Goal: Task Accomplishment & Management: Contribute content

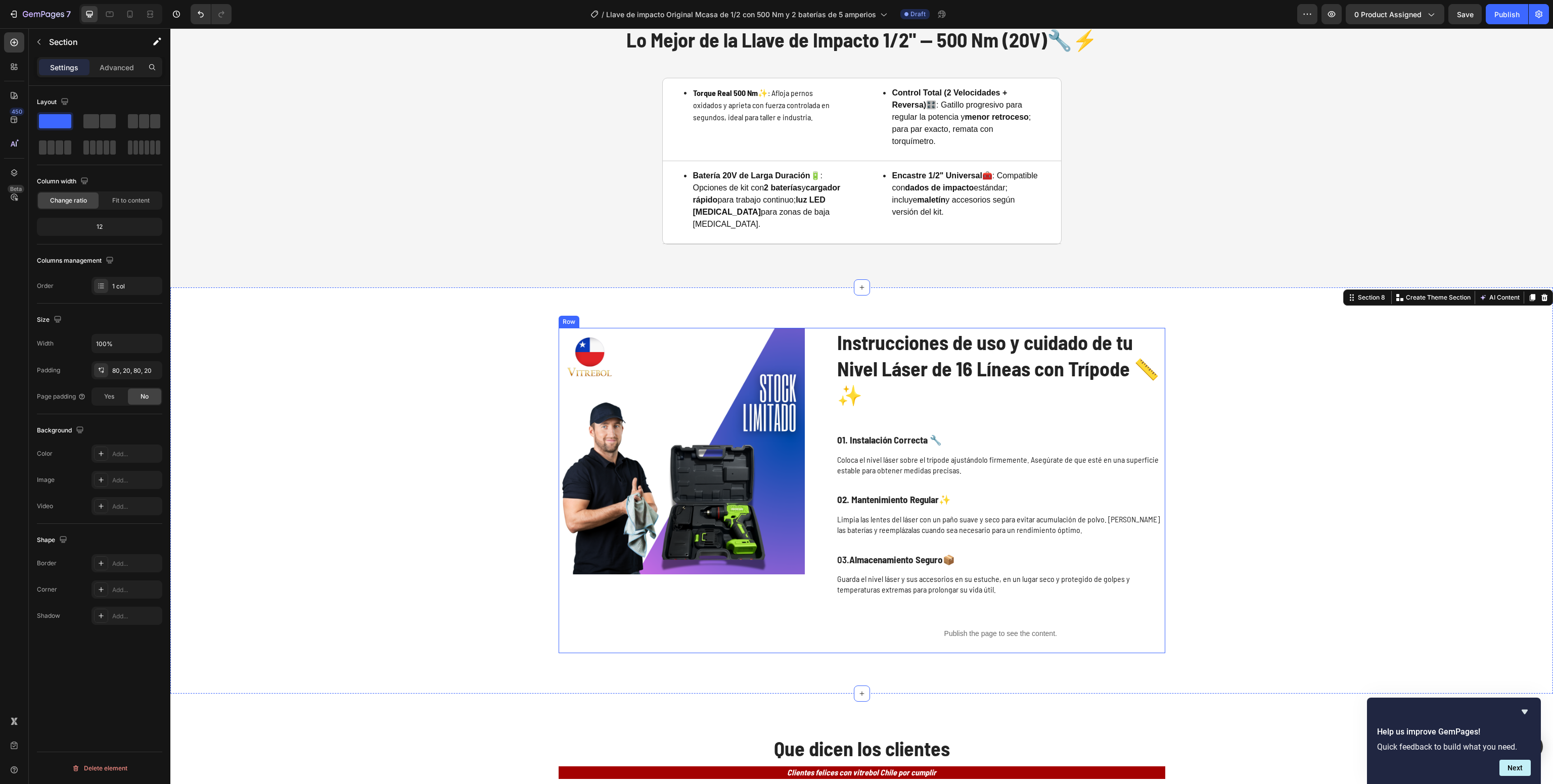
scroll to position [2985, 0]
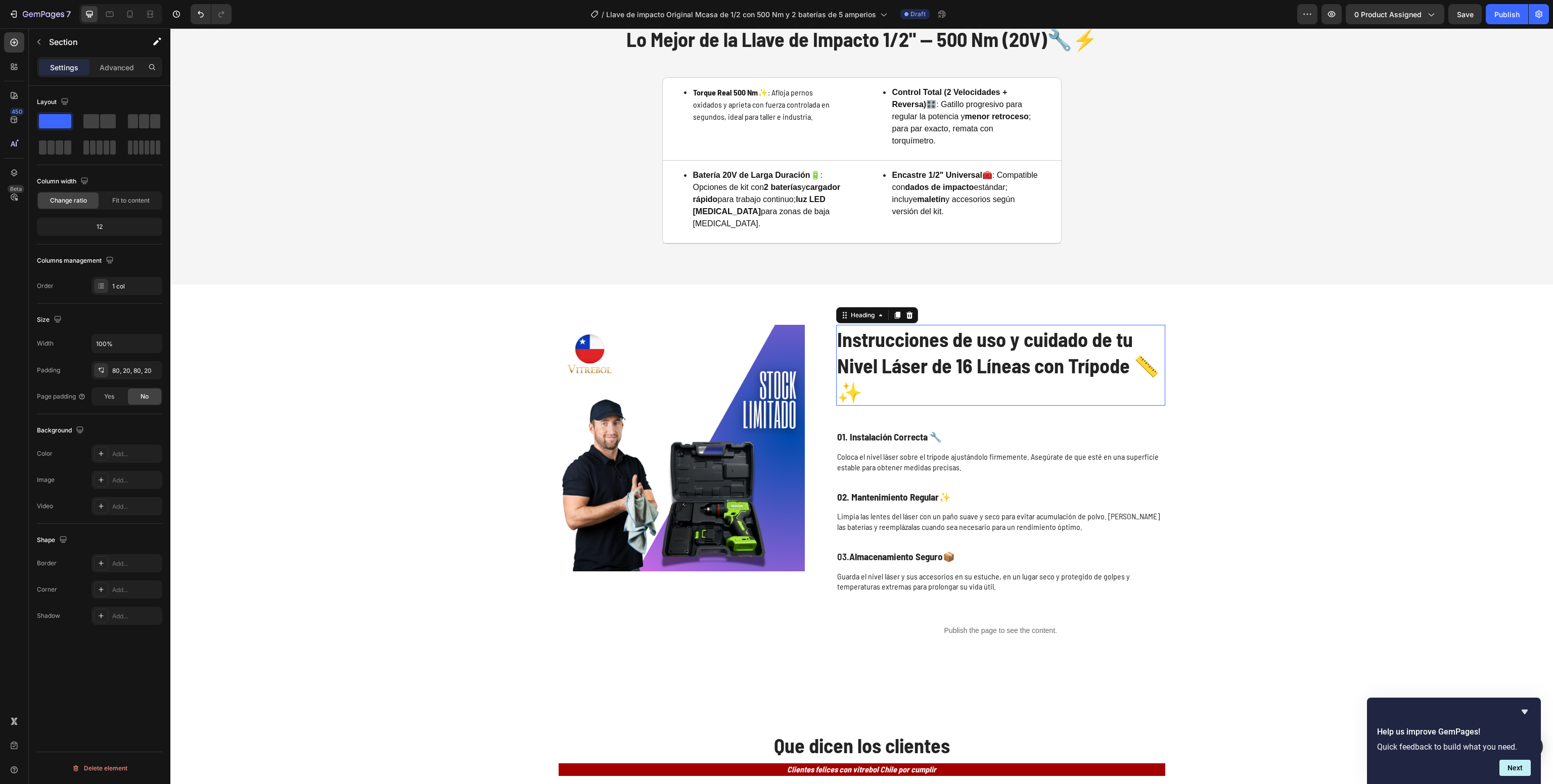
click at [940, 353] on h2 "Instrucciones de uso y cuidado de tu Nivel Láser de 16 Líneas con Trípode 📏✨" at bounding box center [1001, 365] width 329 height 81
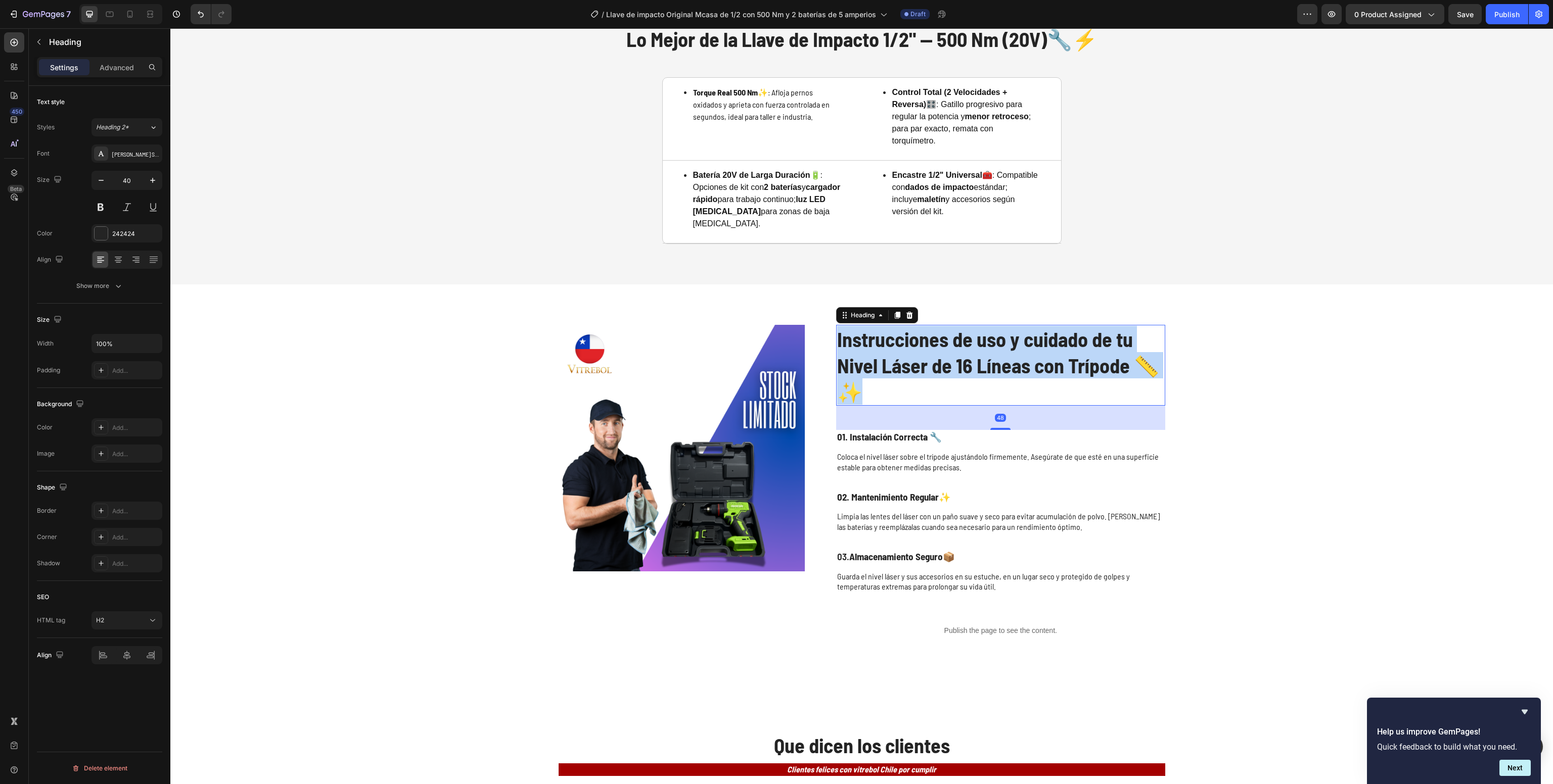
click at [940, 353] on p "Instrucciones de uso y cuidado de tu Nivel Láser de 16 Líneas con Trípode 📏✨" at bounding box center [1001, 365] width 327 height 79
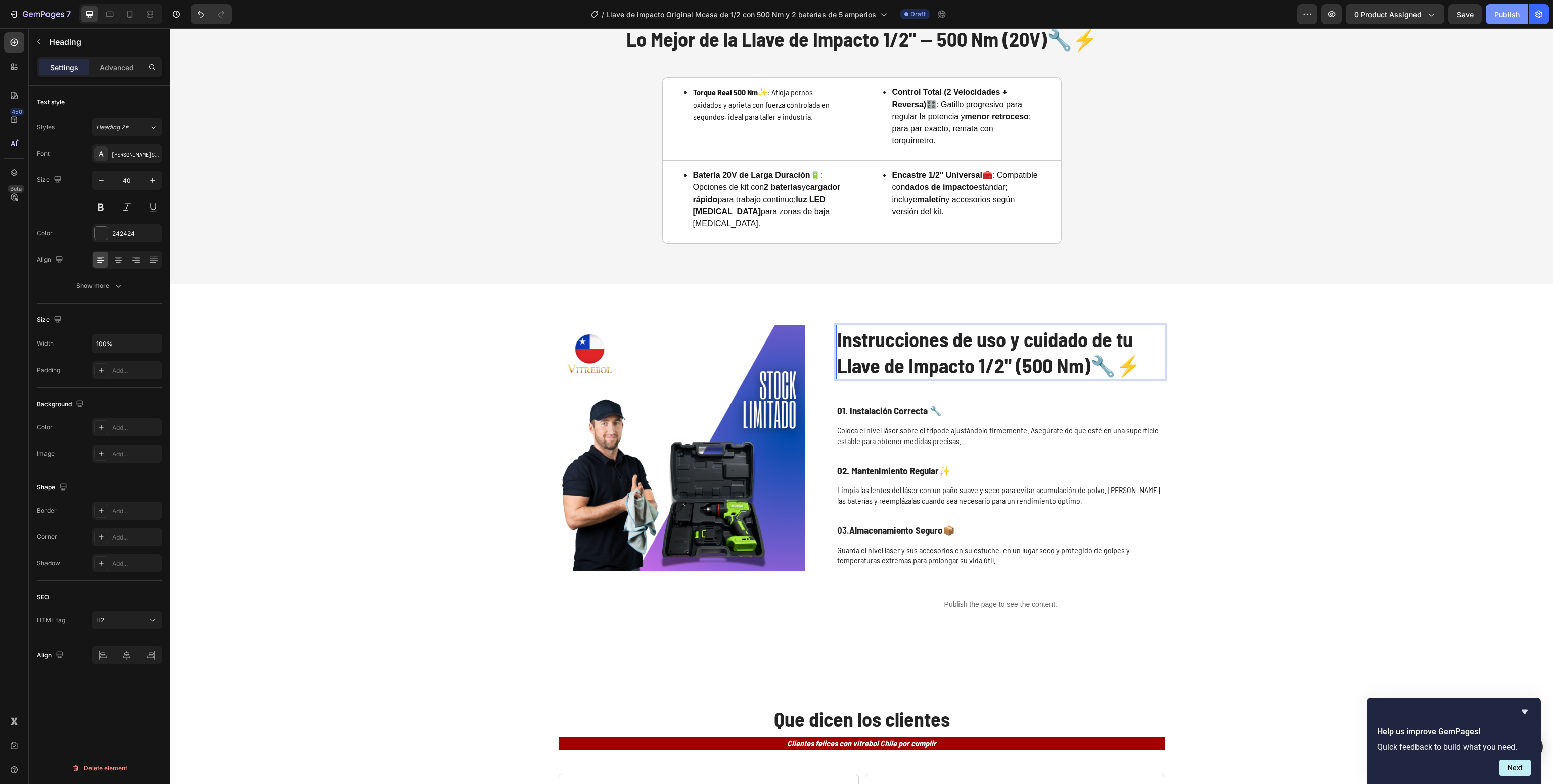
click at [1501, 14] on div "Publish" at bounding box center [1507, 14] width 25 height 11
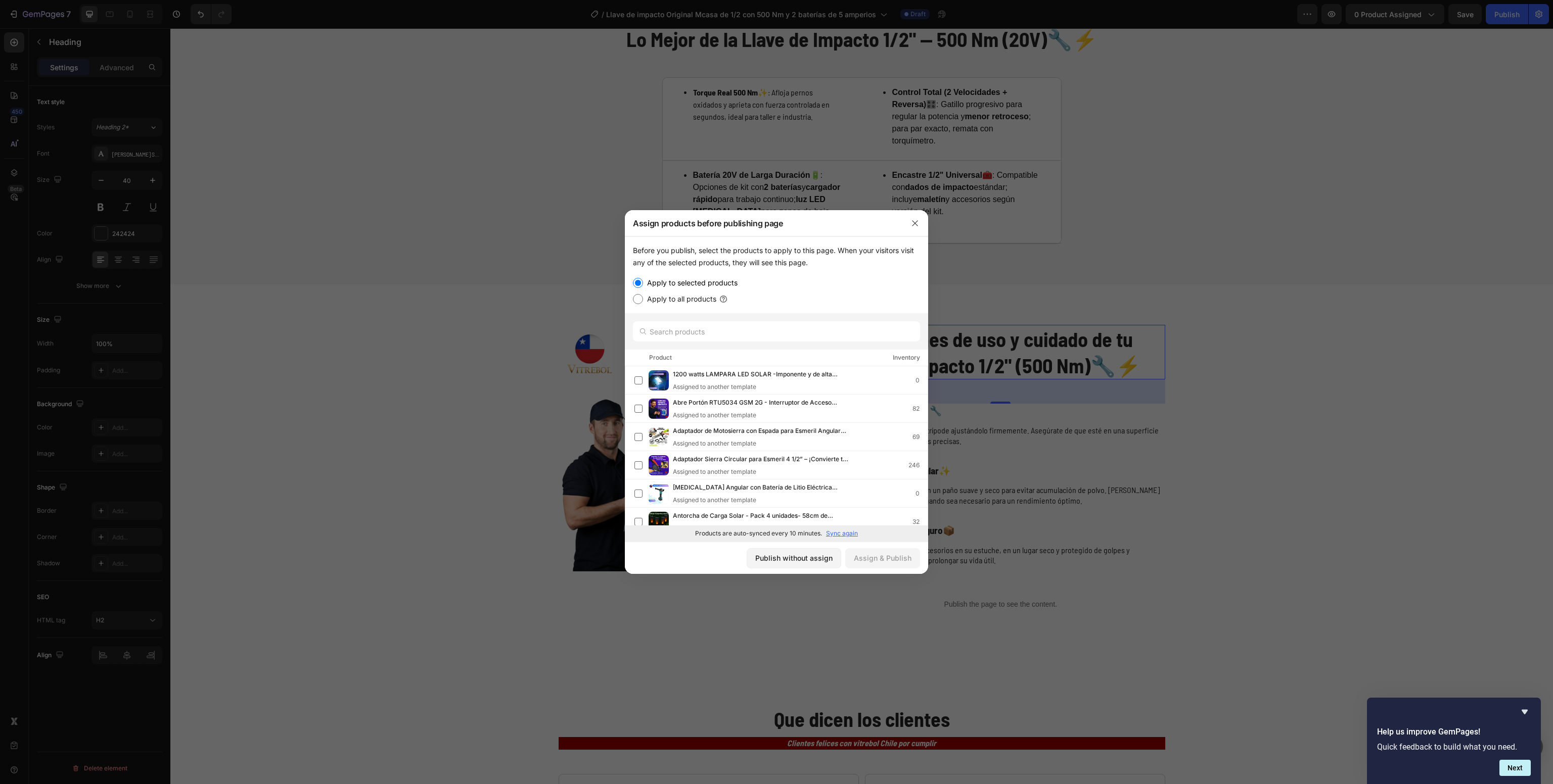
click at [687, 343] on div at bounding box center [776, 331] width 303 height 36
click at [666, 321] on input "text" at bounding box center [776, 331] width 287 height 20
paste input "Llave de impacto Original Mcasa de 1/2 con 500 Nm y 2 baterías de 5 amperios"
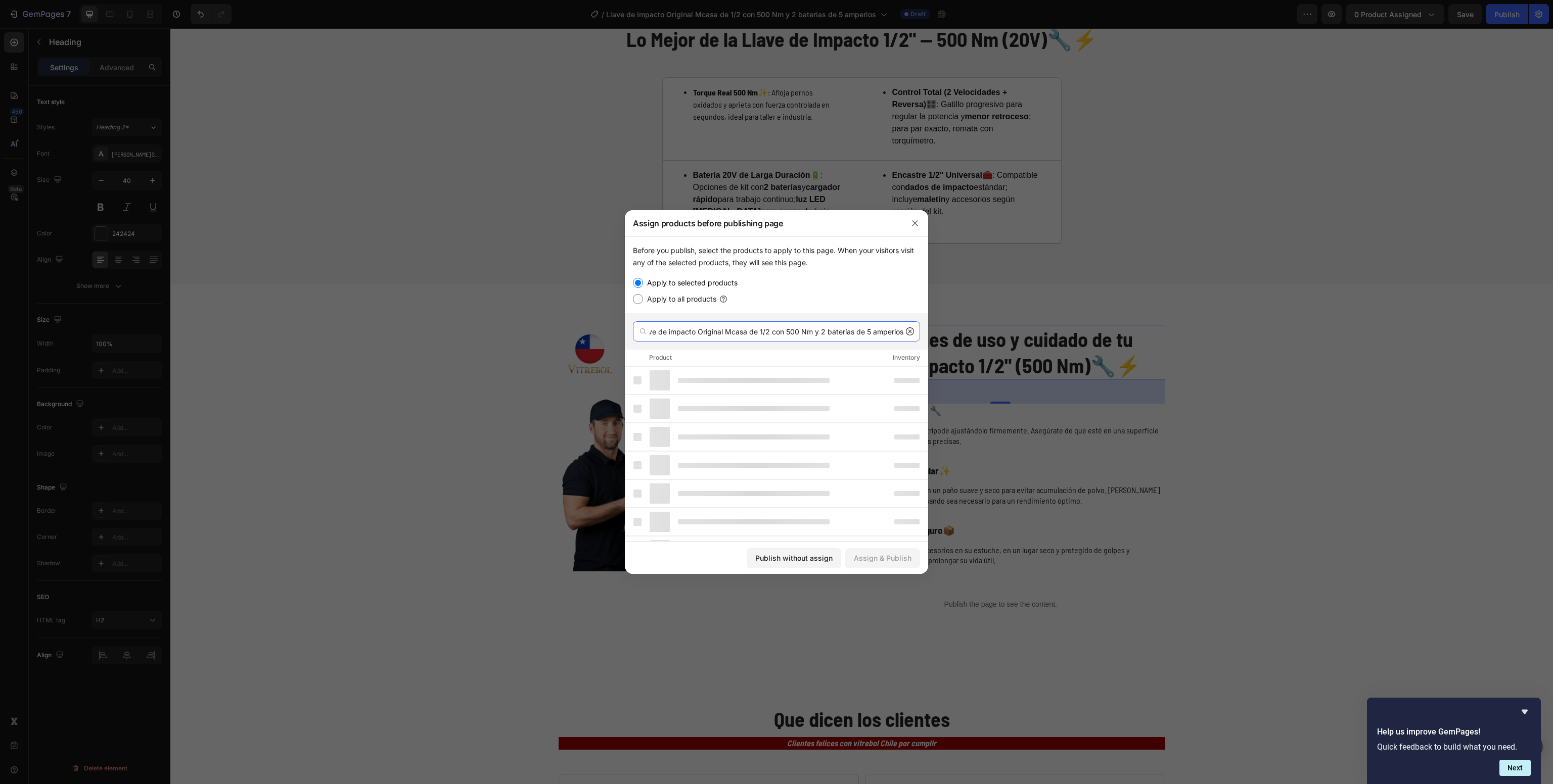
type input "Llave de impacto Original Mcasa de 1/2 con 500 Nm y 2 baterías de 5 amperios"
click at [696, 362] on div "Product Inventory" at bounding box center [776, 358] width 303 height 17
click at [727, 381] on span "Llave de impacto Original Mcasa de 1/2 con 500 Nm y 2 baterías de 5 amperios" at bounding box center [761, 380] width 176 height 11
click at [874, 560] on div "Assign & Publish" at bounding box center [883, 558] width 58 height 11
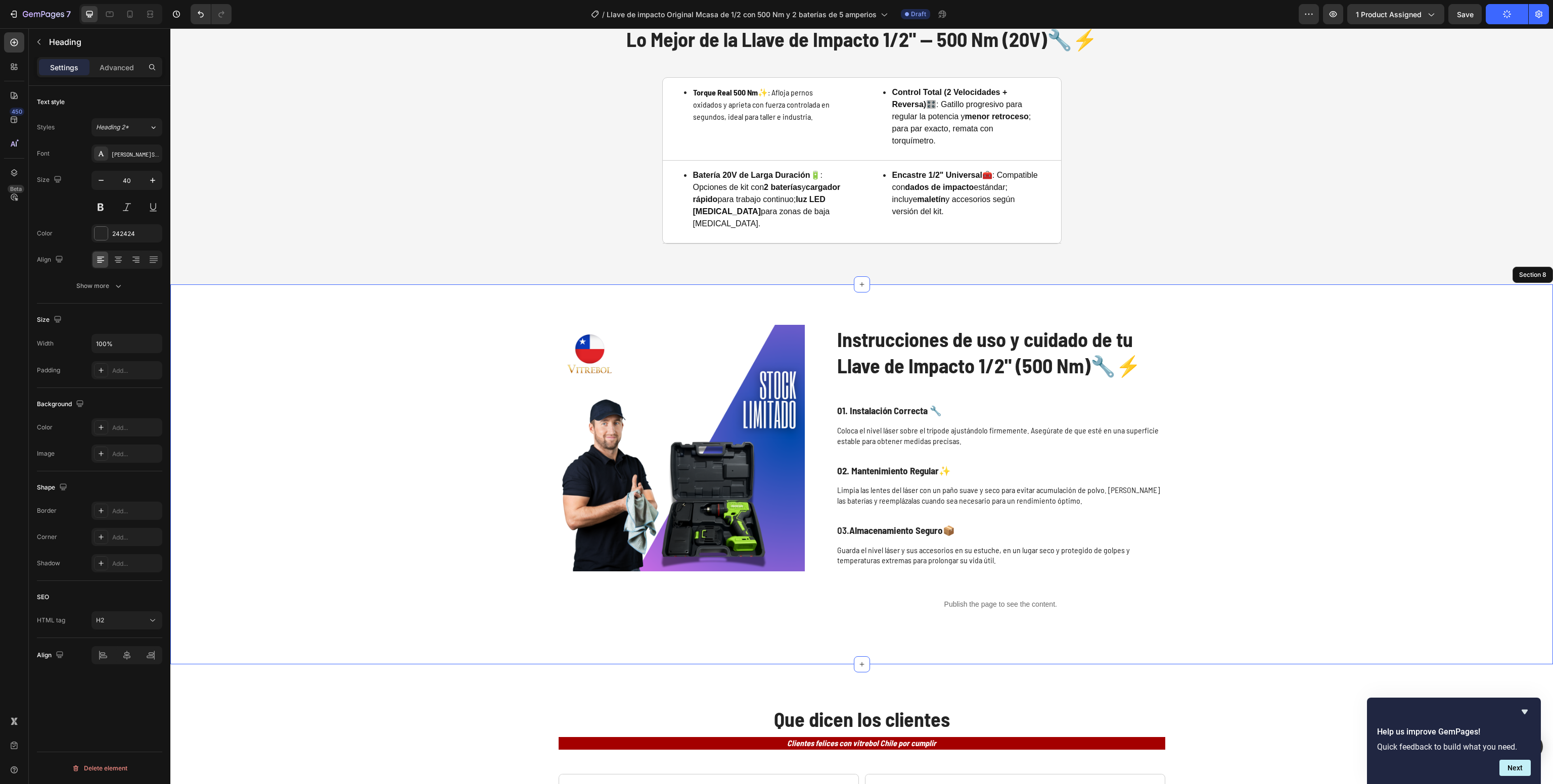
click at [1314, 342] on div "Instrucciones de uso y cuidado de tu Nivel Láser de 16 Líneas con Trípode 📏✨ He…" at bounding box center [862, 474] width 1362 height 299
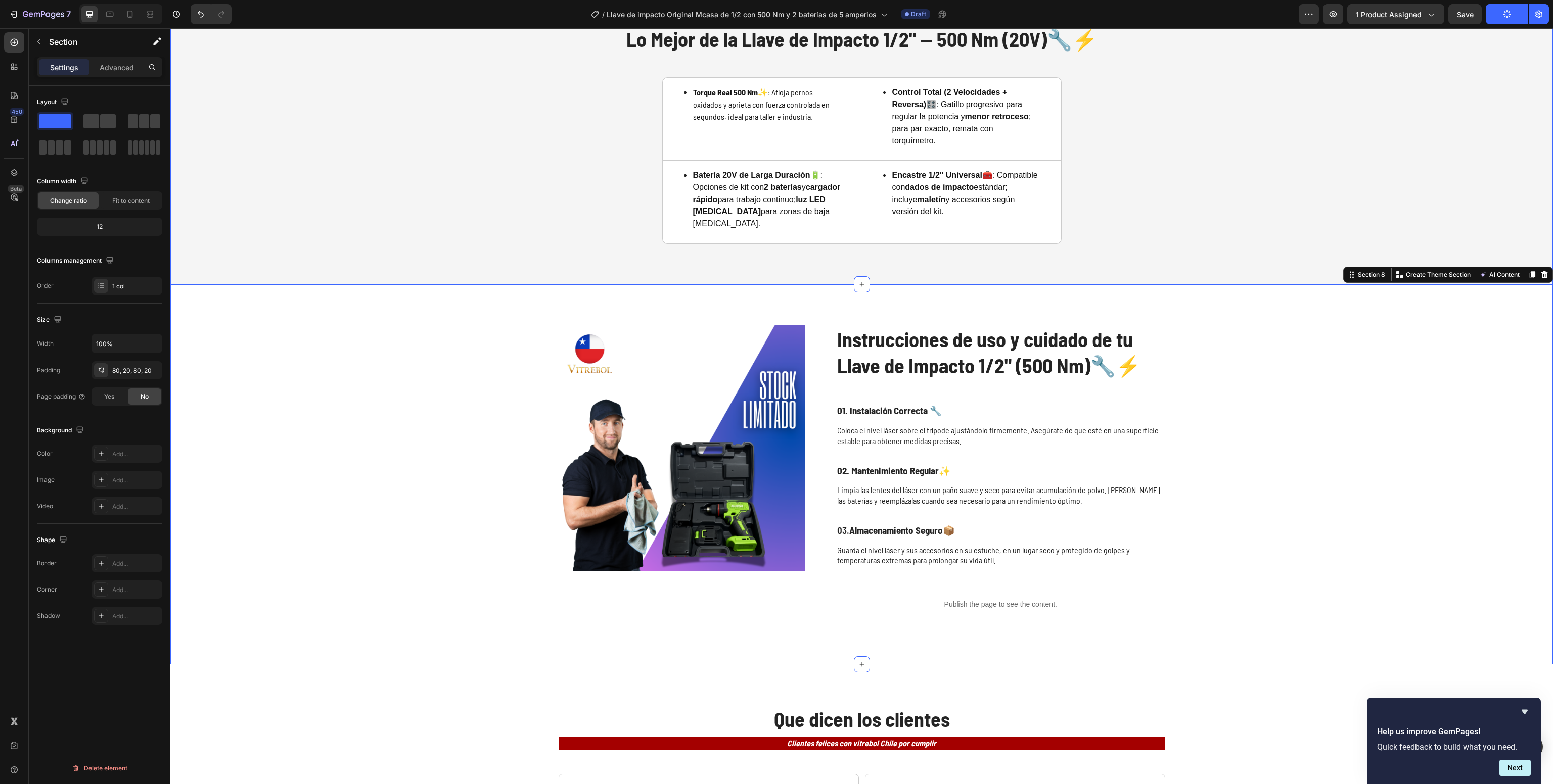
click at [630, 443] on img at bounding box center [682, 448] width 247 height 246
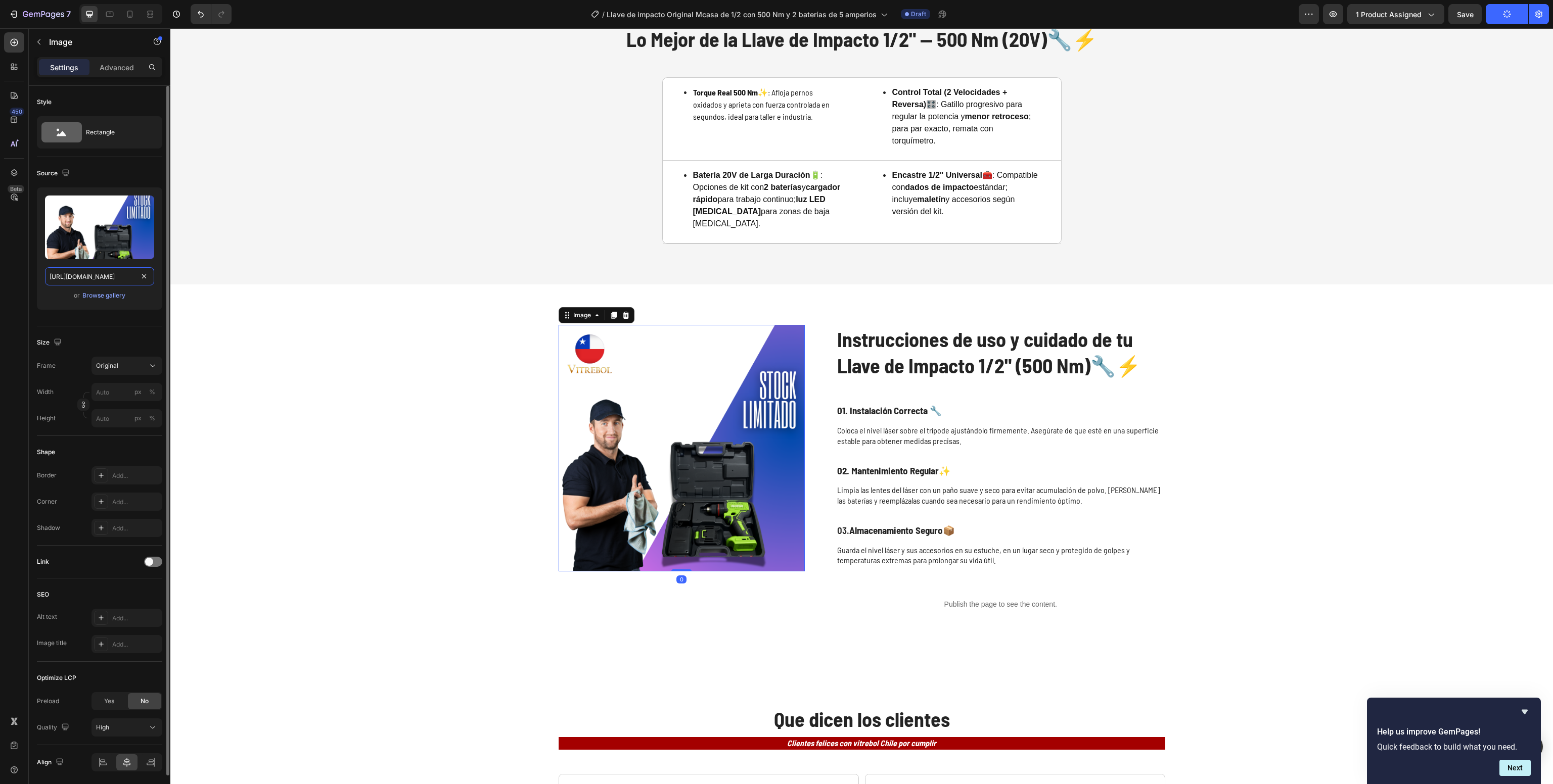
click at [102, 283] on input "[URL][DOMAIN_NAME]" at bounding box center [99, 277] width 109 height 18
click at [130, 15] on icon at bounding box center [130, 14] width 10 height 10
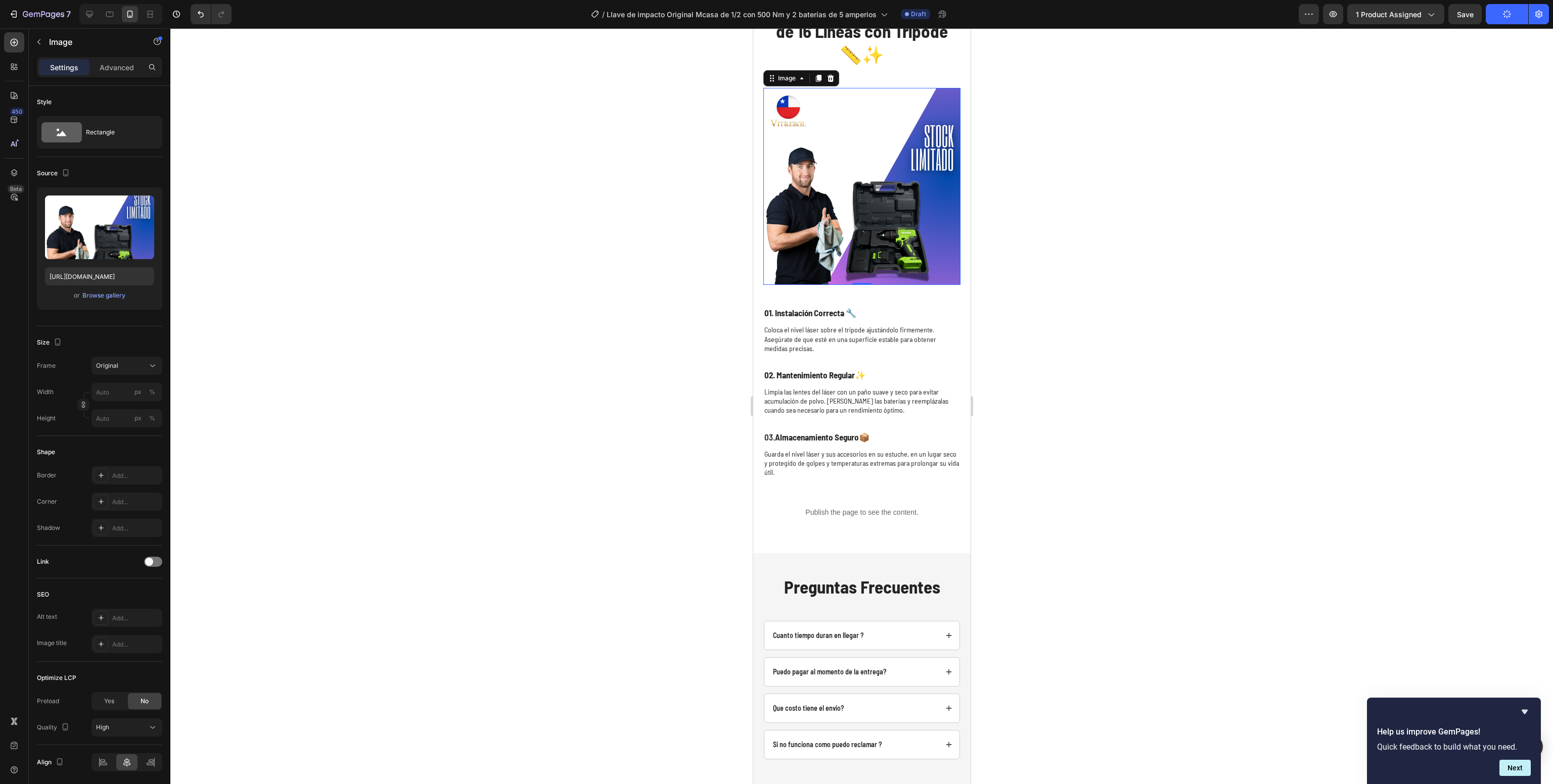
scroll to position [3402, 0]
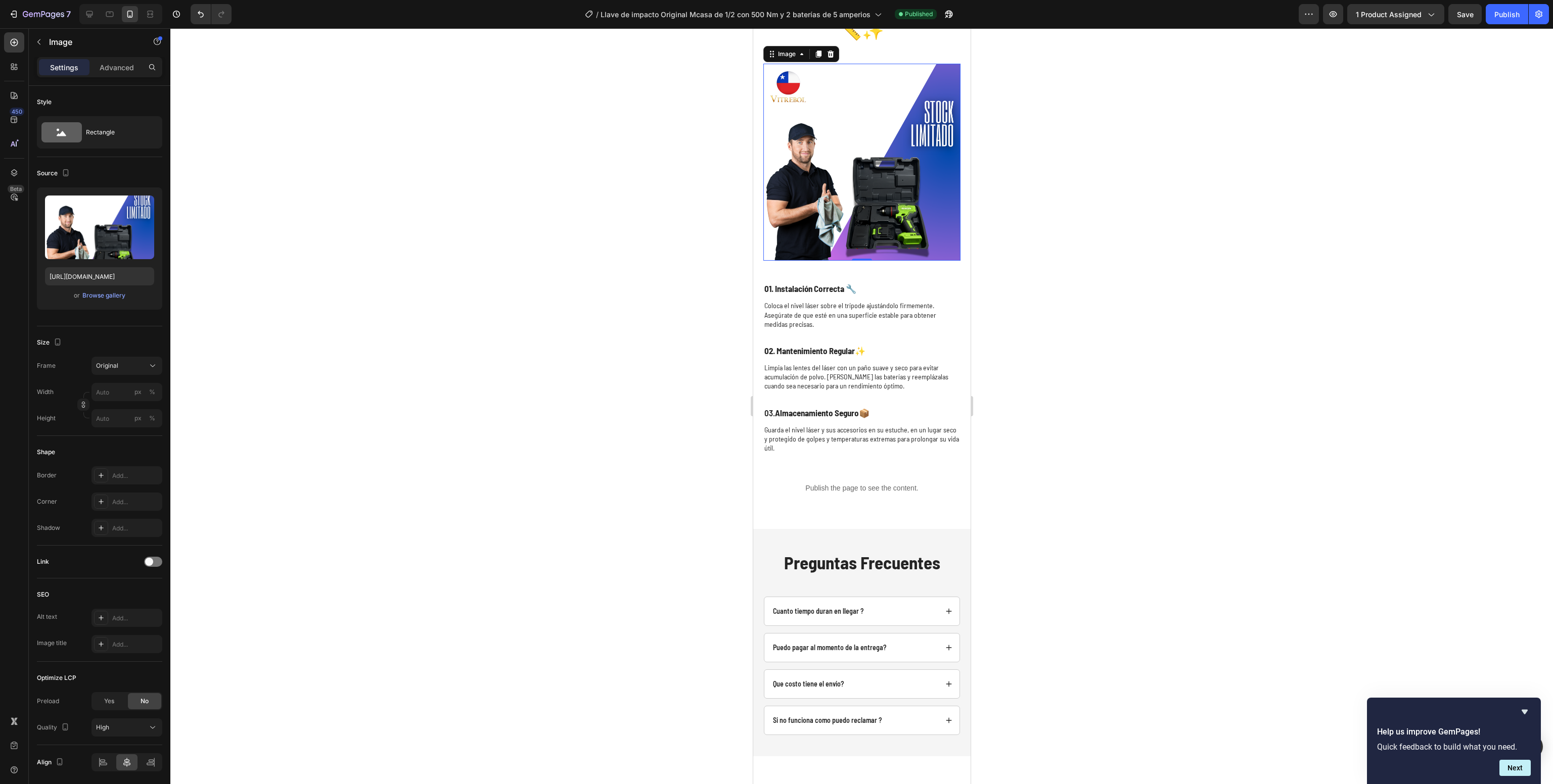
click at [1094, 430] on div at bounding box center [862, 406] width 1382 height 756
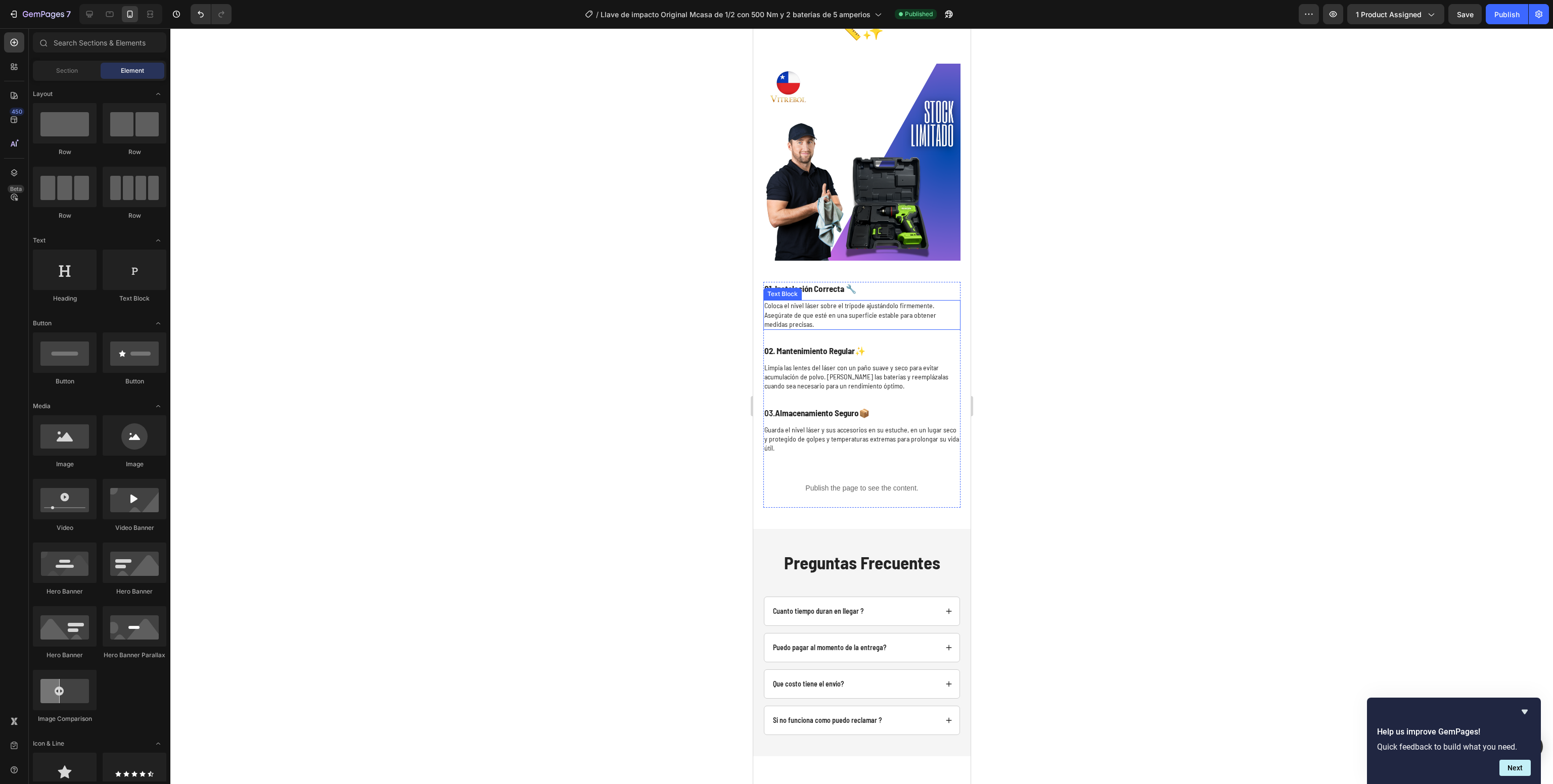
click at [803, 301] on p "Coloca el nivel láser sobre el trípode ajustándolo firmemente. Asegúrate de que…" at bounding box center [862, 315] width 195 height 28
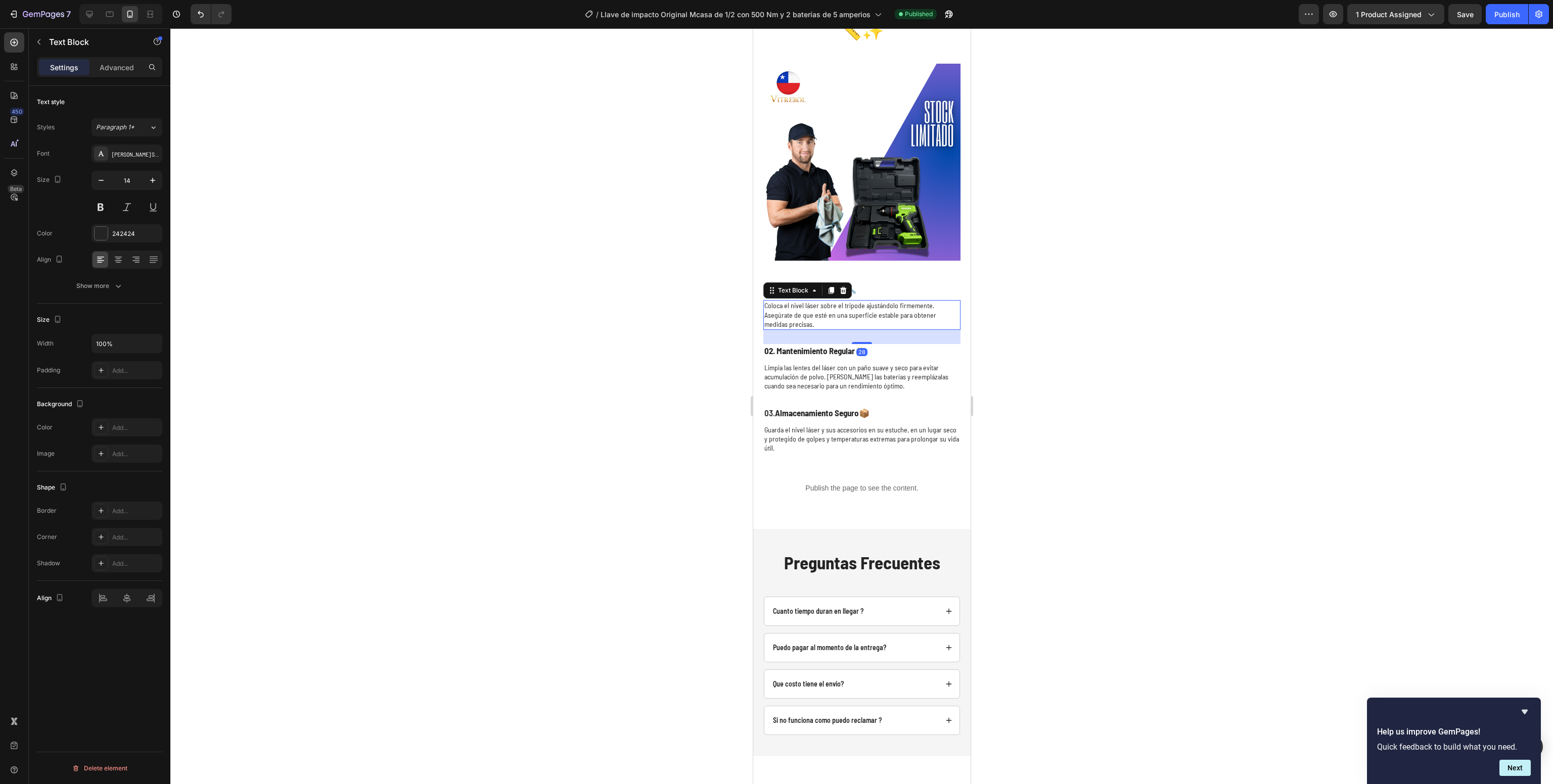
click at [803, 301] on p "Coloca el nivel láser sobre el trípode ajustándolo firmemente. Asegúrate de que…" at bounding box center [862, 315] width 195 height 28
click at [825, 283] on strong "01. Instalación Correcta 🔧" at bounding box center [810, 288] width 92 height 10
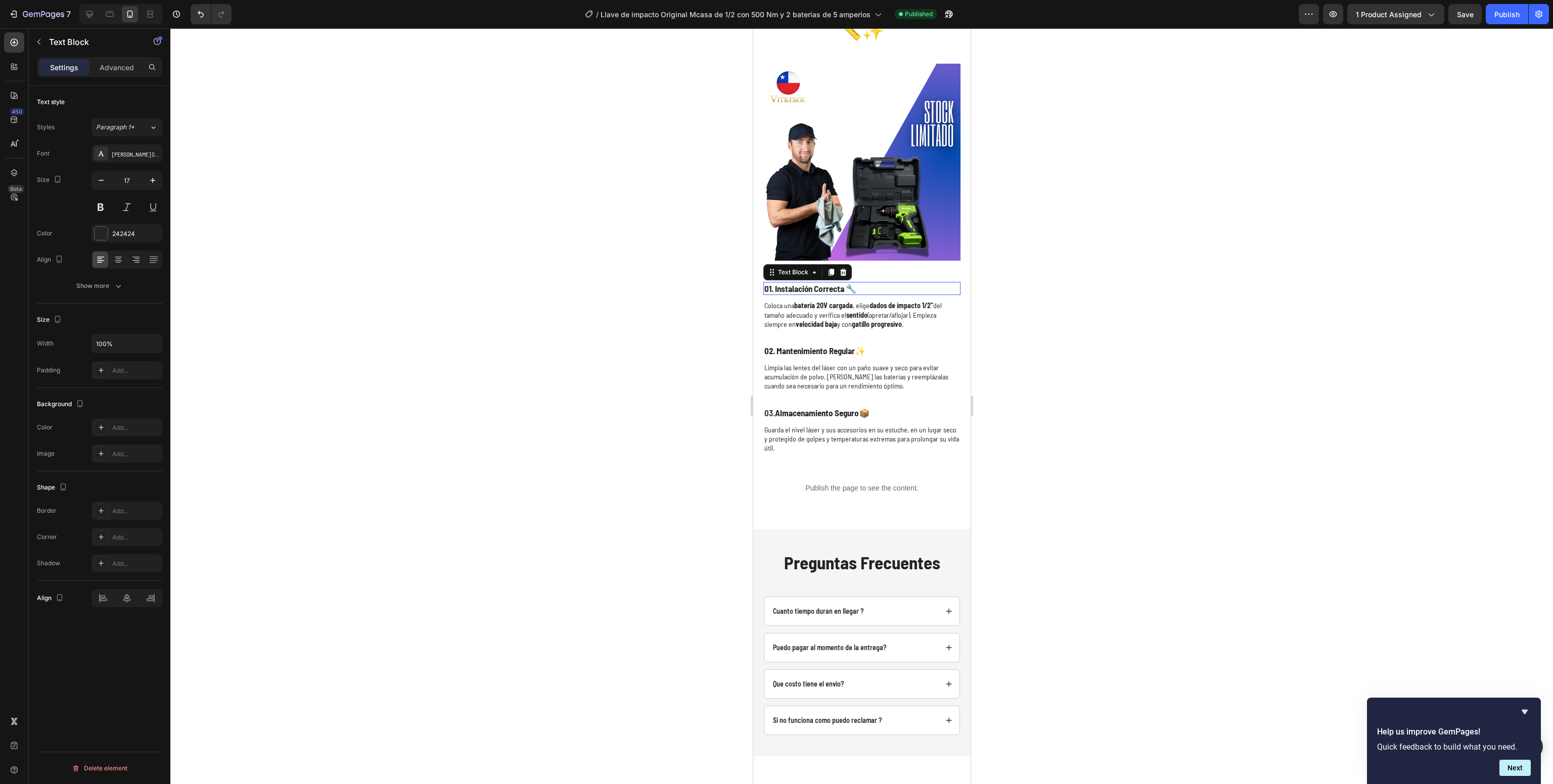
click at [825, 283] on strong "01. Instalación Correcta 🔧" at bounding box center [810, 288] width 92 height 10
click at [872, 283] on p "01. Instalación Correcta 🔧" at bounding box center [862, 289] width 195 height 11
click at [839, 283] on strong "01. Instalación Correcta 🔧" at bounding box center [810, 288] width 92 height 10
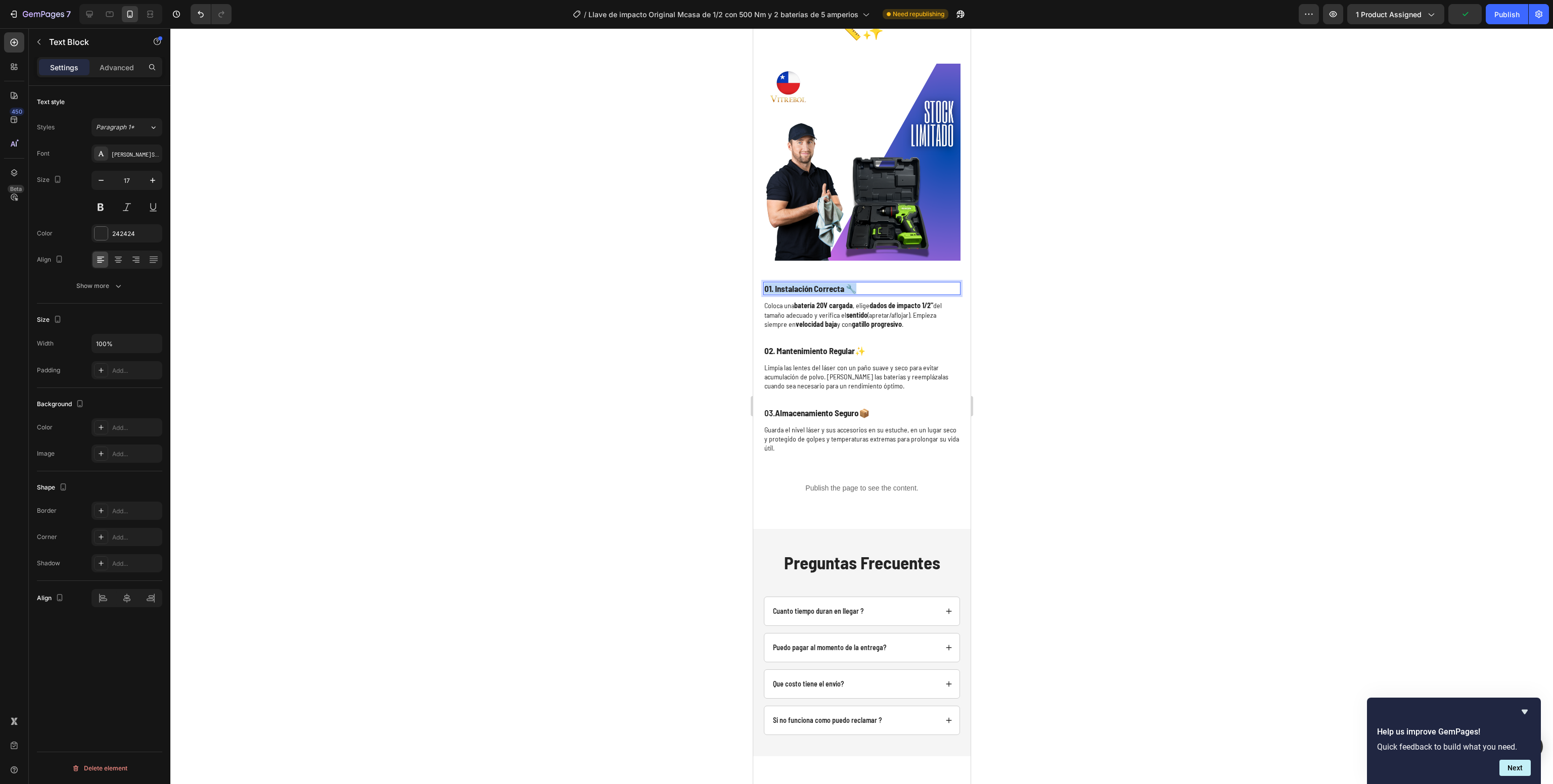
click at [839, 283] on strong "01. Instalación Correcta 🔧" at bounding box center [810, 288] width 92 height 10
click at [1194, 276] on div at bounding box center [862, 406] width 1382 height 756
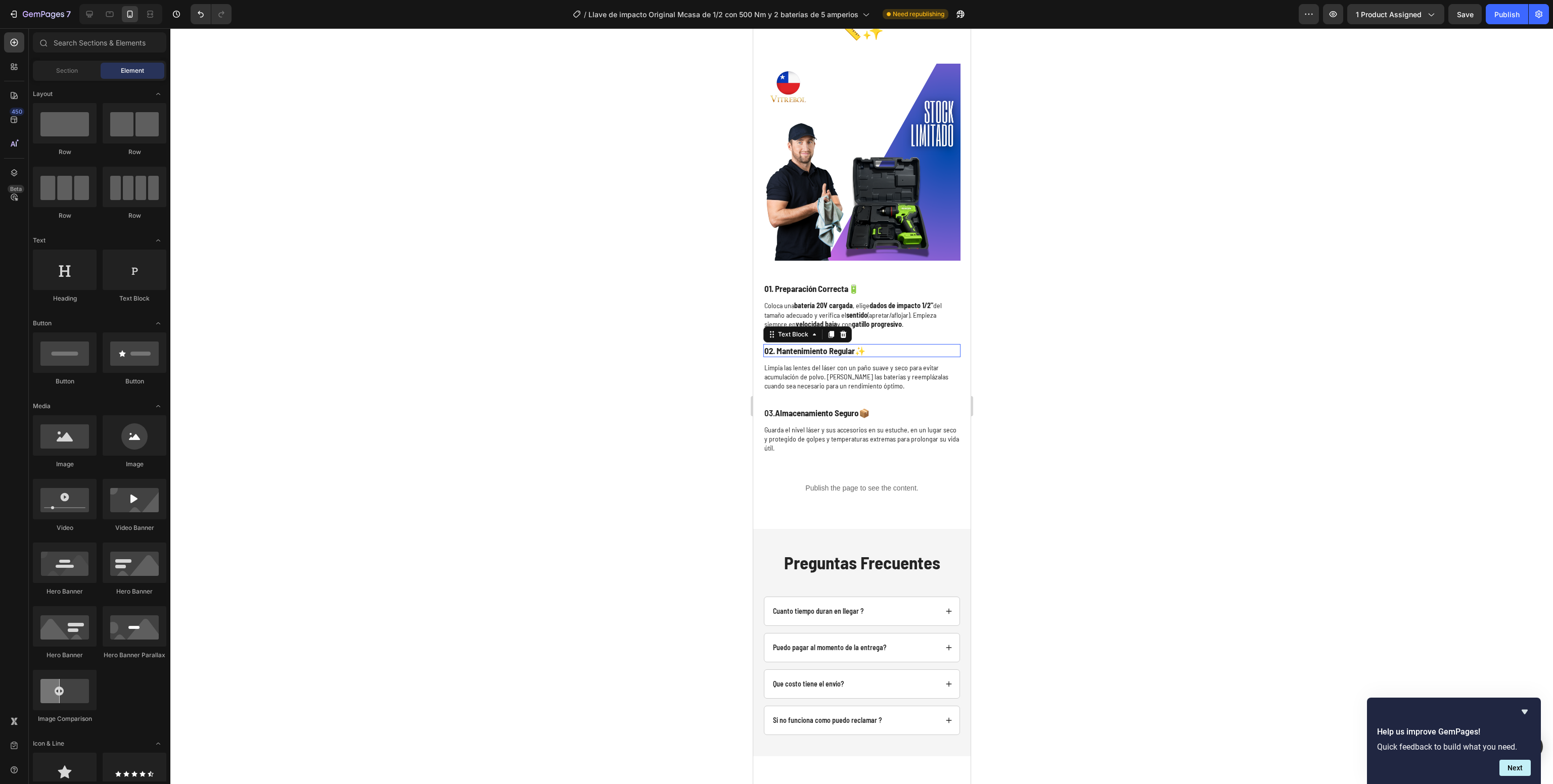
click at [779, 346] on strong "02. Mantenimiento Regular" at bounding box center [809, 351] width 90 height 10
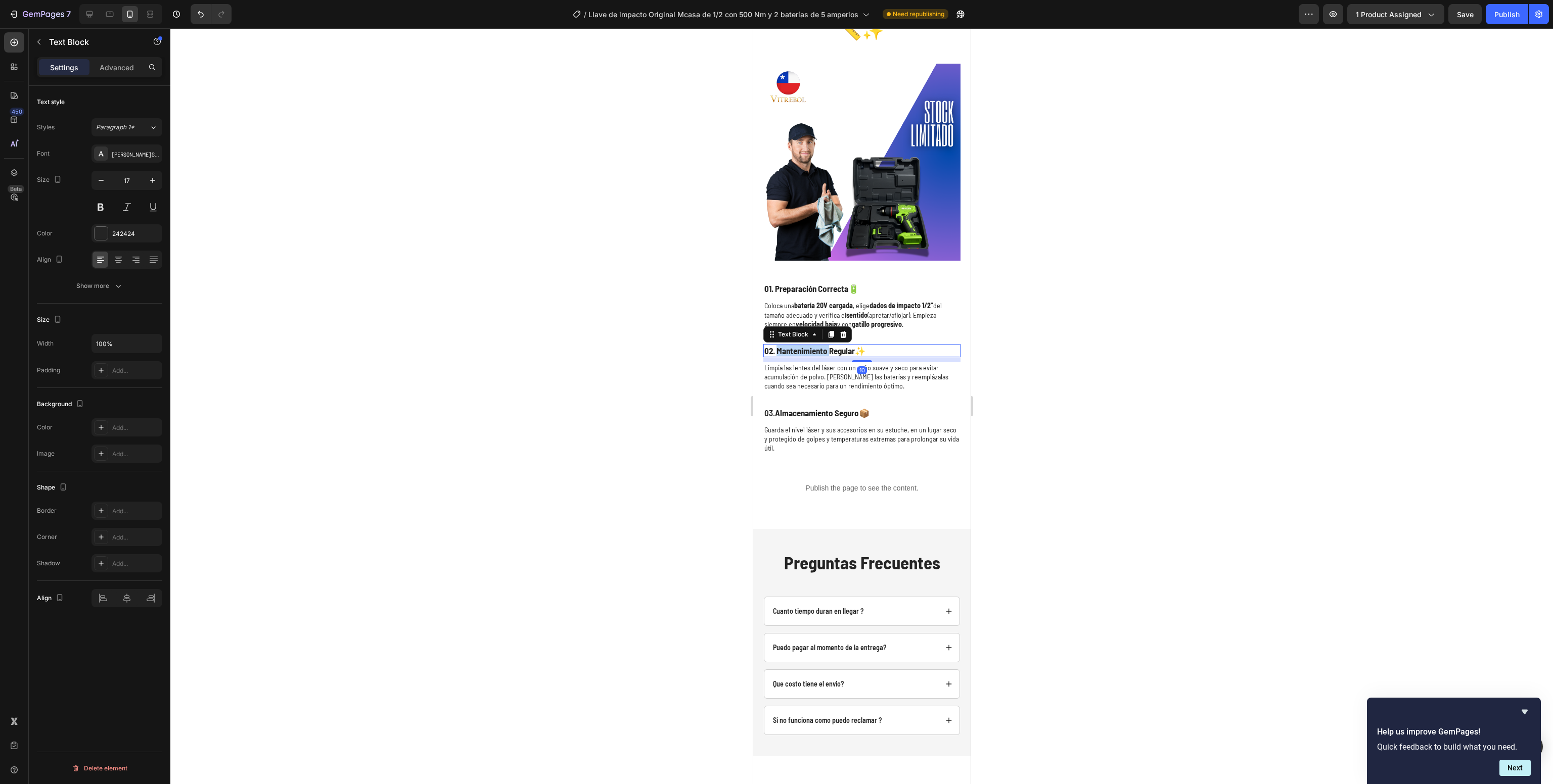
click at [779, 346] on strong "02. Mantenimiento Regular" at bounding box center [809, 351] width 90 height 10
click at [860, 363] on p "Limpia las lentes del láser con un paño suave y seco para evitar acumulación de…" at bounding box center [862, 377] width 195 height 28
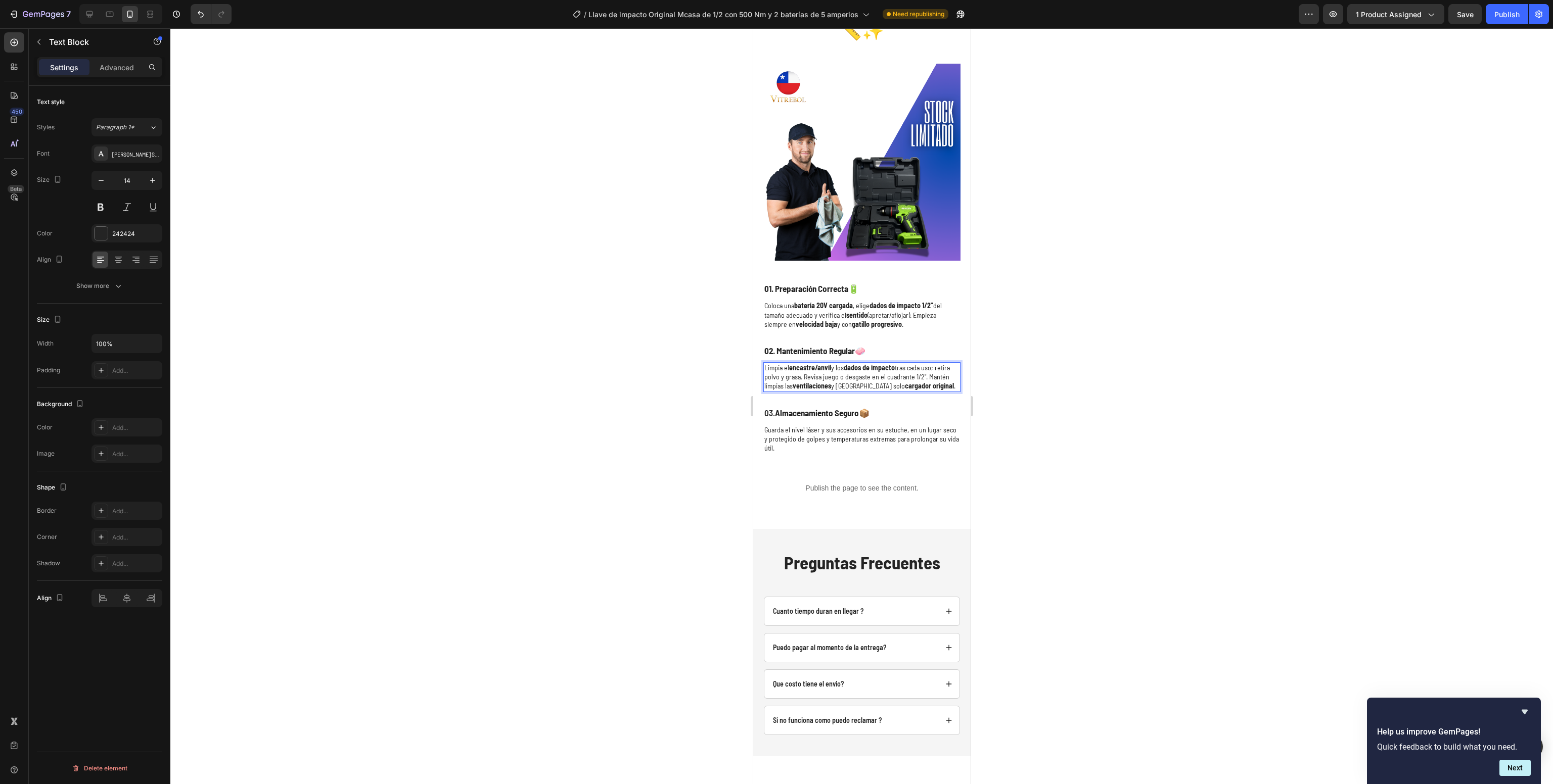
click at [1206, 276] on div at bounding box center [862, 406] width 1382 height 756
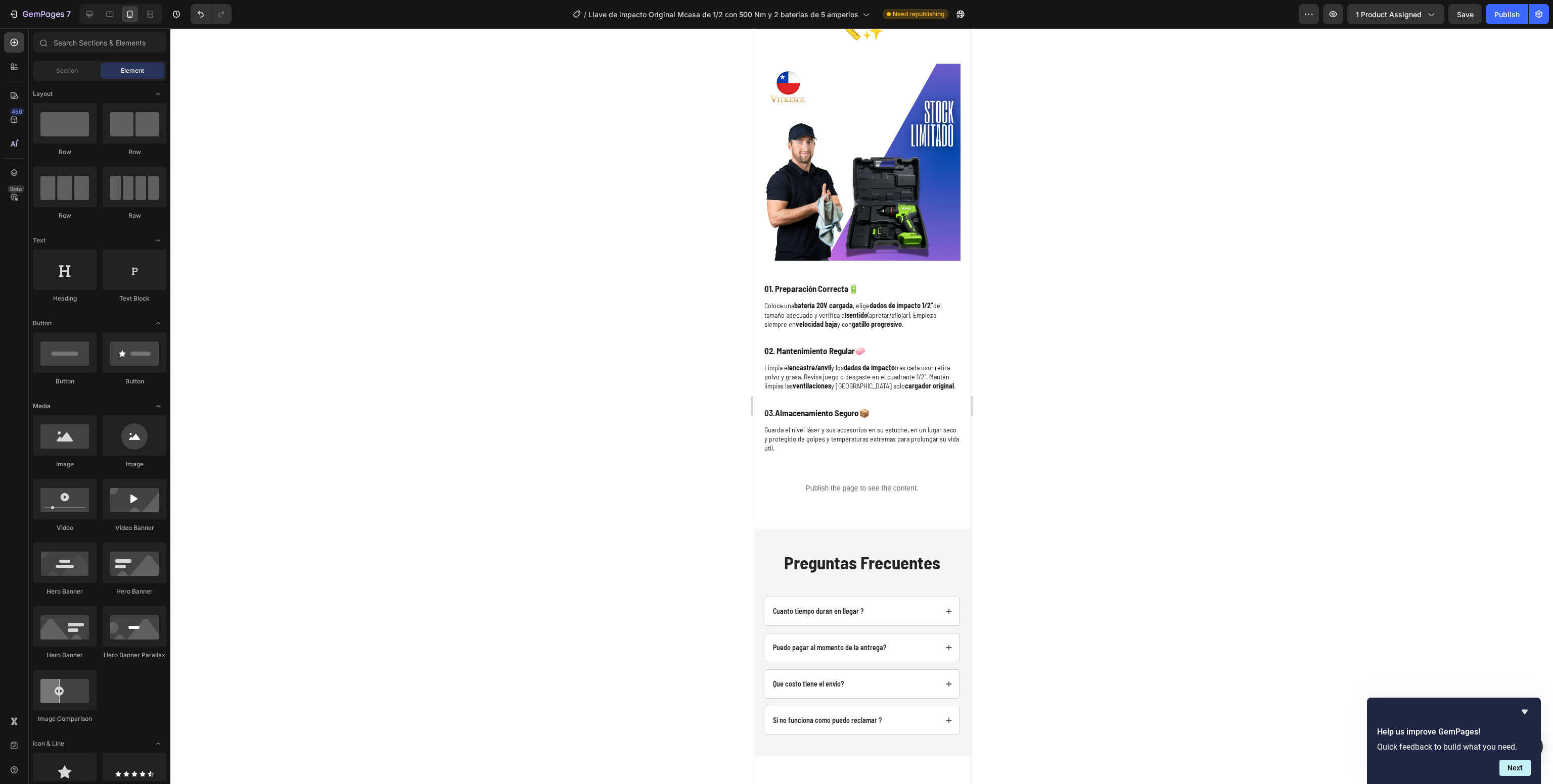
click at [1202, 315] on div at bounding box center [862, 406] width 1382 height 756
click at [857, 345] on p "02. Mantenimiento Regular 🧼" at bounding box center [862, 351] width 195 height 11
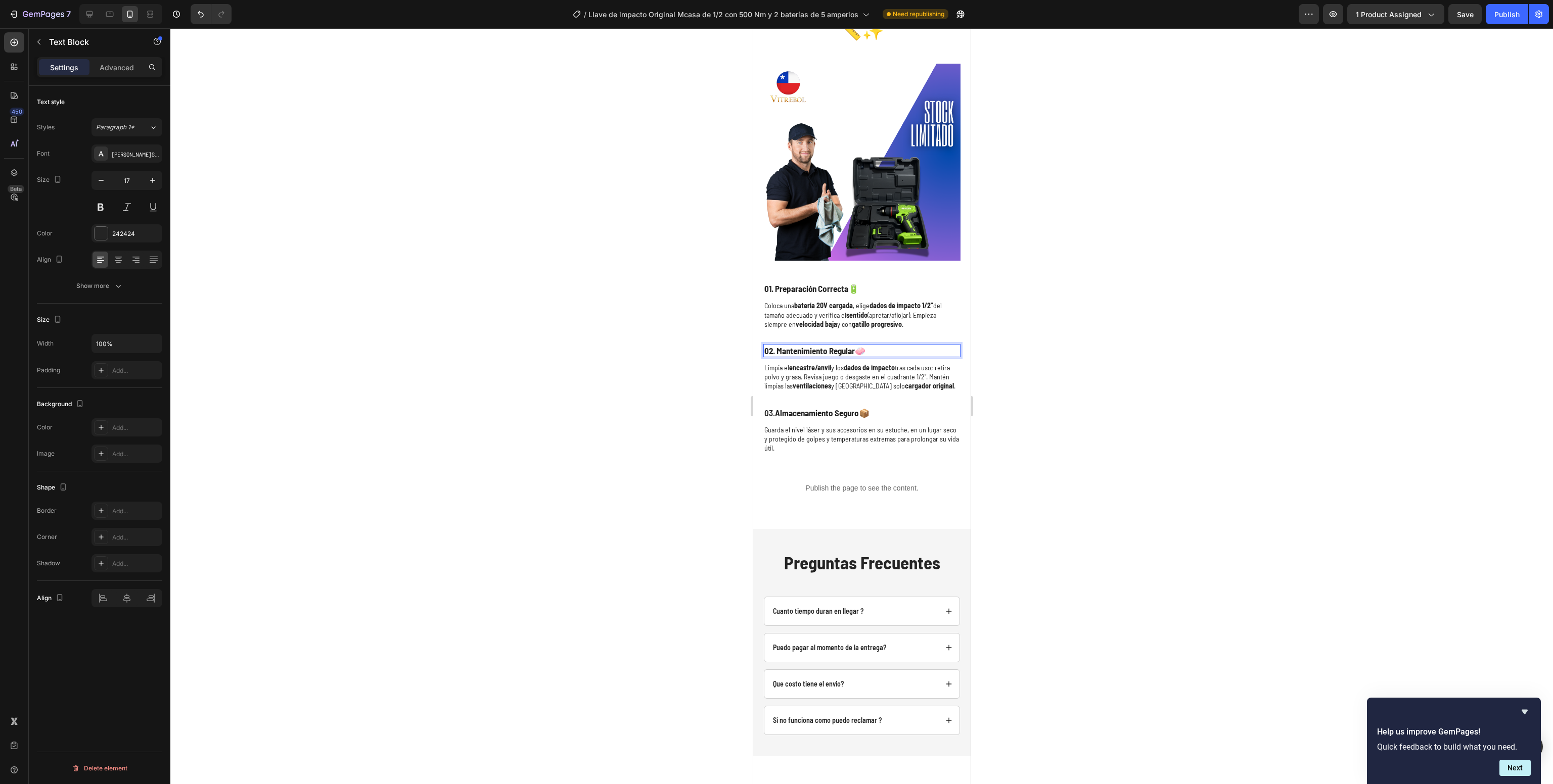
click at [857, 345] on p "02. Mantenimiento Regular 🧼" at bounding box center [862, 351] width 195 height 11
click at [1167, 240] on div at bounding box center [862, 406] width 1382 height 756
click at [807, 346] on strong "02. Mantenimiento Regular" at bounding box center [809, 351] width 90 height 10
click at [1097, 356] on div at bounding box center [862, 406] width 1382 height 756
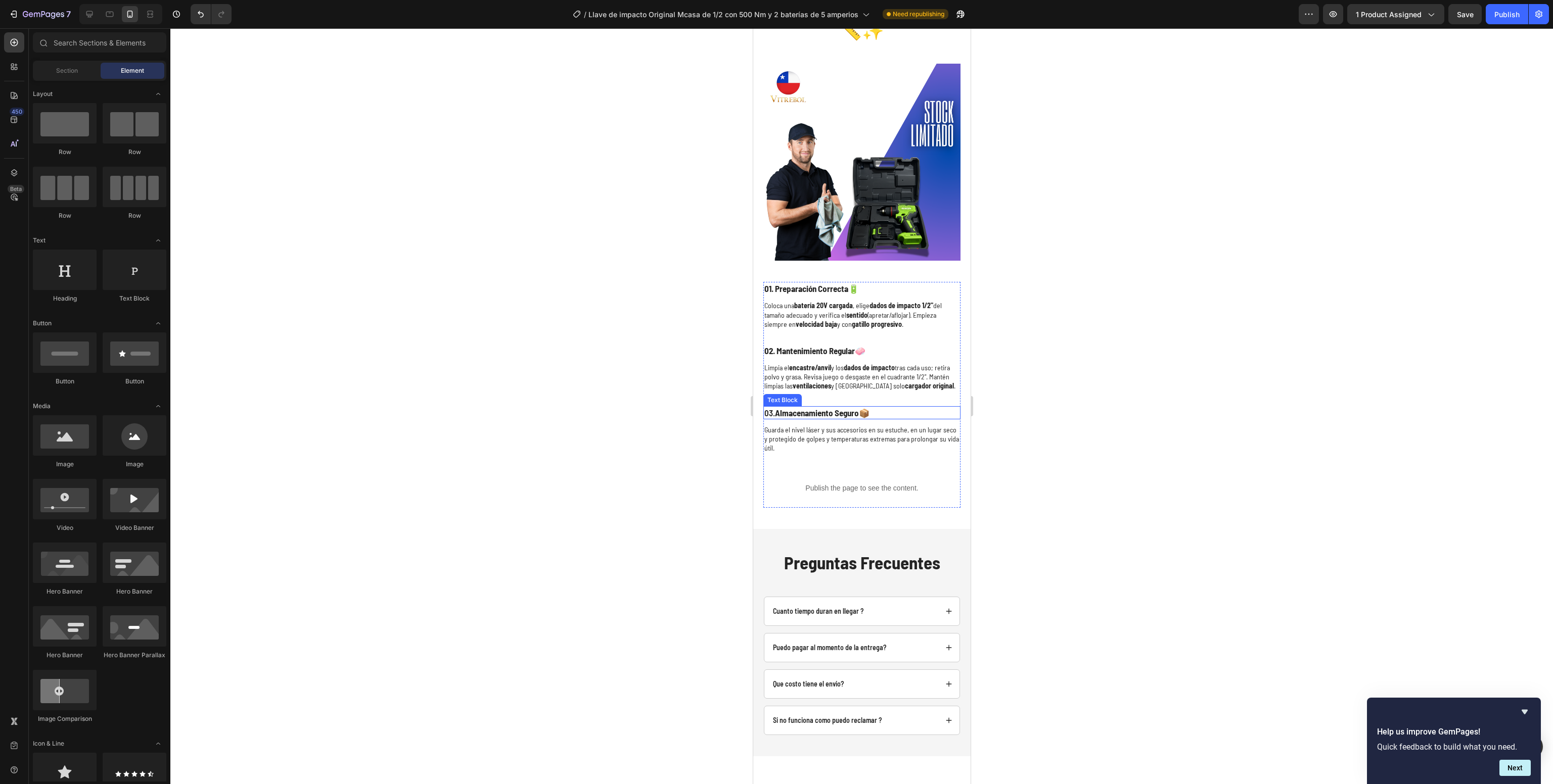
click at [815, 408] on strong "Almacenamiento Seguro" at bounding box center [816, 413] width 84 height 10
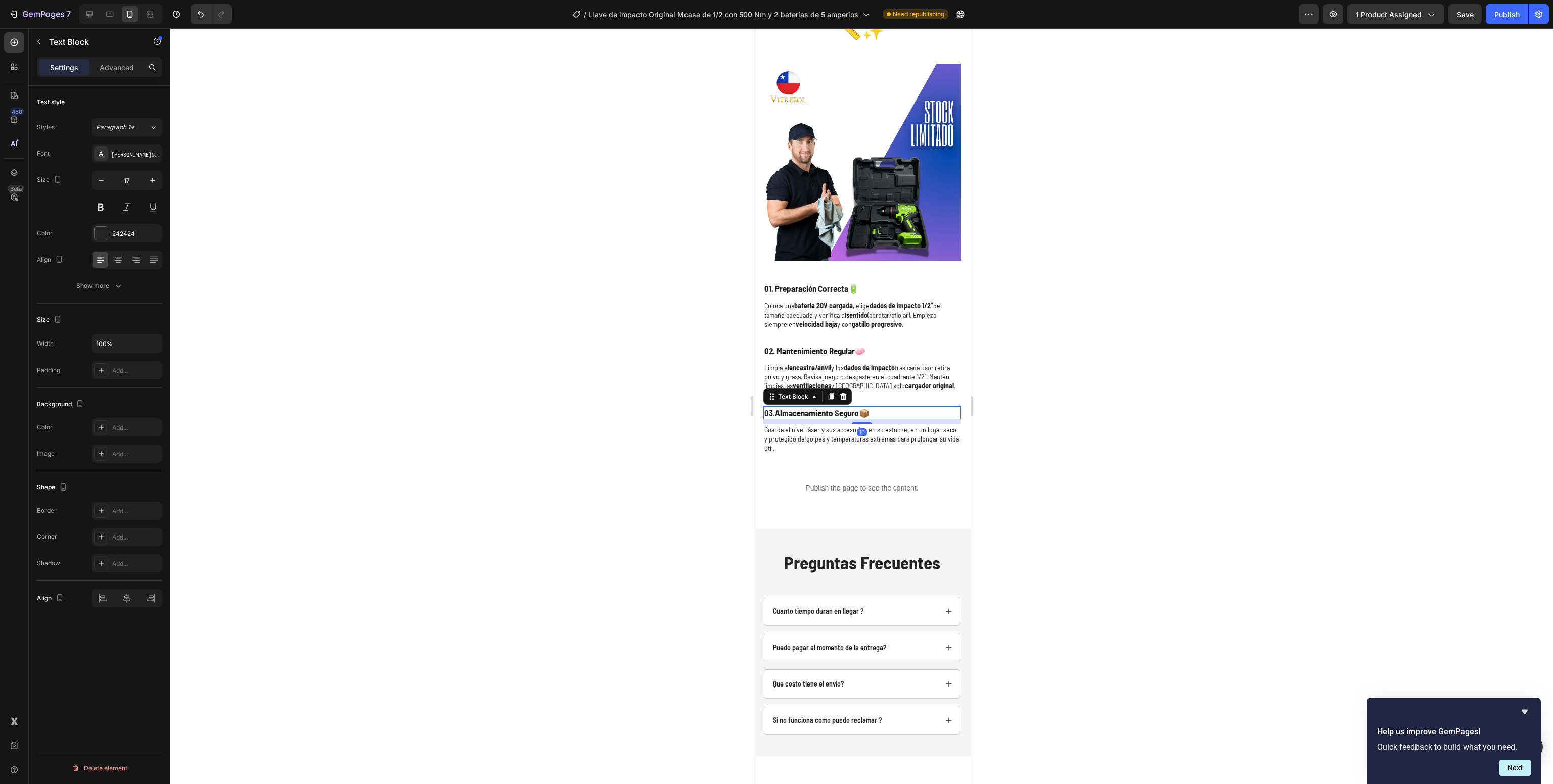
click at [815, 408] on strong "Almacenamiento Seguro" at bounding box center [816, 413] width 84 height 10
click at [777, 439] on div "⁠⁠⁠⁠⁠⁠⁠ Instrucciones de uso y cuidado de tu Llave de Impacto 1/2" (500 Nm) 🔧⚡ …" at bounding box center [861, 395] width 197 height 226
click at [777, 428] on p "Guarda el nivel láser y sus accesorios en su estuche, en un lugar seco y proteg…" at bounding box center [862, 439] width 195 height 28
click at [777, 426] on p "Guarda el nivel láser y sus accesorios en su estuche, en un lugar seco y proteg…" at bounding box center [862, 439] width 195 height 28
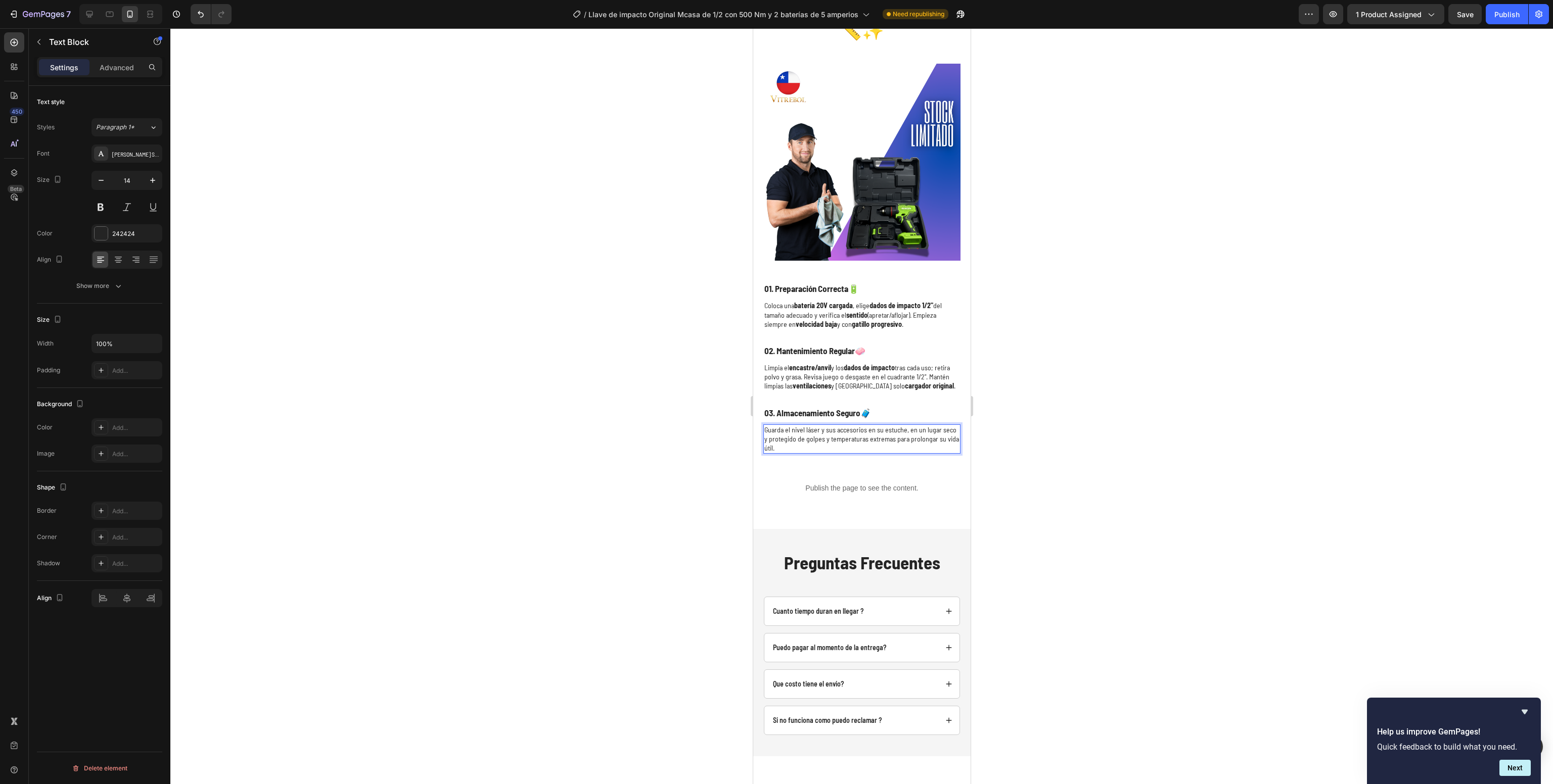
click at [777, 426] on p "Guarda el nivel láser y sus accesorios en su estuche, en un lugar seco y proteg…" at bounding box center [862, 439] width 195 height 28
drag, startPoint x: 1122, startPoint y: 431, endPoint x: 1120, endPoint y: 415, distance: 16.1
click at [1124, 430] on div at bounding box center [862, 406] width 1382 height 756
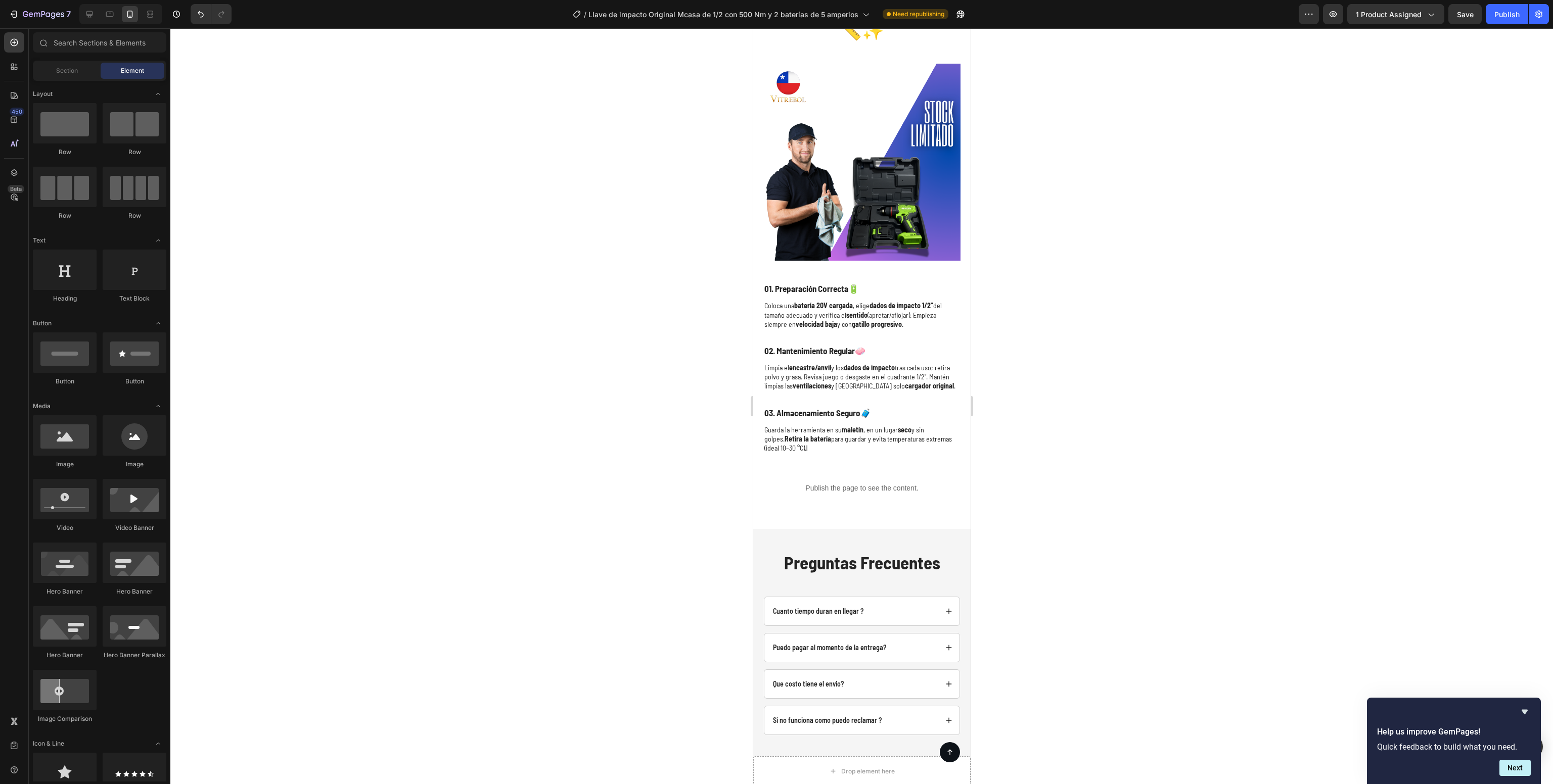
scroll to position [3791, 0]
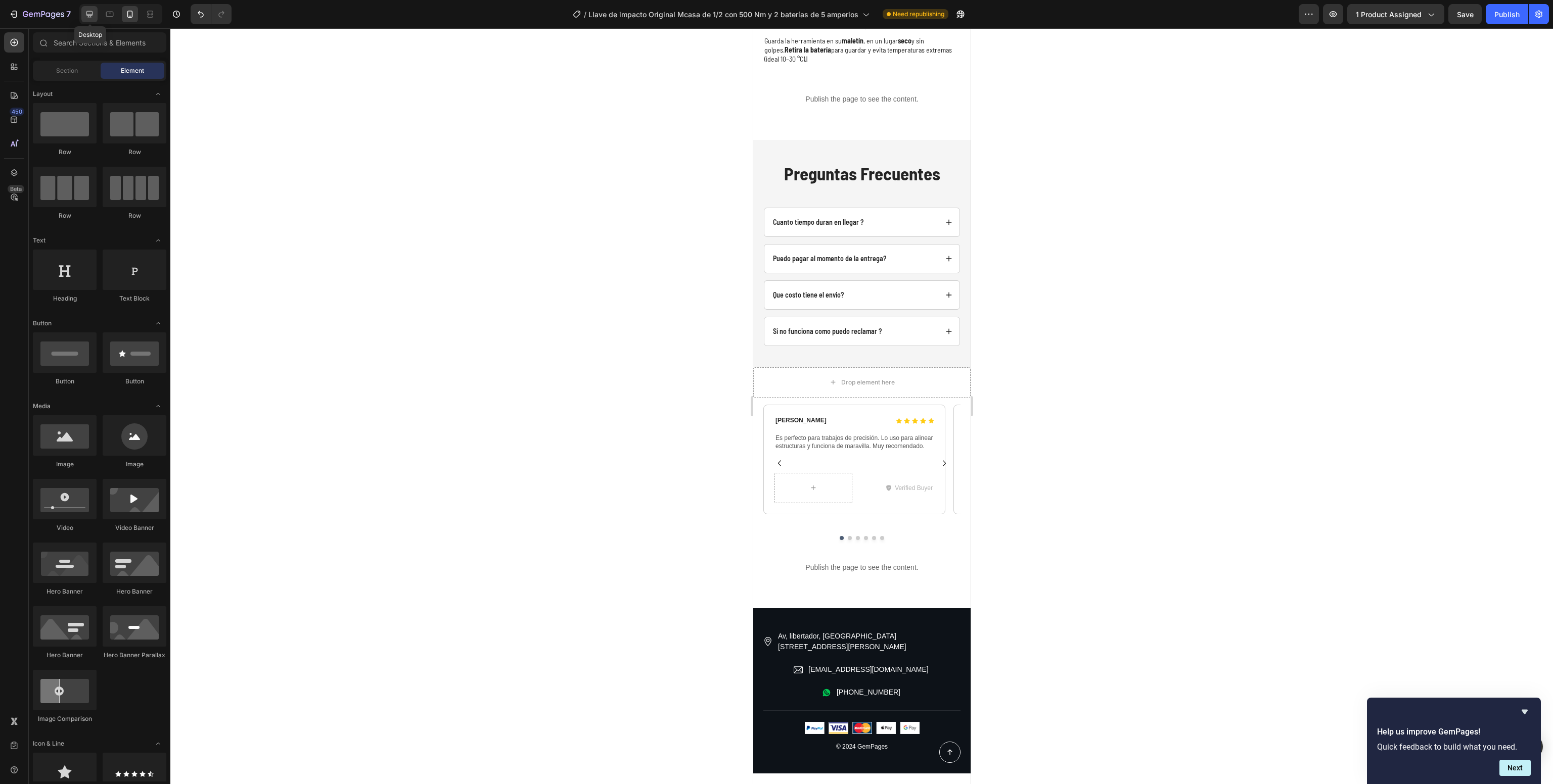
click at [86, 11] on icon at bounding box center [89, 14] width 10 height 10
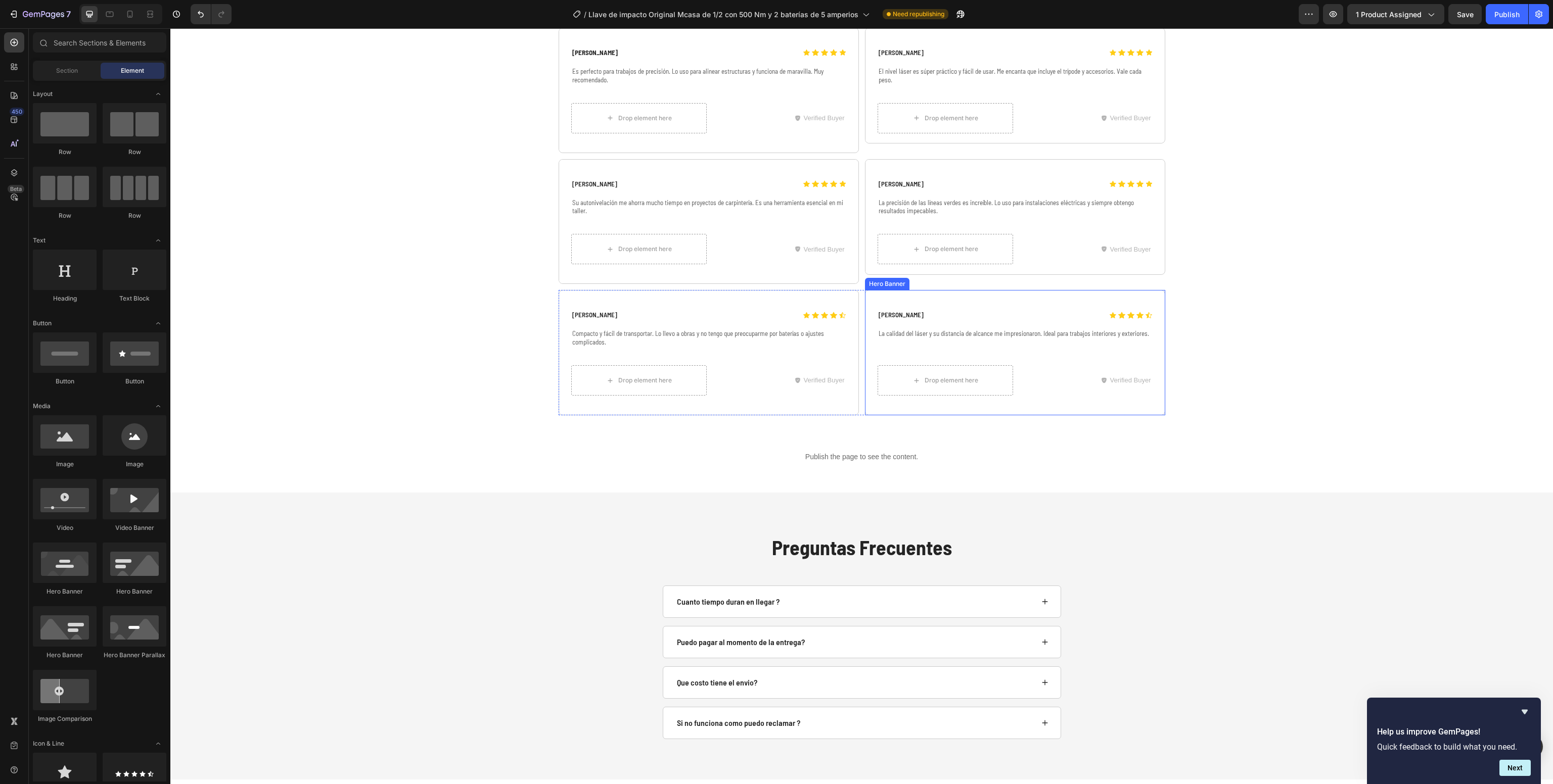
scroll to position [3522, 0]
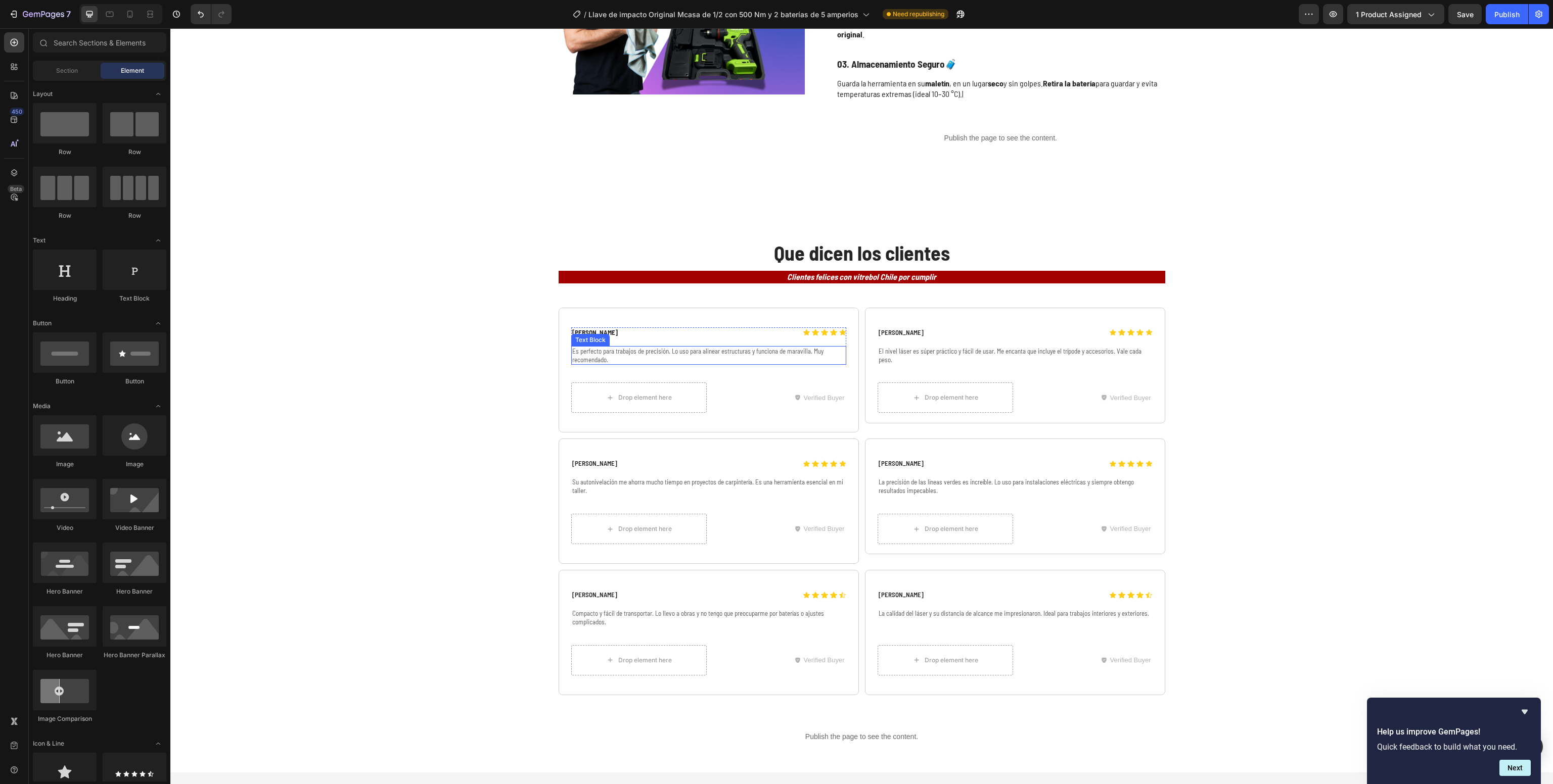
click at [672, 347] on p "Es perfecto para trabajos de precisión. Lo uso para alinear estructuras y funci…" at bounding box center [708, 356] width 273 height 17
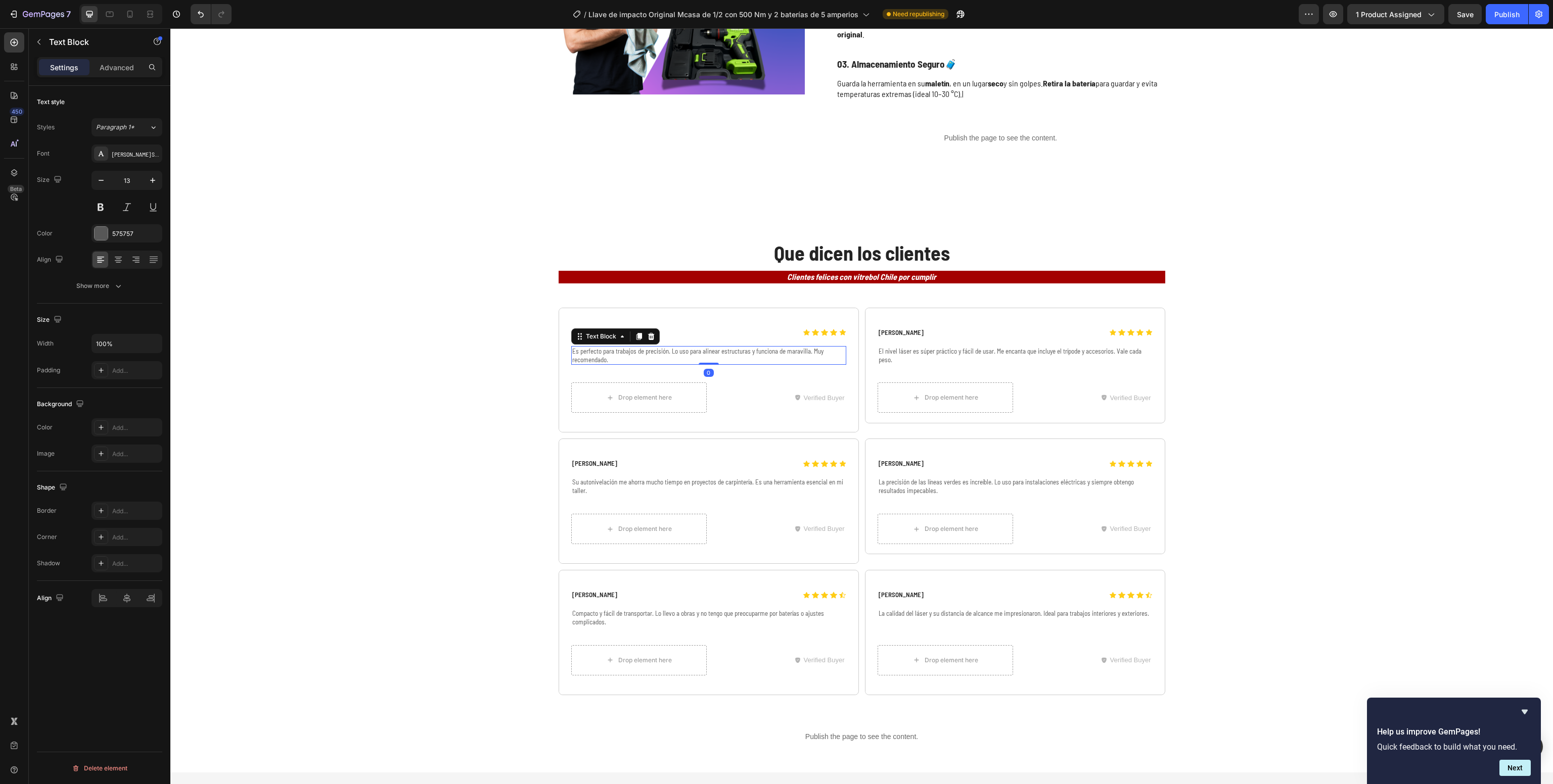
click at [672, 347] on p "Es perfecto para trabajos de precisión. Lo uso para alinear estructuras y funci…" at bounding box center [708, 356] width 273 height 17
click at [898, 347] on p "El nivel láser es súper práctico y fácil de usar. Me encanta que incluye el trí…" at bounding box center [1015, 356] width 273 height 17
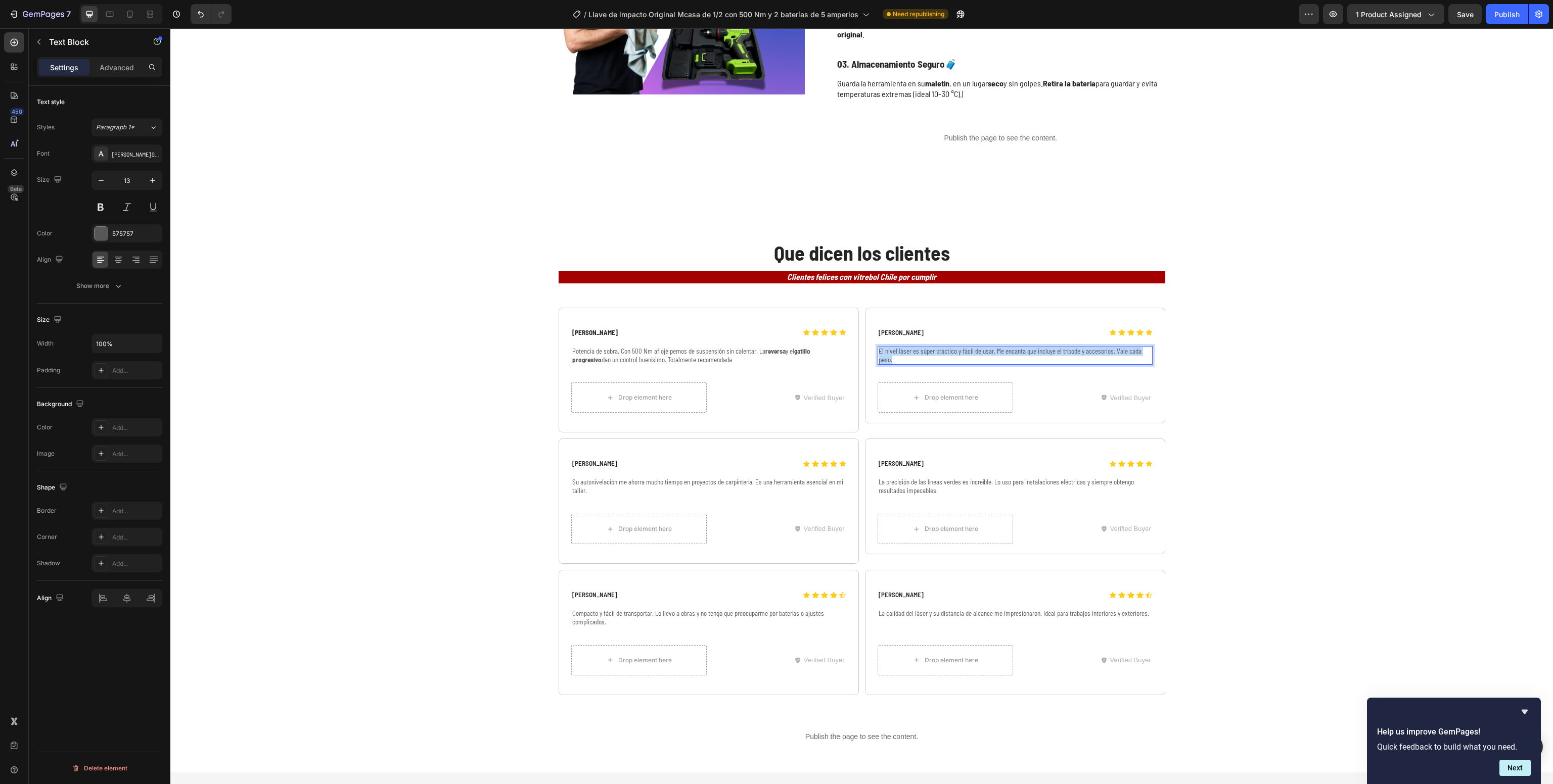
click at [898, 347] on p "El nivel láser es súper práctico y fácil de usar. Me encanta que incluye el trí…" at bounding box center [1015, 356] width 273 height 17
click at [1369, 447] on div "Que dicen los clientes Heading Clientes felices con vitrebol Chile por cumplir …" at bounding box center [862, 467] width 1362 height 457
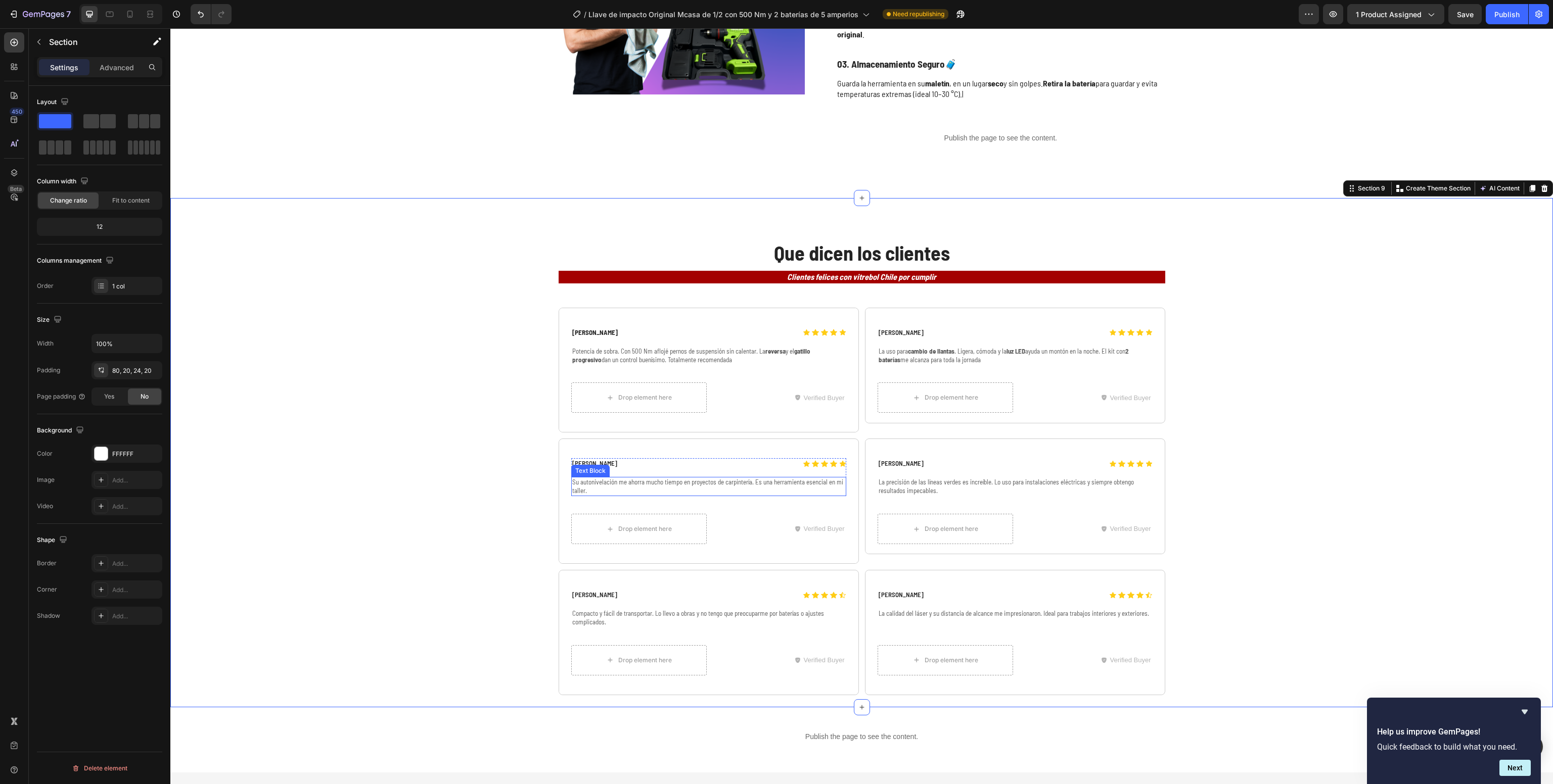
click at [628, 478] on p "Su autonivelación me ahorra mucho tiempo en proyectos de carpintería. Es una he…" at bounding box center [708, 486] width 273 height 17
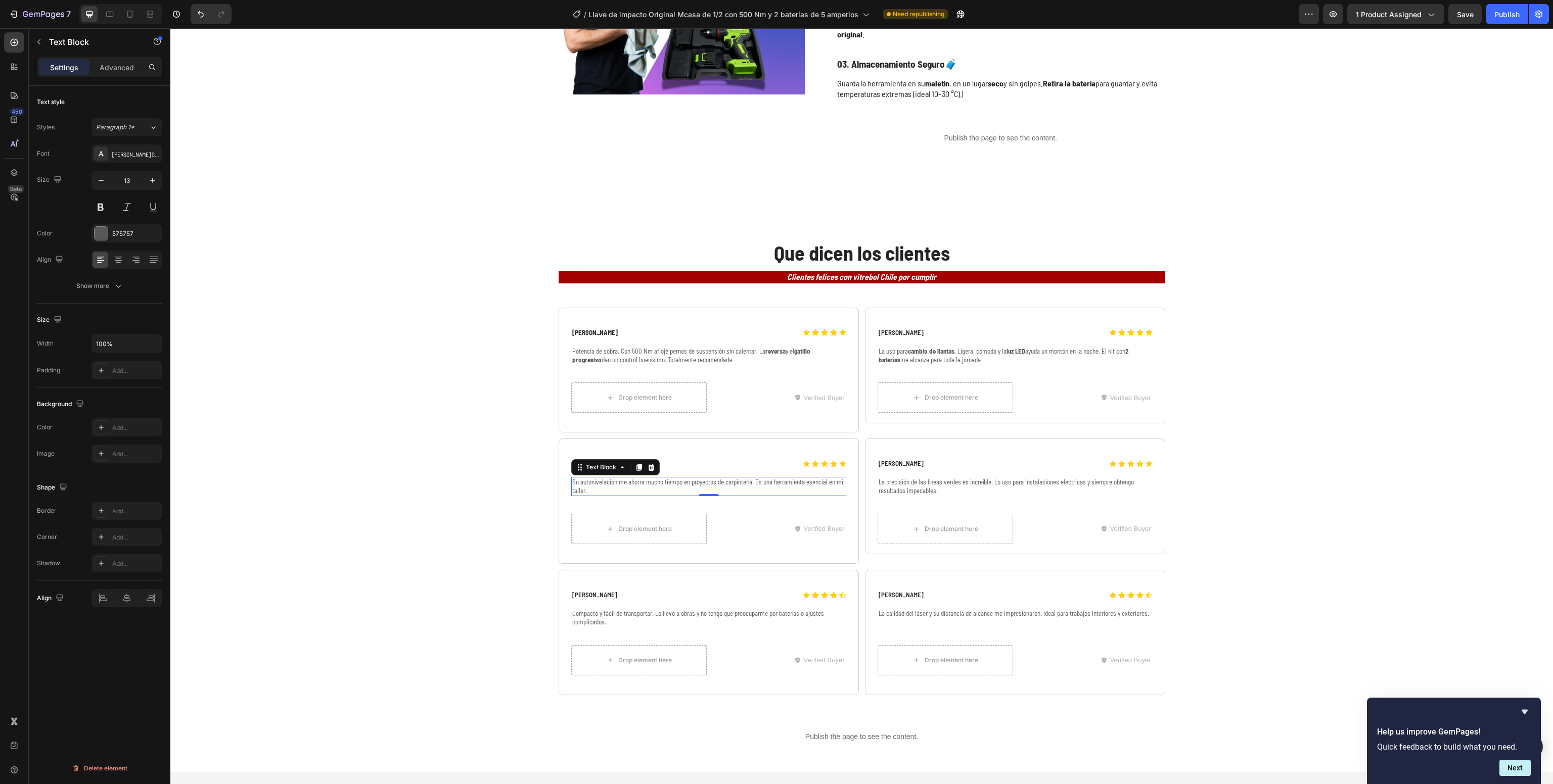
click at [628, 478] on p "Su autonivelación me ahorra mucho tiempo en proyectos de carpintería. Es una he…" at bounding box center [708, 486] width 273 height 17
click at [427, 472] on div "Que dicen los clientes Heading Clientes felices con vitrebol Chile por cumplir …" at bounding box center [862, 467] width 1362 height 457
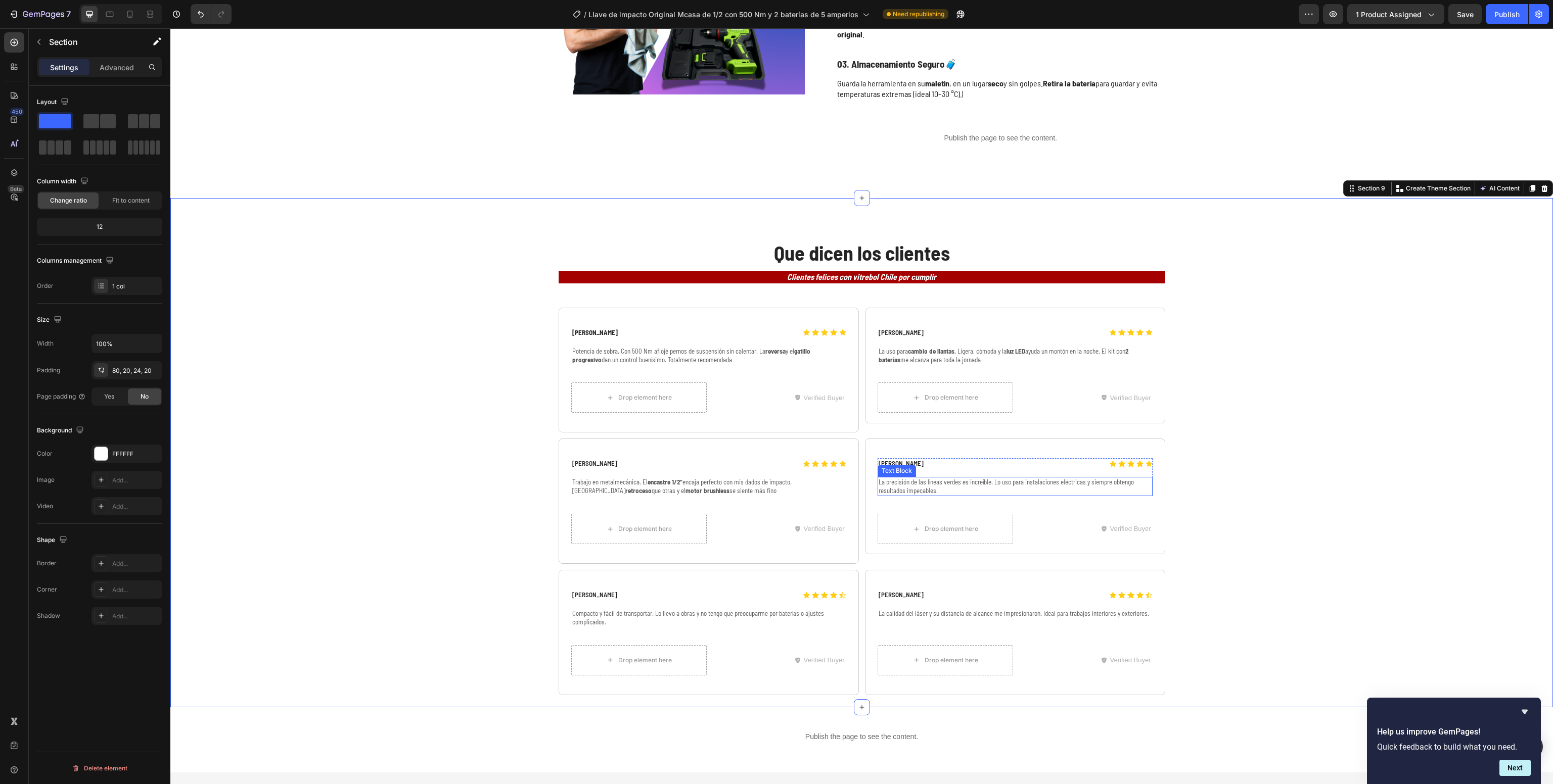
click at [910, 478] on p "La precisión de las líneas verdes es increíble. Lo uso para instalaciones eléct…" at bounding box center [1015, 486] width 273 height 17
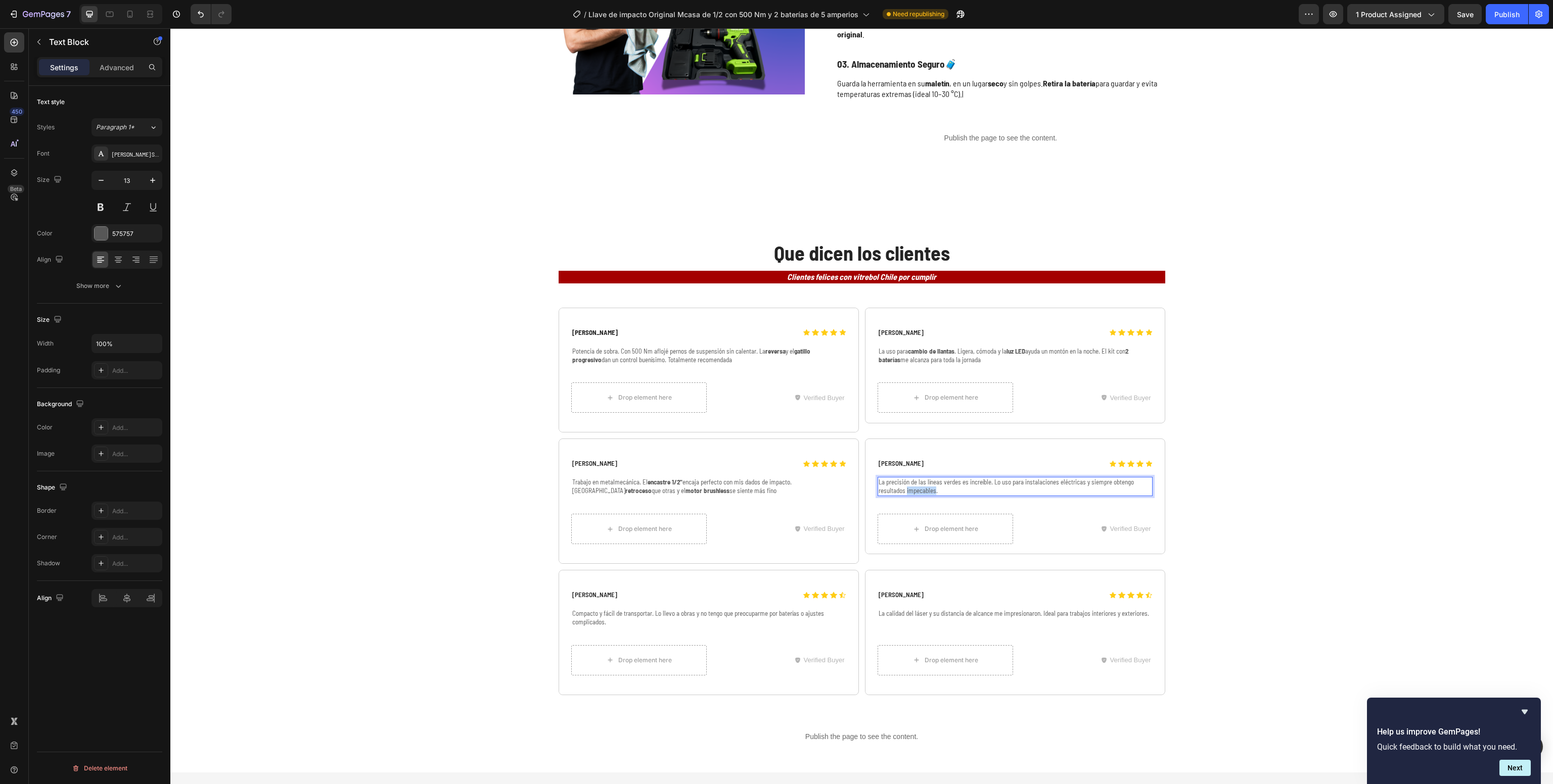
click at [910, 478] on p "La precisión de las líneas verdes es increíble. Lo uso para instalaciones eléct…" at bounding box center [1015, 486] width 273 height 17
click at [638, 609] on p "Compacto y fácil de transportar. Lo llevo a obras y no tengo que preocuparme po…" at bounding box center [708, 618] width 273 height 17
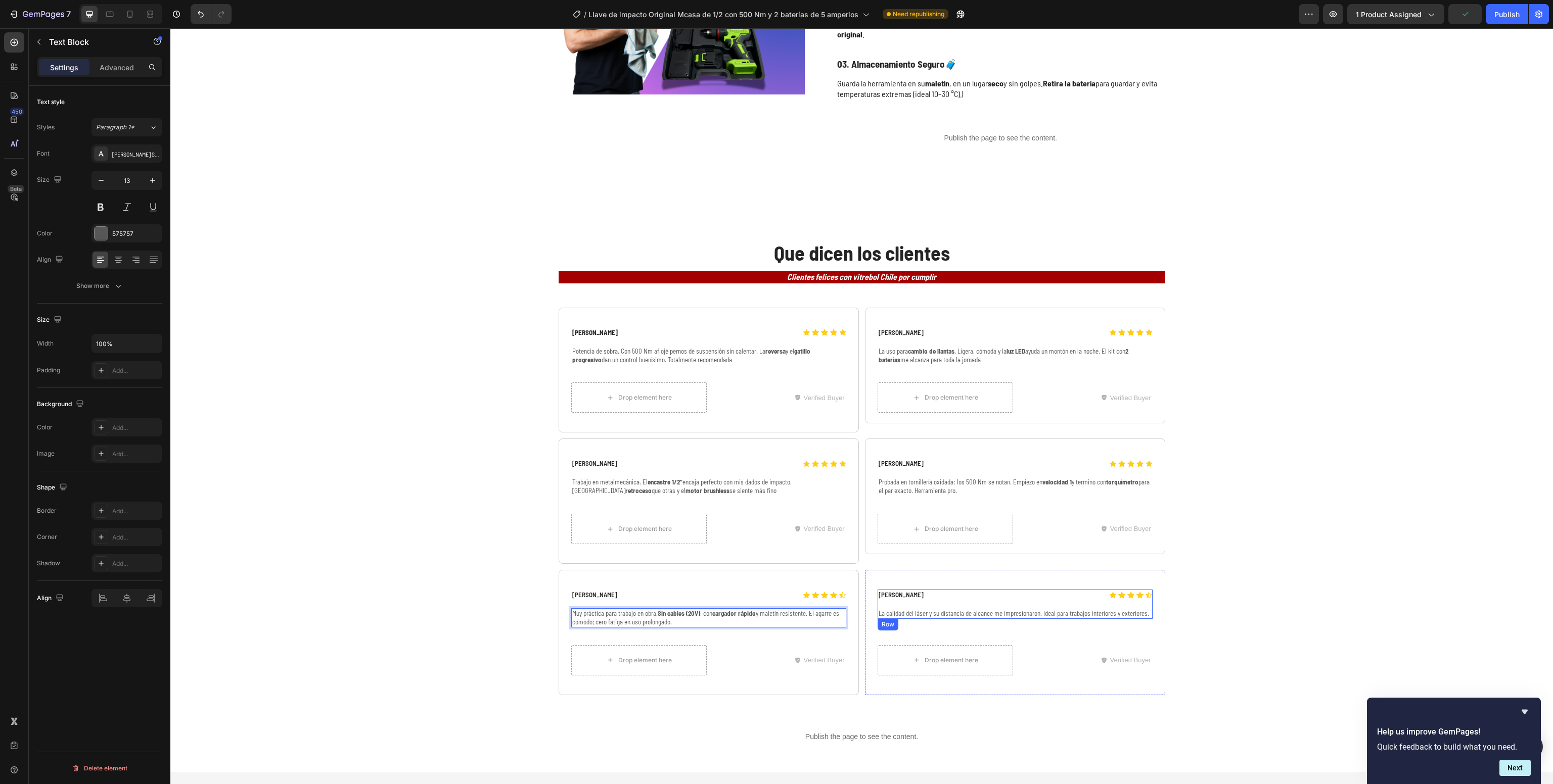
click at [928, 609] on p "La calidad del láser y su distancia de alcance me impresionaron. Ideal para tra…" at bounding box center [1015, 613] width 273 height 8
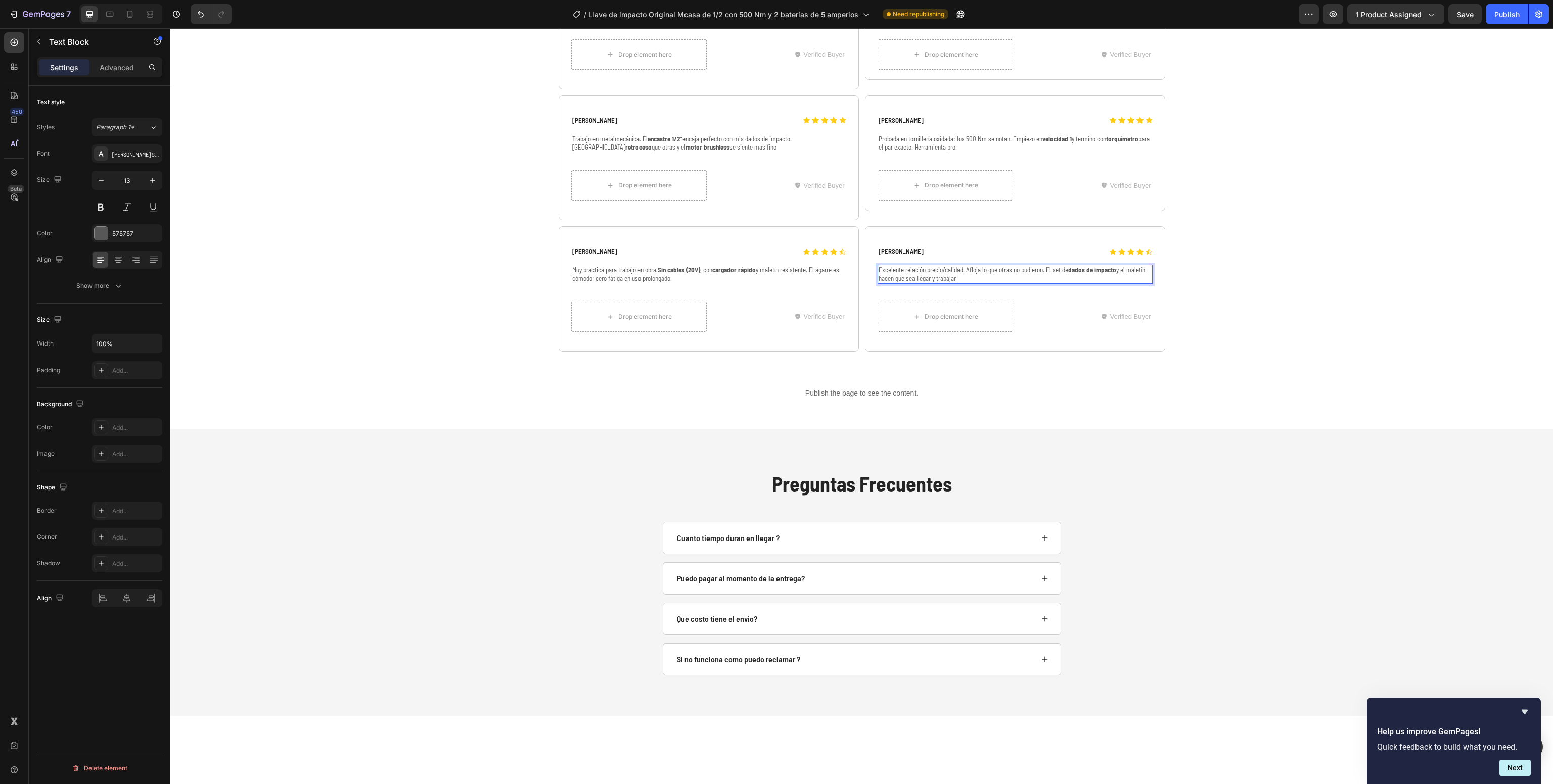
scroll to position [3652, 0]
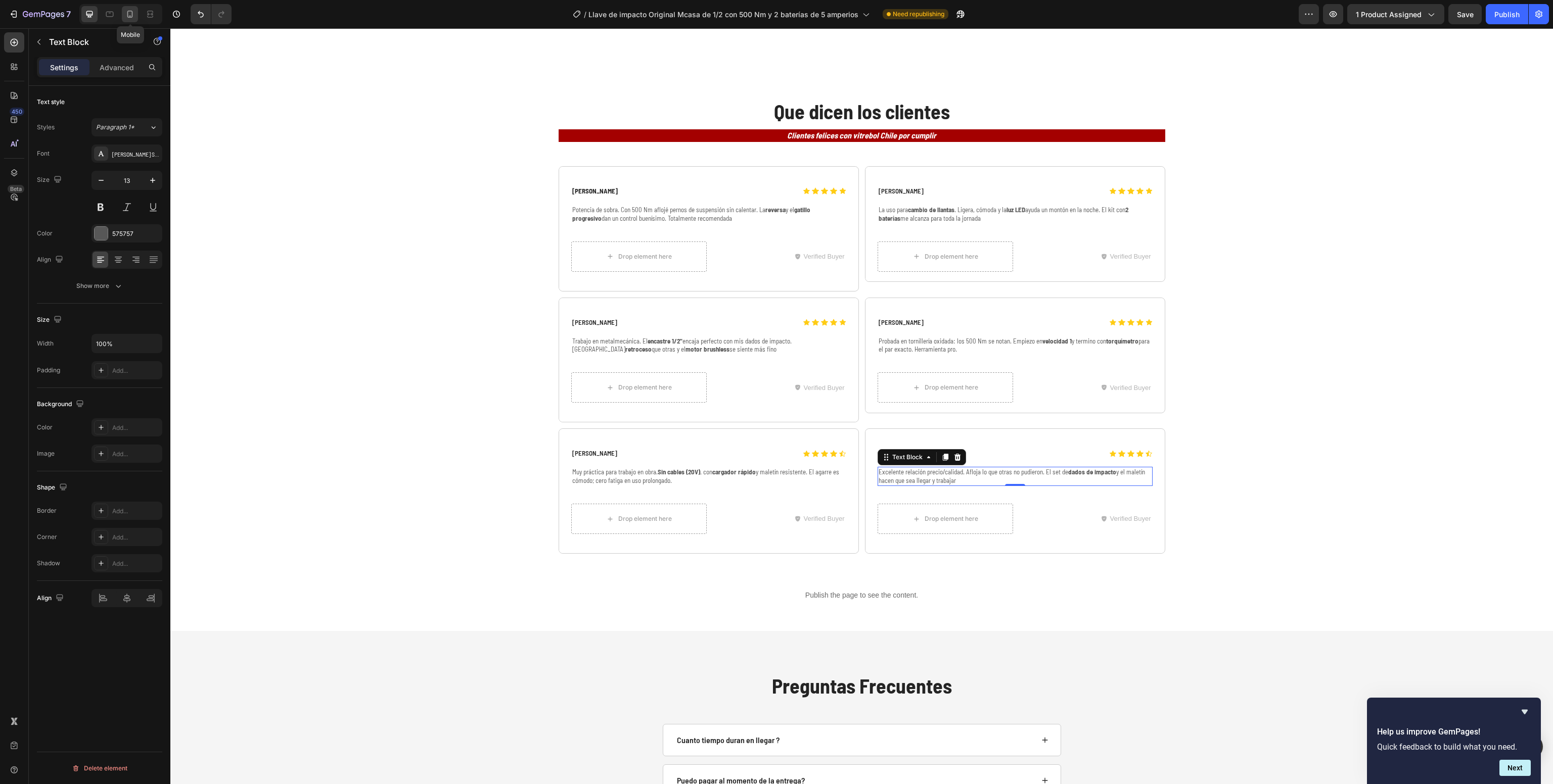
click at [127, 14] on icon at bounding box center [130, 14] width 10 height 10
type input "12"
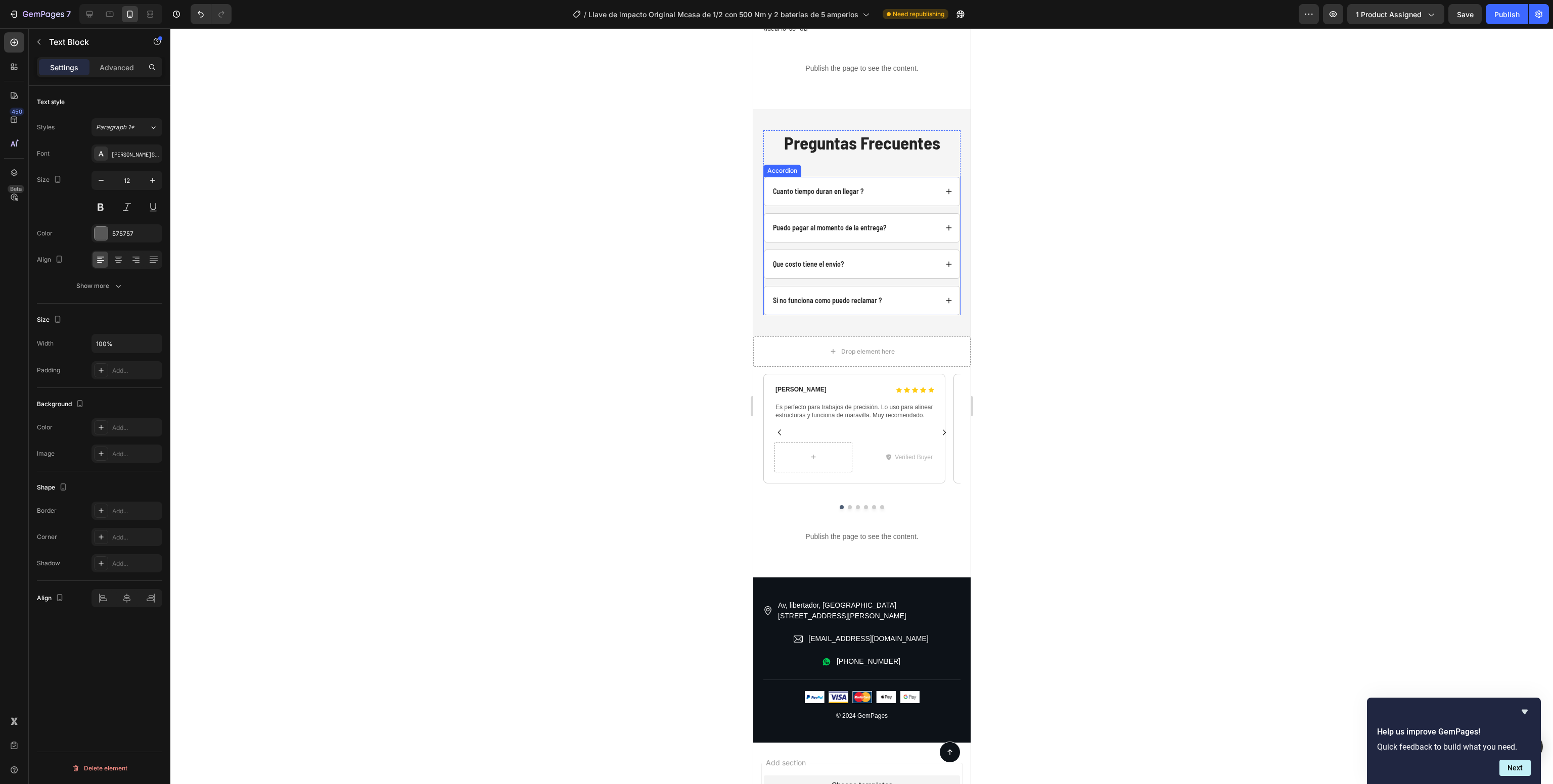
scroll to position [3820, 0]
click at [834, 406] on p "Es perfecto para trabajos de precisión. Lo uso para alinear estructuras y funci…" at bounding box center [854, 413] width 158 height 16
click at [937, 428] on icon "Carousel Next Arrow" at bounding box center [943, 434] width 12 height 12
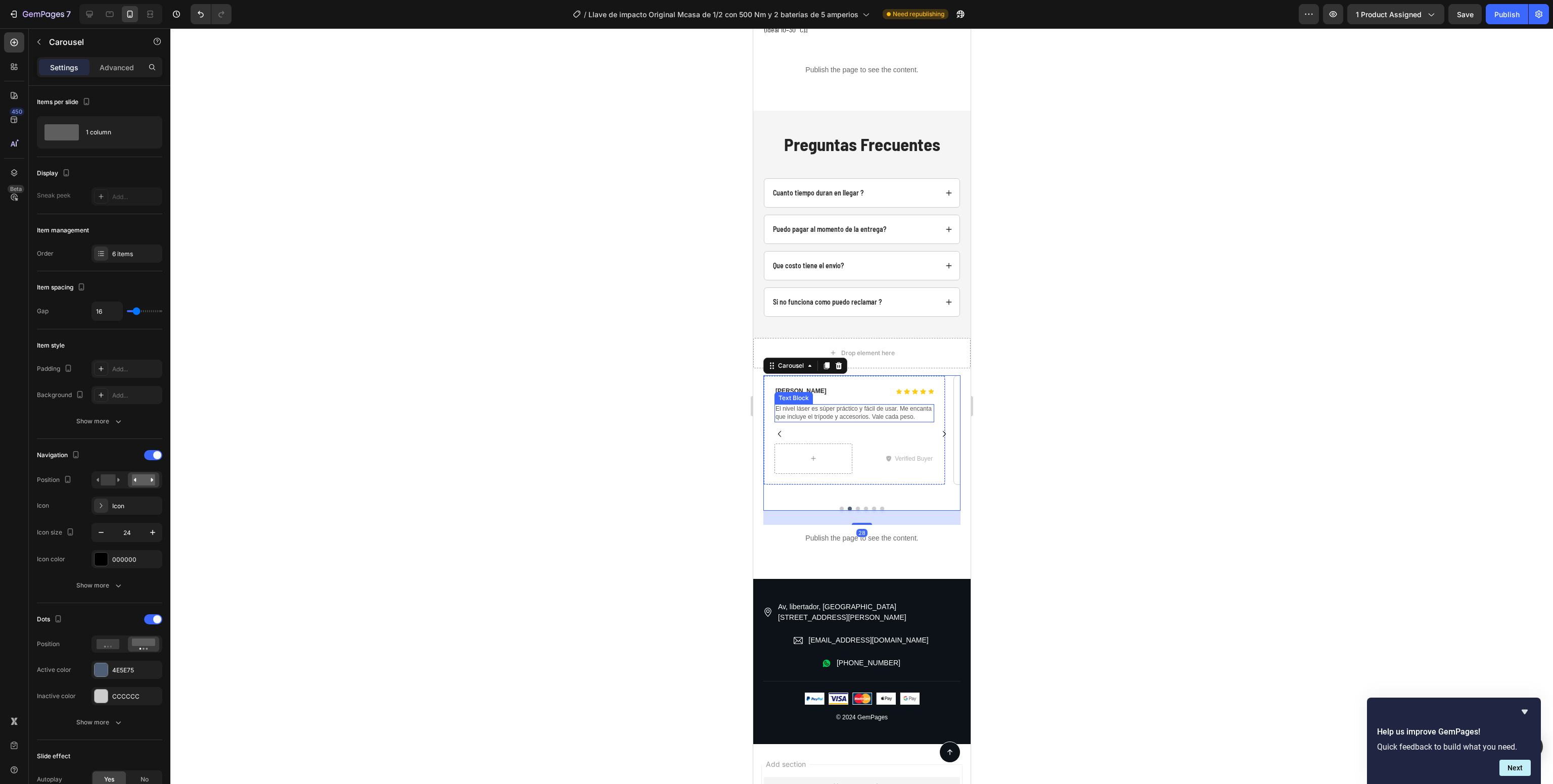
click at [818, 406] on p "El nivel láser es súper práctico y fácil de usar. Me encanta que incluye el trí…" at bounding box center [854, 413] width 158 height 16
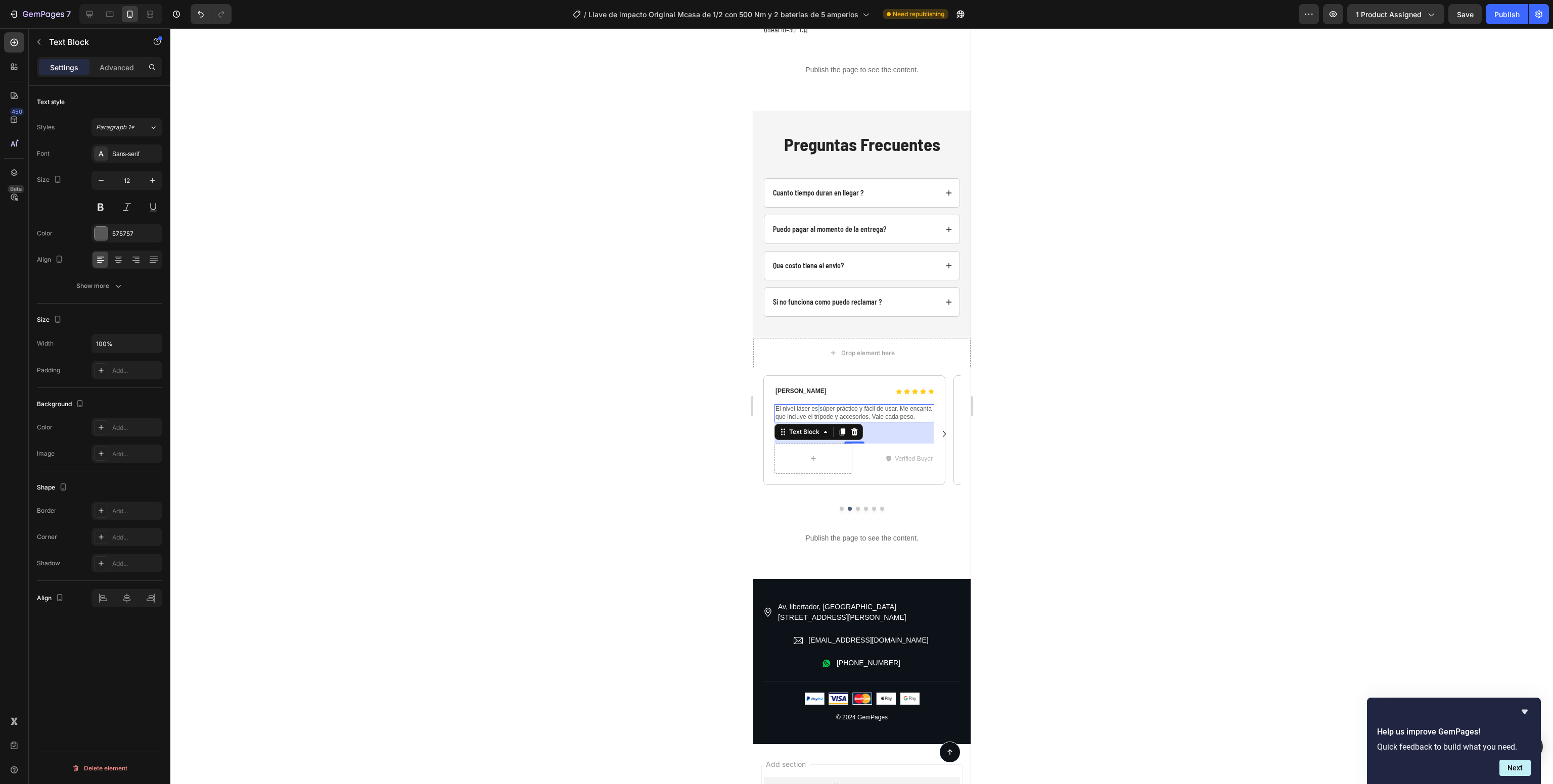
click at [818, 406] on p "El nivel láser es súper práctico y fácil de usar. Me encanta que incluye el trí…" at bounding box center [854, 413] width 158 height 16
click at [937, 428] on icon "Carousel Next Arrow" at bounding box center [943, 434] width 12 height 12
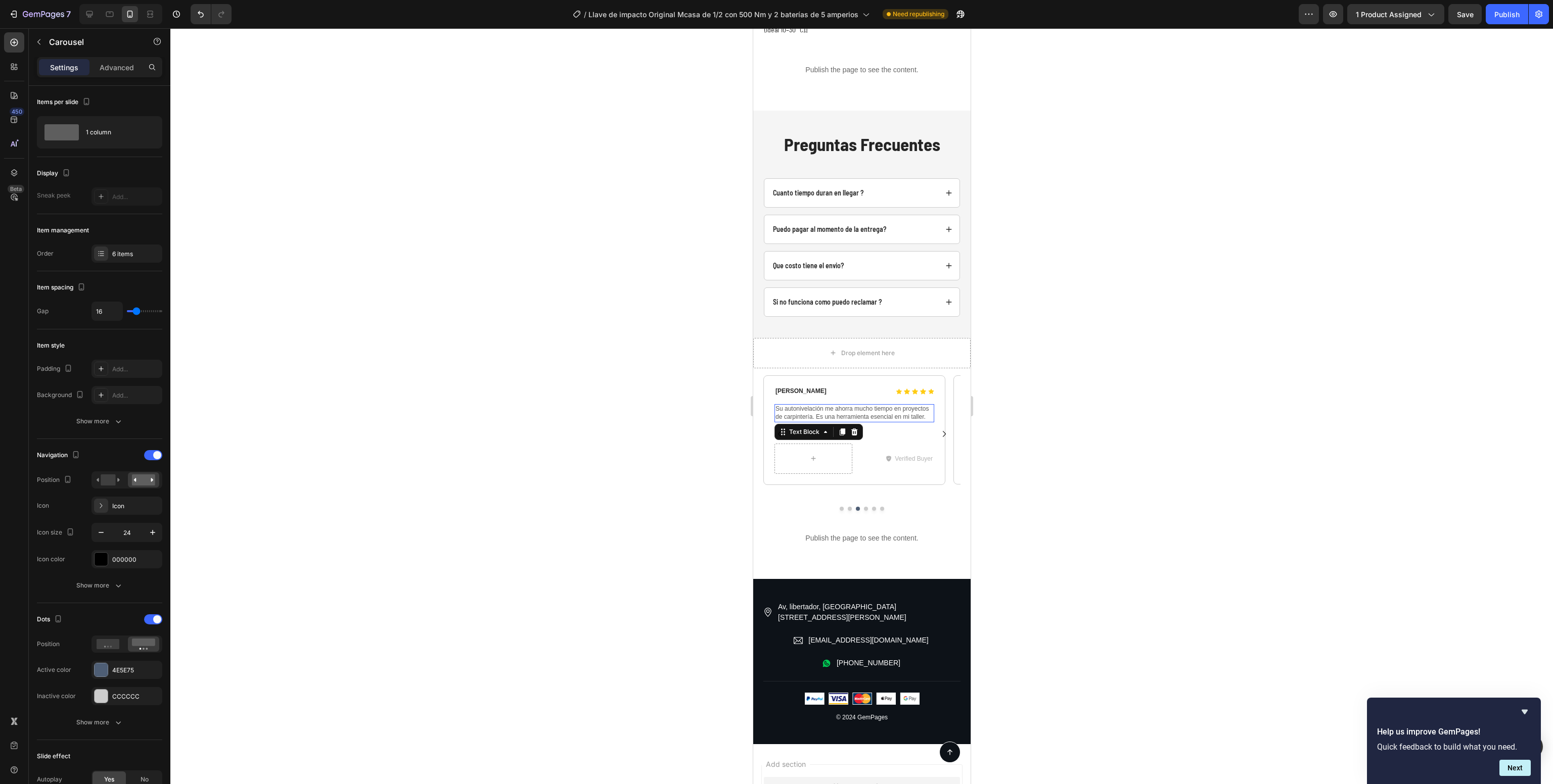
click at [850, 406] on p "Su autonivelación me ahorra mucho tiempo en proyectos de carpintería. Es una he…" at bounding box center [854, 413] width 158 height 16
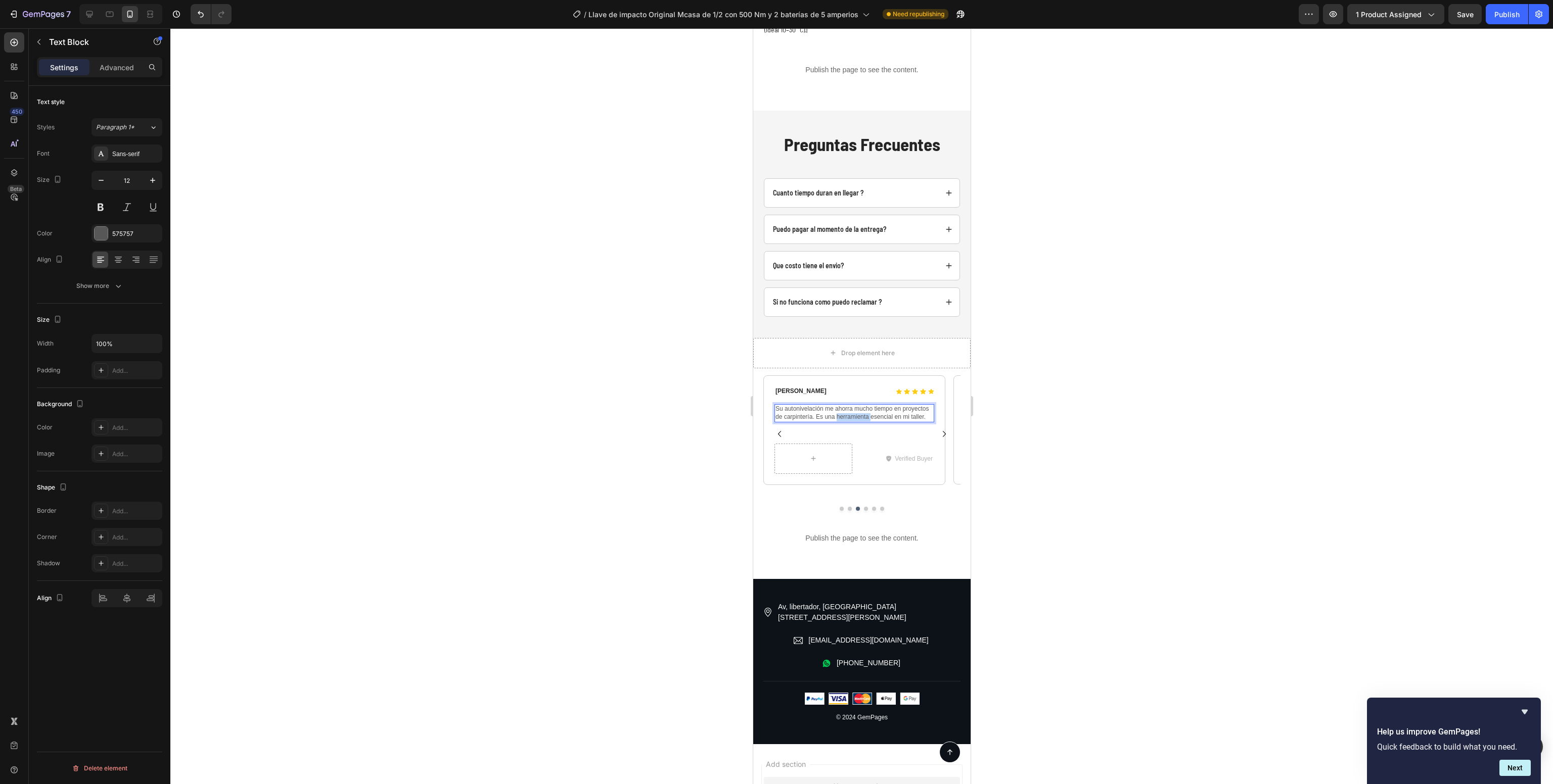
click at [850, 406] on p "Su autonivelación me ahorra mucho tiempo en proyectos de carpintería. Es una he…" at bounding box center [854, 413] width 158 height 16
click at [937, 428] on icon "Carousel Next Arrow" at bounding box center [943, 434] width 12 height 12
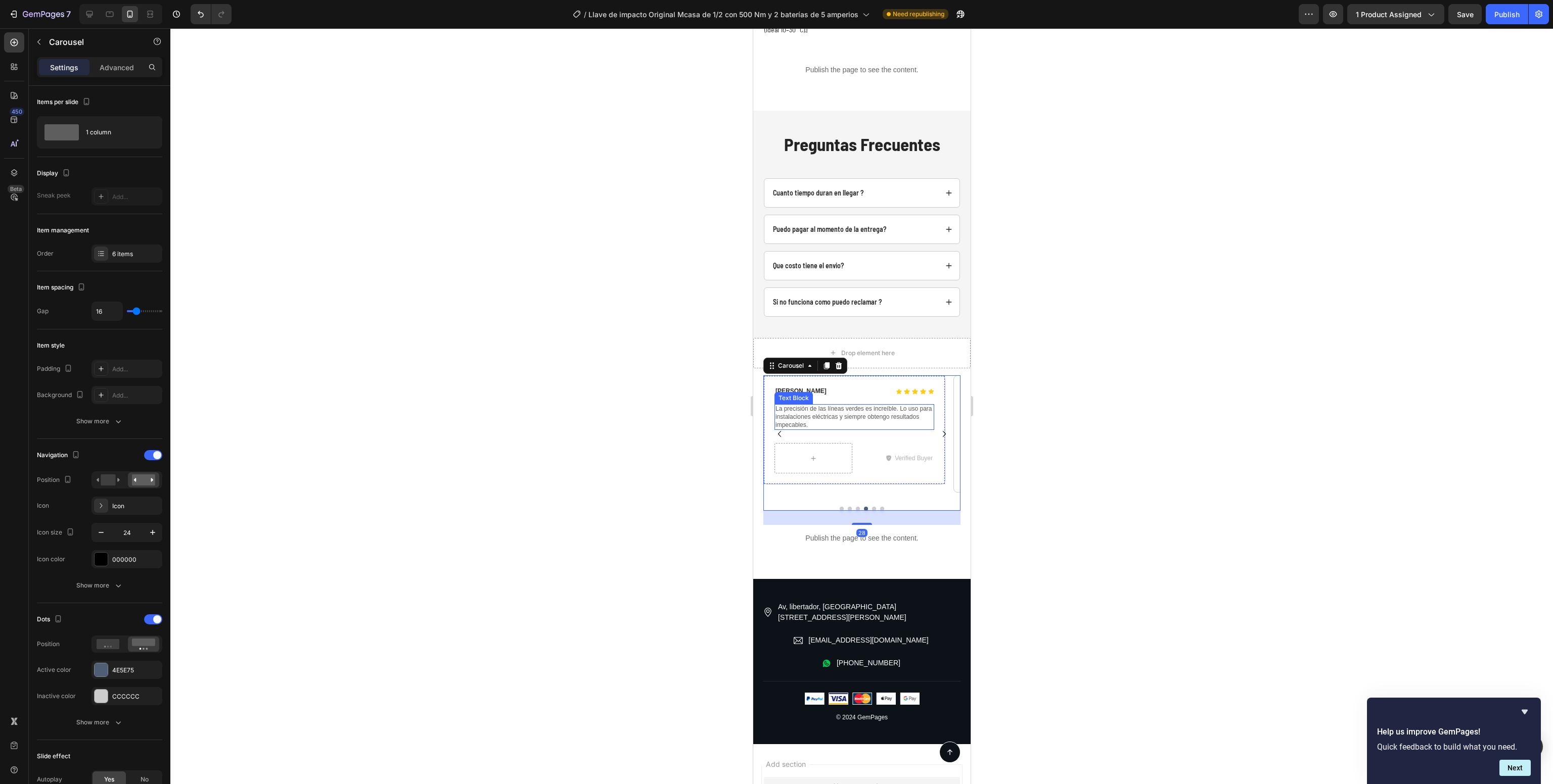
click at [855, 406] on p "La precisión de las líneas verdes es increíble. Lo uso para instalaciones eléct…" at bounding box center [854, 417] width 158 height 24
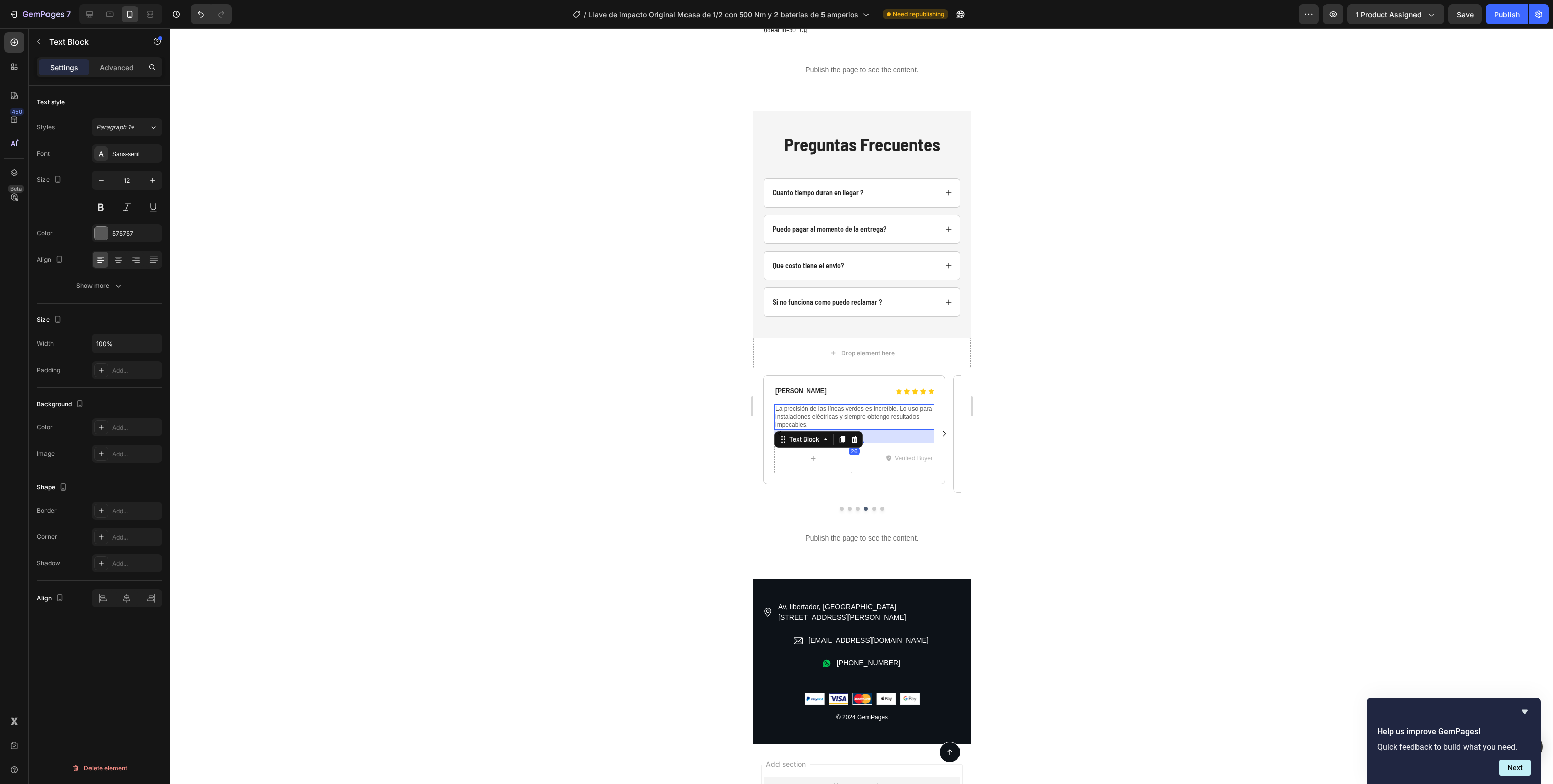
click at [855, 406] on p "La precisión de las líneas verdes es increíble. Lo uso para instalaciones eléct…" at bounding box center [854, 417] width 158 height 24
click at [937, 428] on icon "Carousel Next Arrow" at bounding box center [943, 434] width 12 height 12
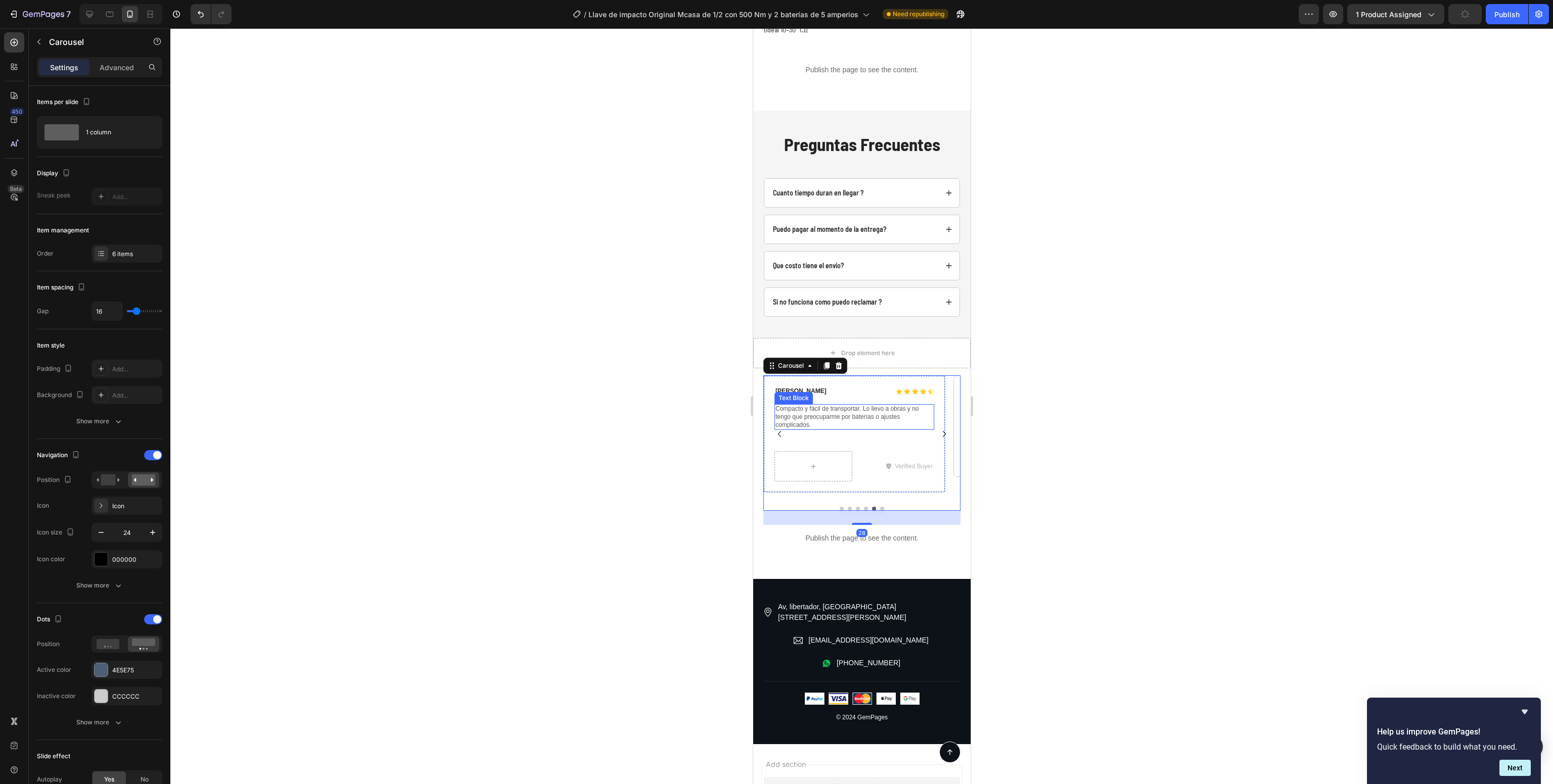
click at [846, 406] on p "Compacto y fácil de transportar. Lo llevo a obras y no tengo que preocuparme po…" at bounding box center [854, 417] width 158 height 24
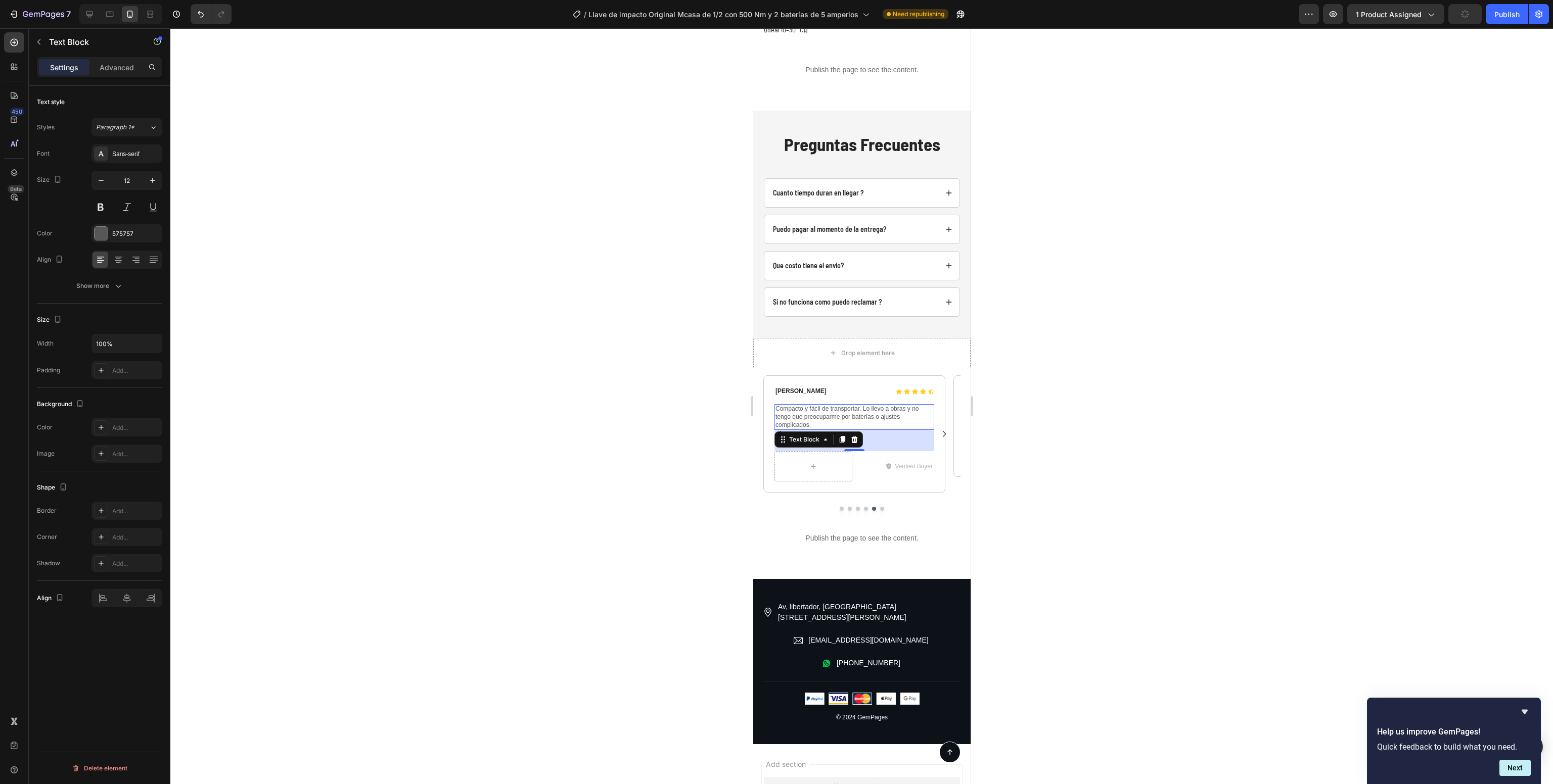
click at [846, 406] on p "Compacto y fácil de transportar. Lo llevo a obras y no tengo que preocuparme po…" at bounding box center [854, 417] width 158 height 24
click at [936, 426] on button "Carousel Next Arrow" at bounding box center [943, 434] width 16 height 16
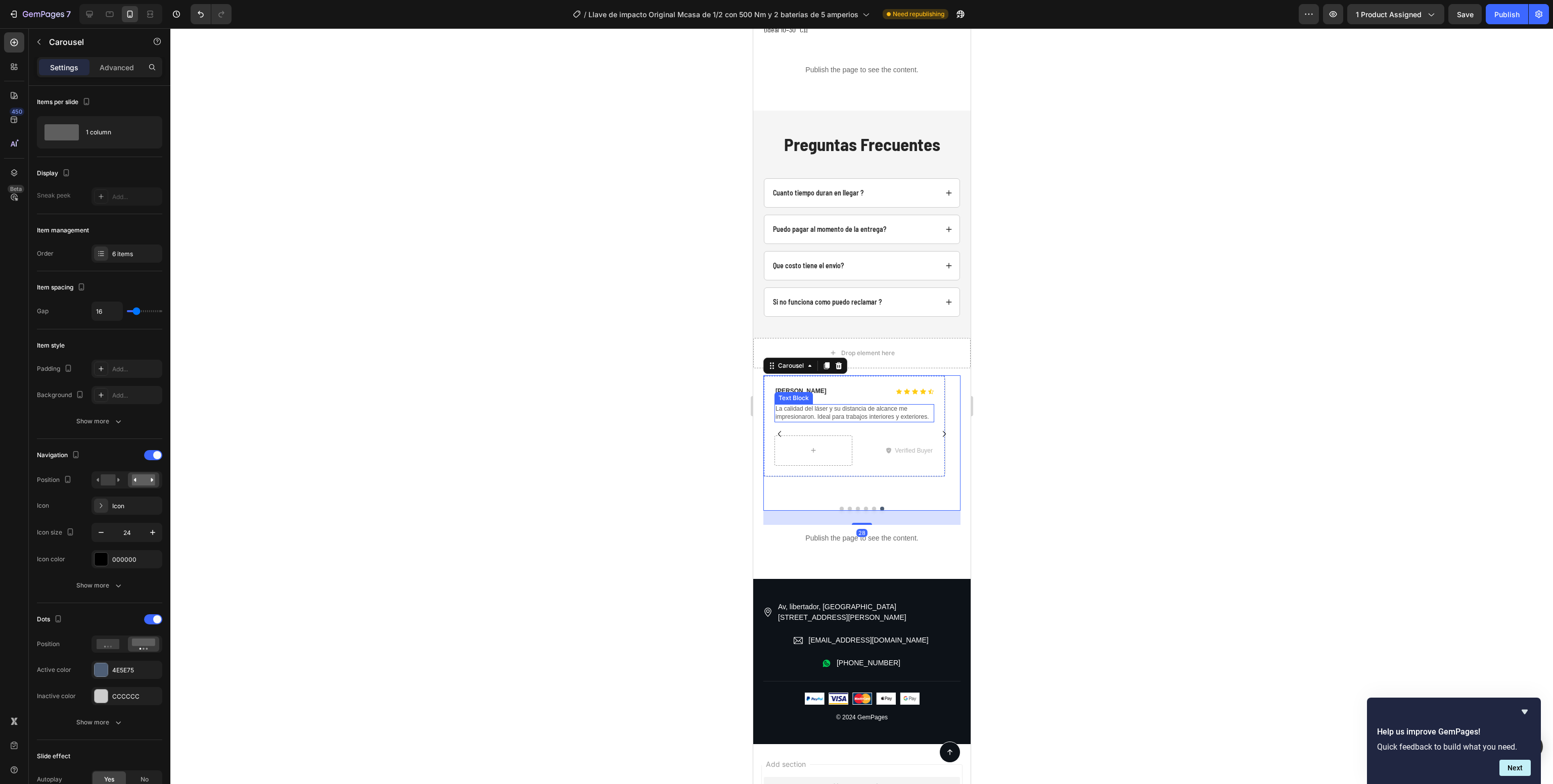
click at [860, 406] on p "La calidad del láser y su distancia de alcance me impresionaron. Ideal para tra…" at bounding box center [854, 413] width 158 height 16
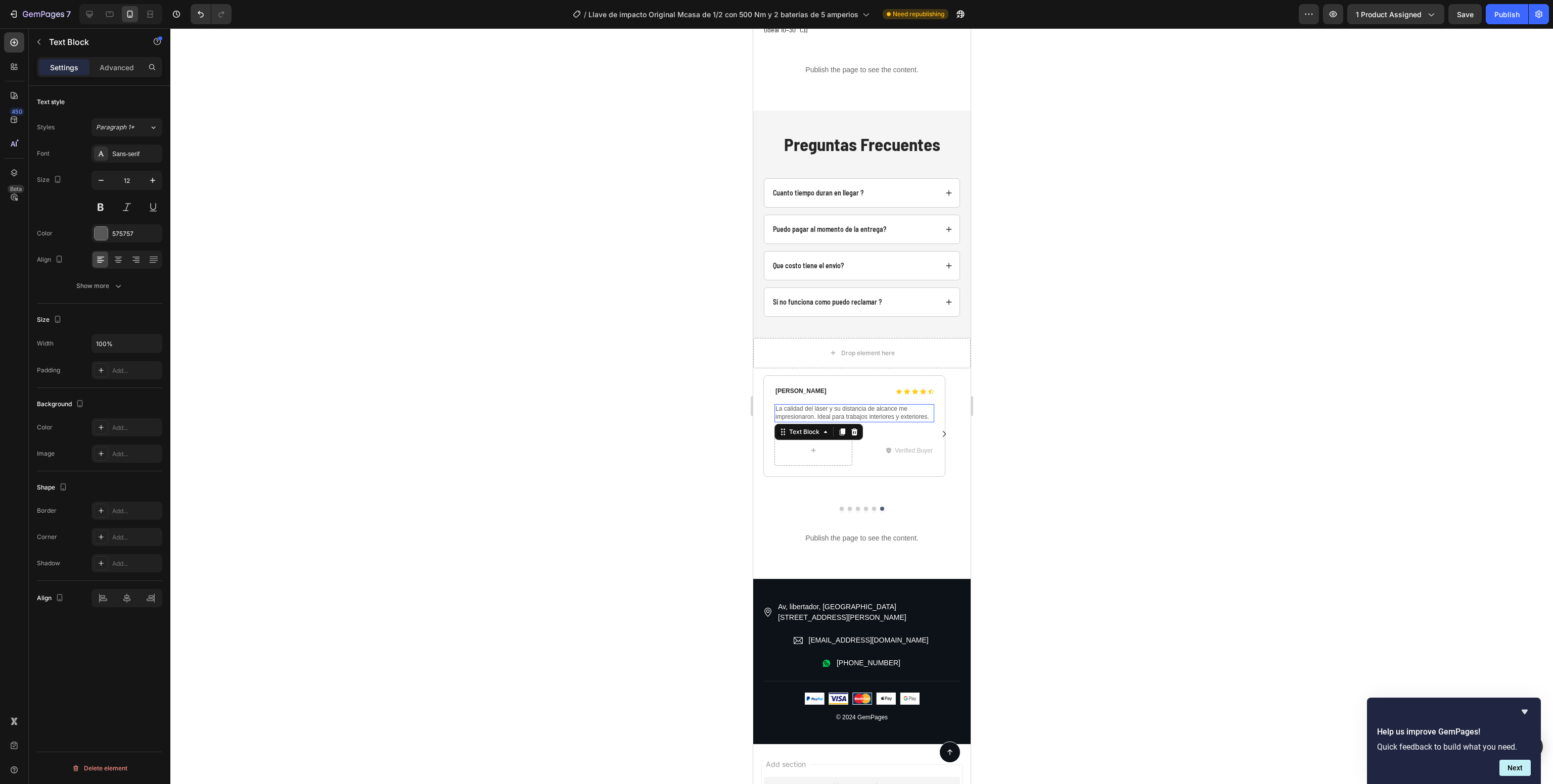
click at [860, 406] on p "La calidad del láser y su distancia de alcance me impresionaron. Ideal para tra…" at bounding box center [854, 413] width 158 height 16
click at [1169, 343] on div at bounding box center [862, 406] width 1382 height 756
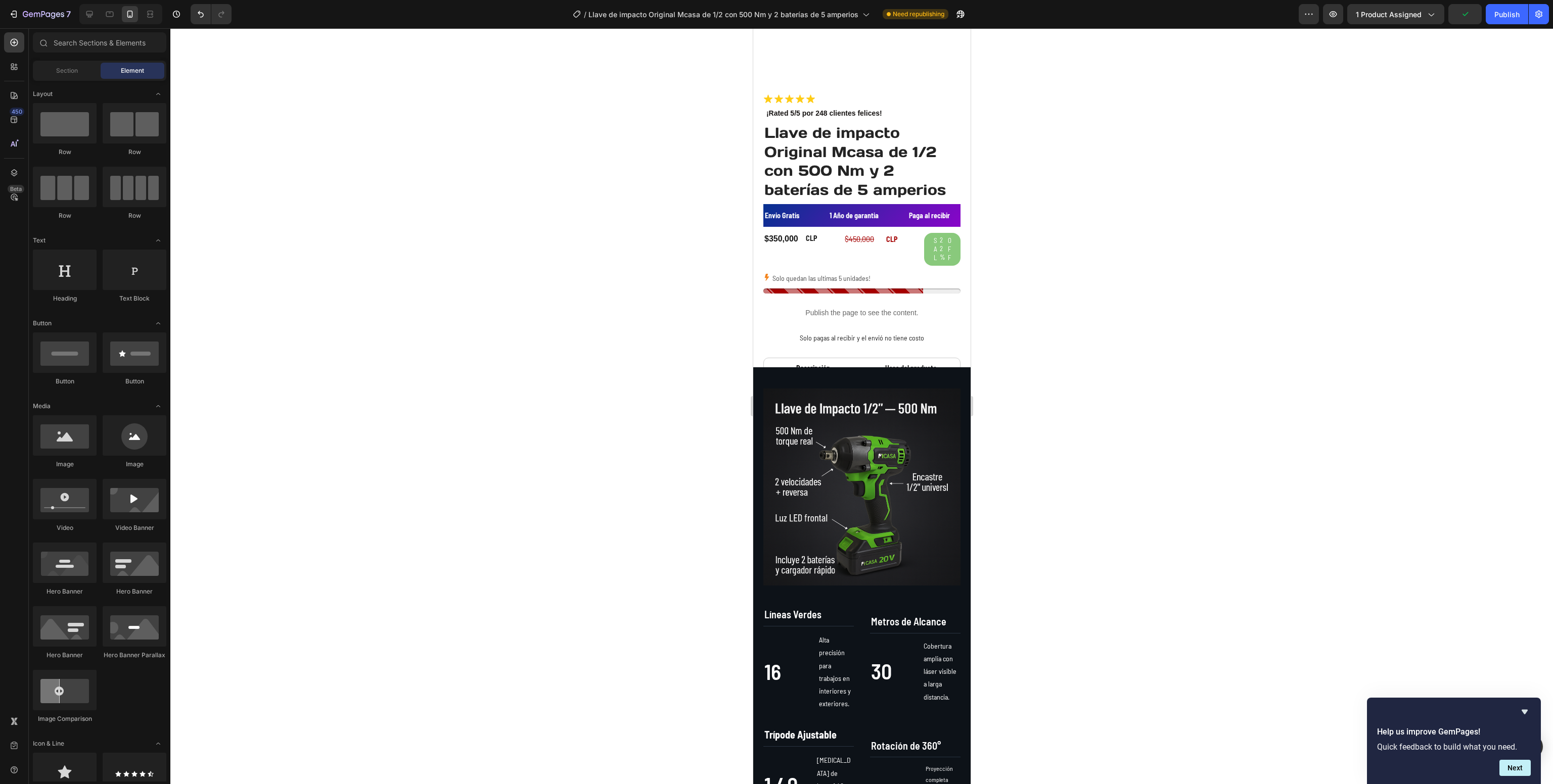
scroll to position [0, 0]
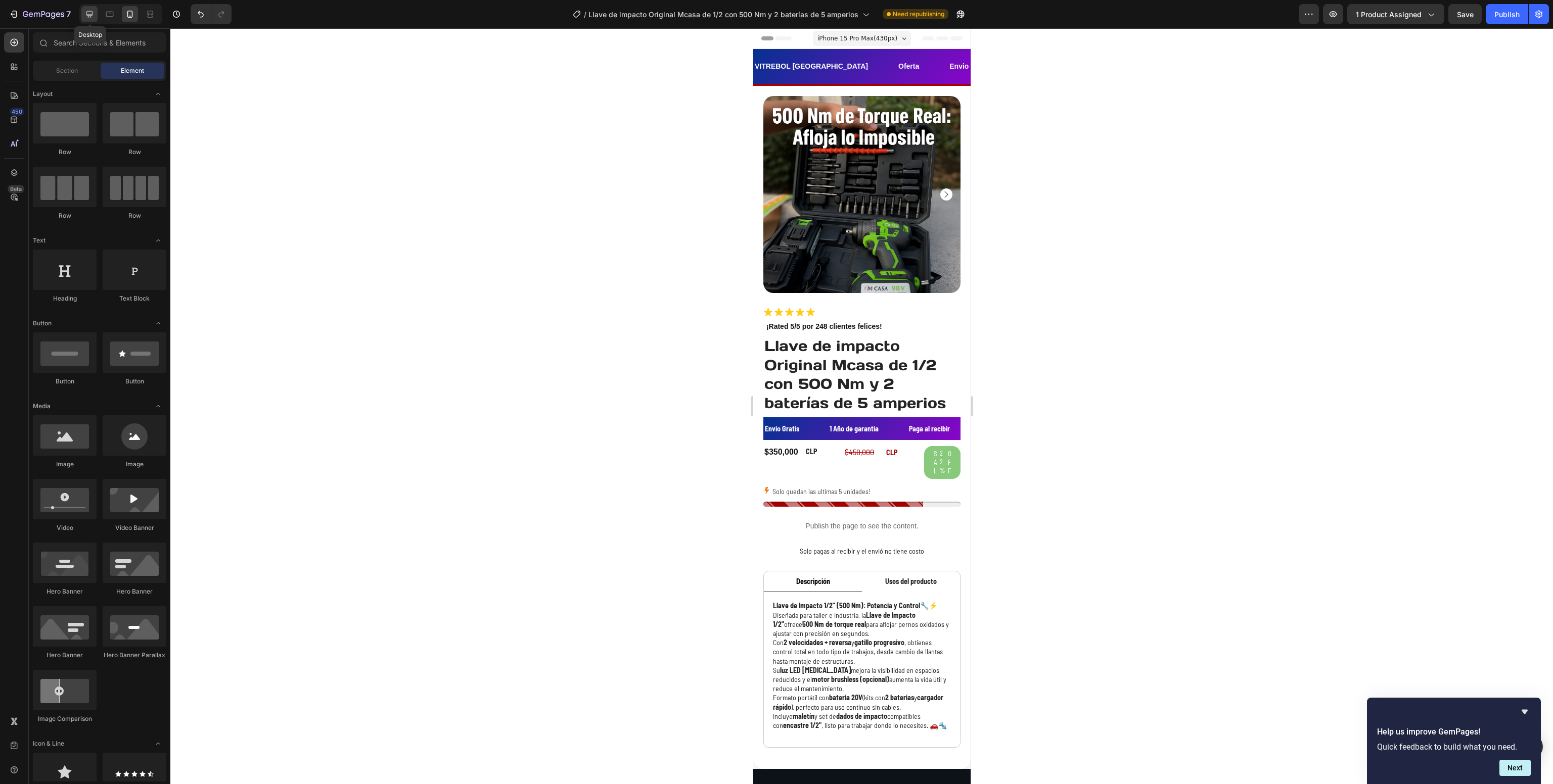
click at [83, 13] on div at bounding box center [89, 14] width 16 height 16
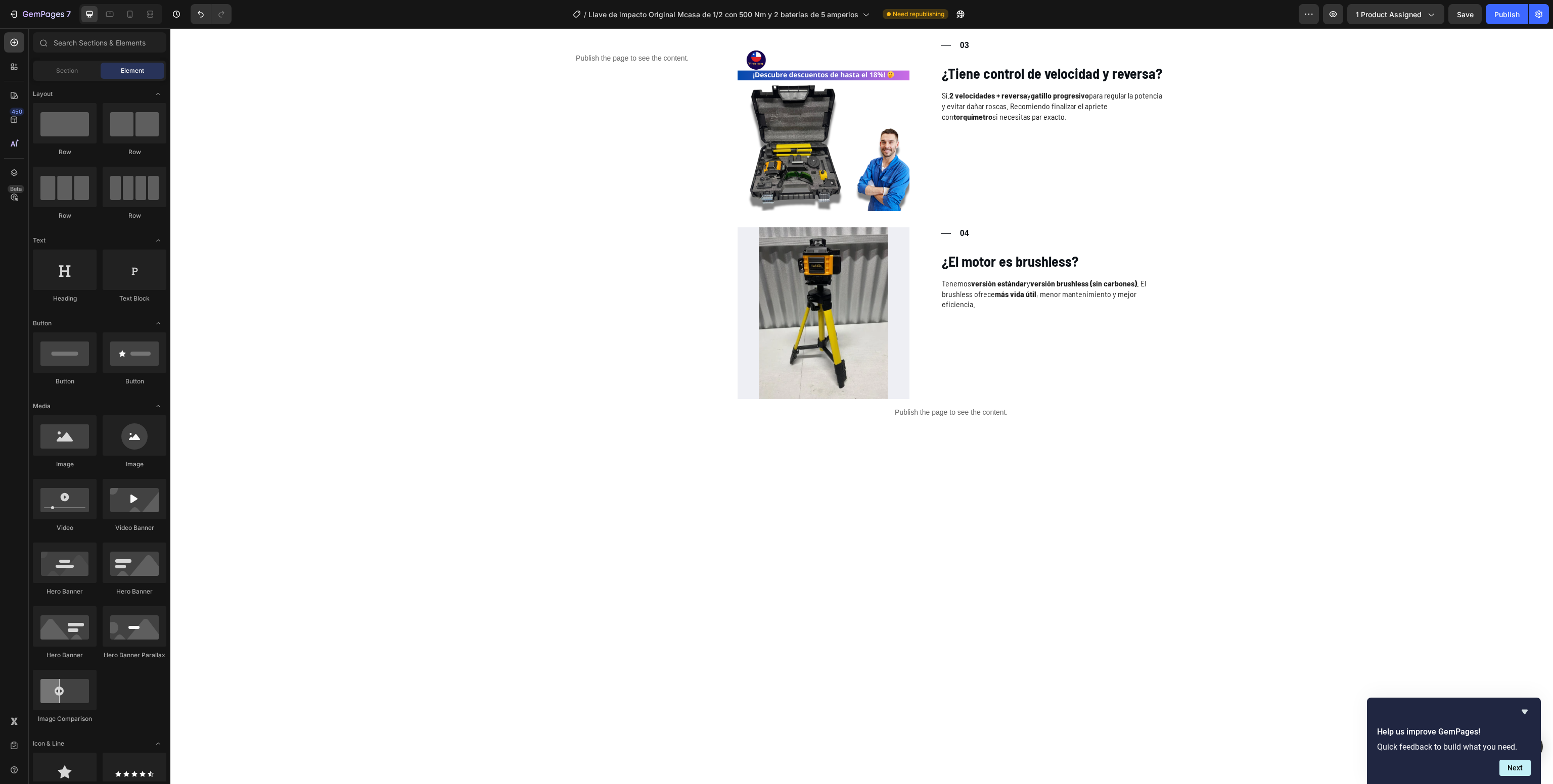
scroll to position [1482, 0]
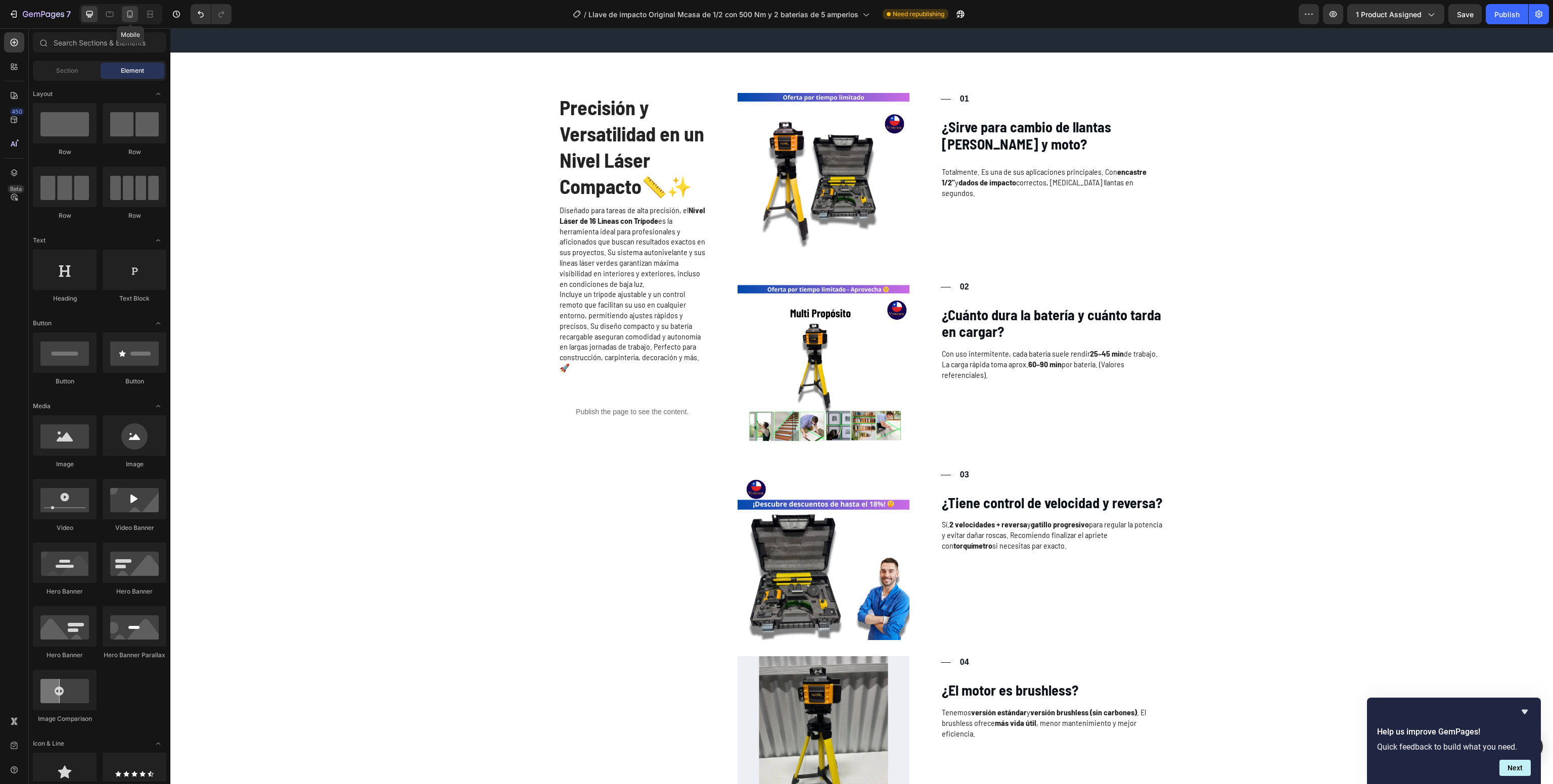
click at [131, 13] on icon at bounding box center [130, 14] width 10 height 10
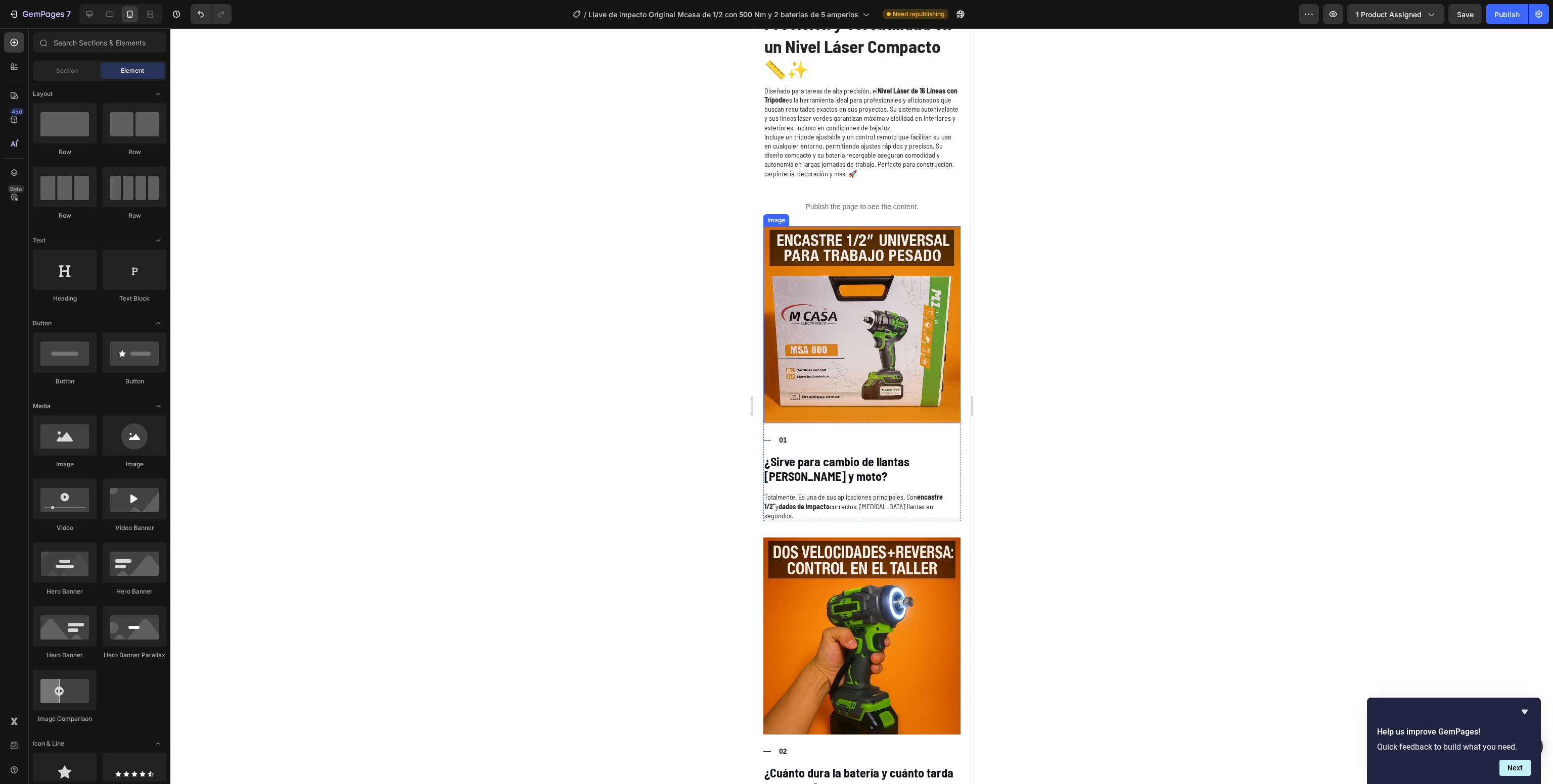
click at [831, 294] on img at bounding box center [861, 325] width 197 height 197
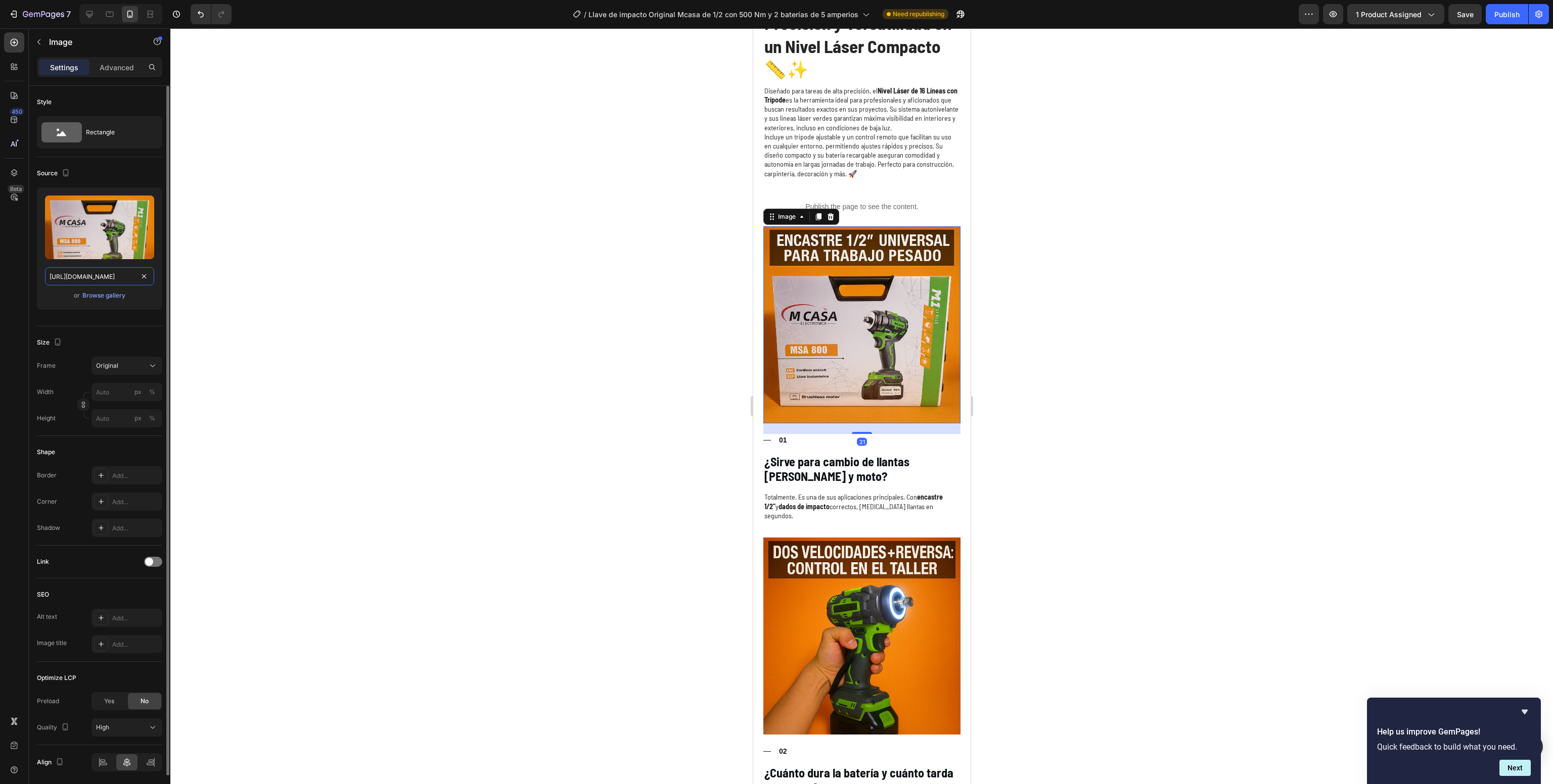
click at [93, 268] on input "[URL][DOMAIN_NAME]" at bounding box center [99, 277] width 109 height 18
click at [95, 12] on icon at bounding box center [89, 14] width 10 height 10
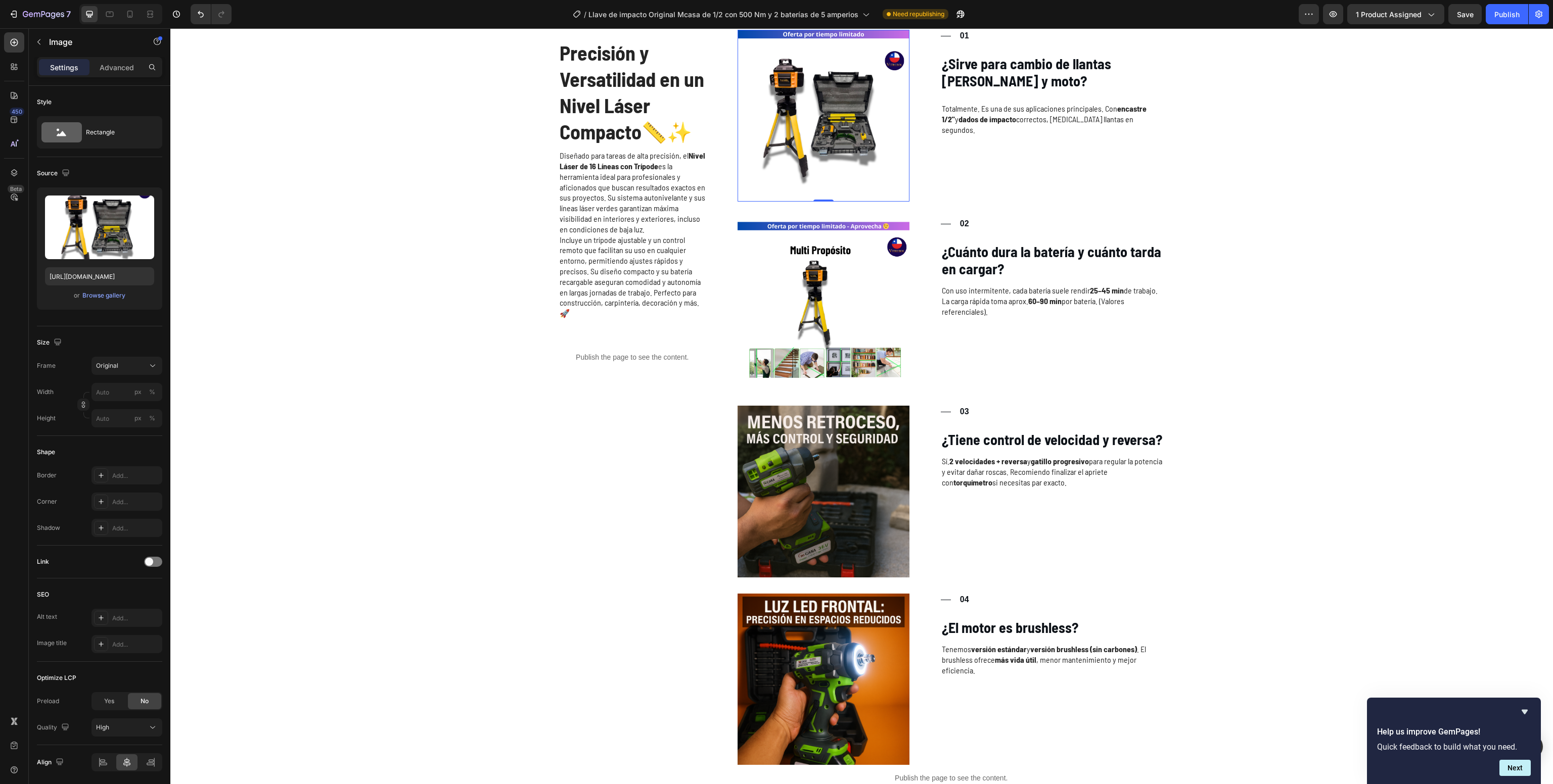
scroll to position [1447, 0]
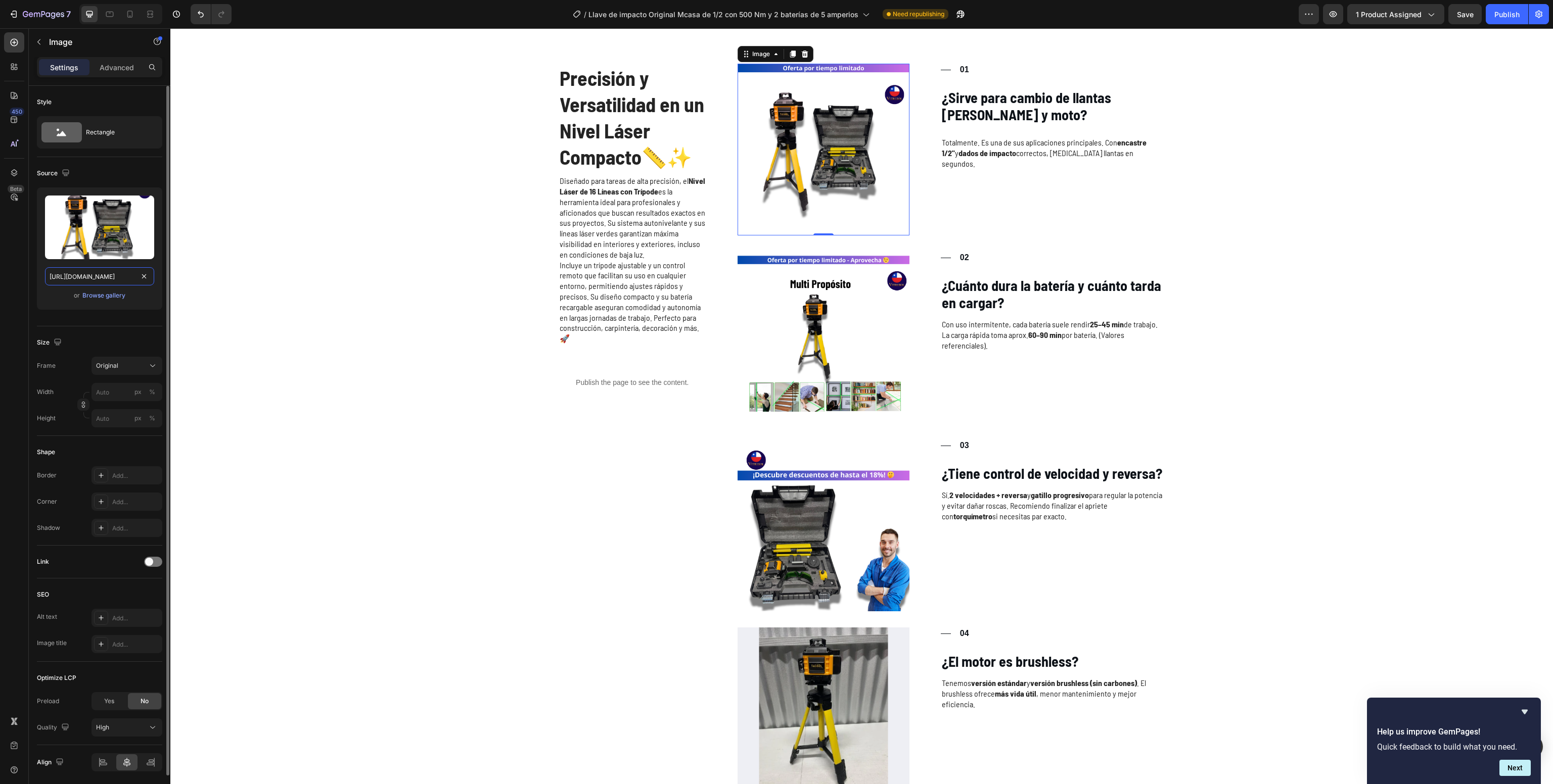
click at [83, 280] on input "[URL][DOMAIN_NAME]" at bounding box center [99, 277] width 109 height 18
paste input "b511d018-6d10-4e04-924e-ebbdafe91fd9"
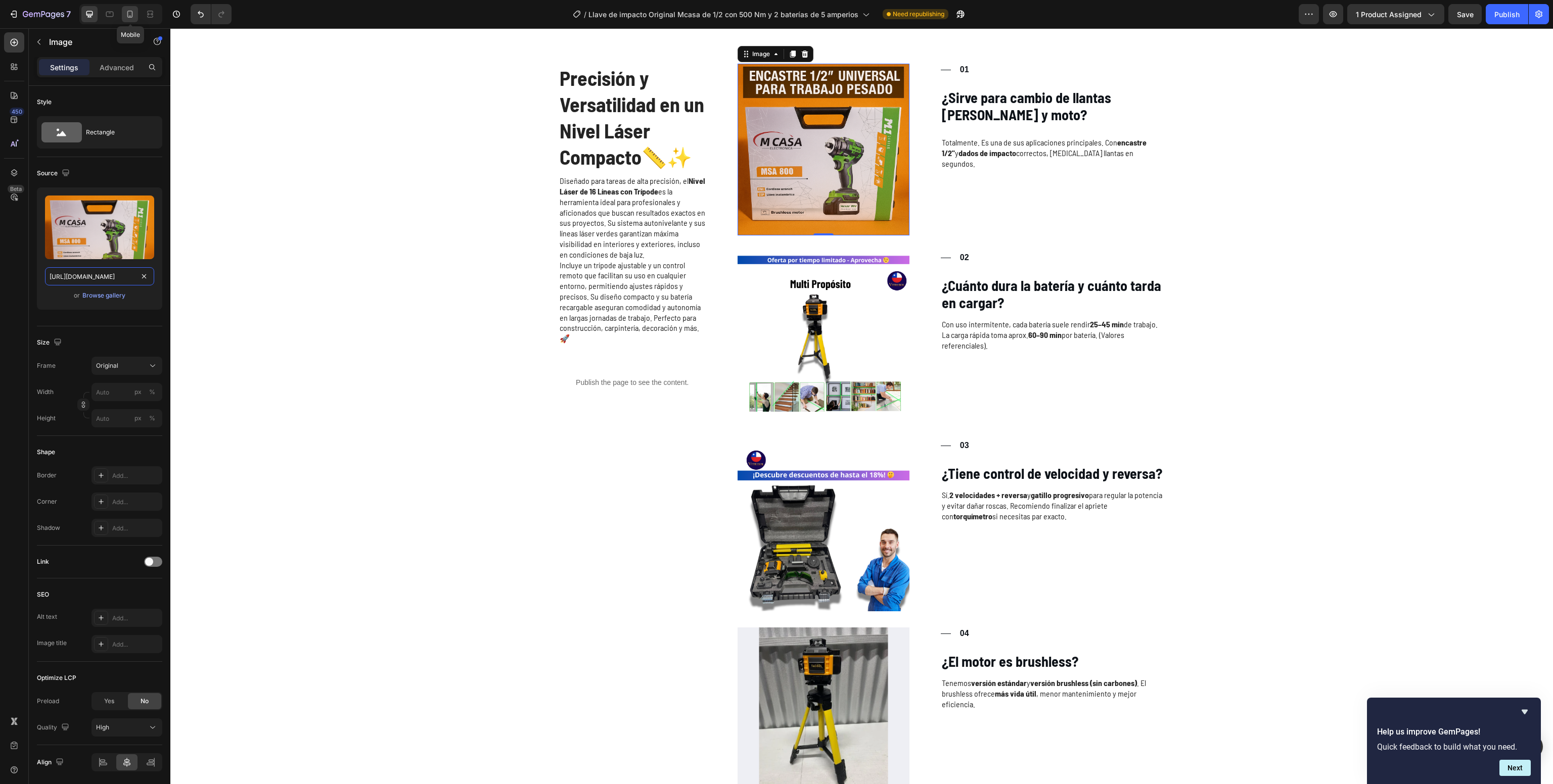
type input "[URL][DOMAIN_NAME]"
click at [131, 7] on div at bounding box center [130, 14] width 16 height 16
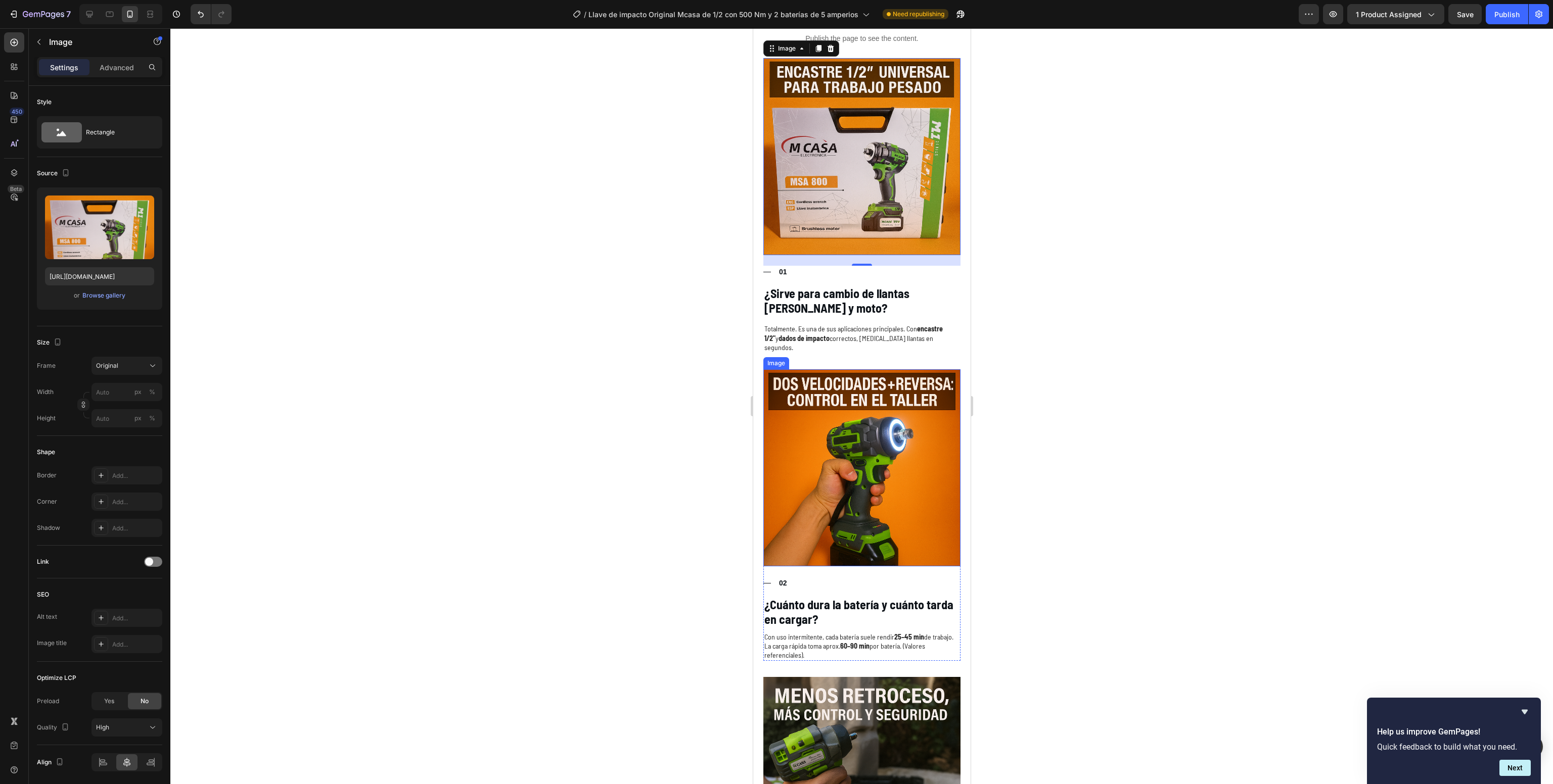
scroll to position [1654, 0]
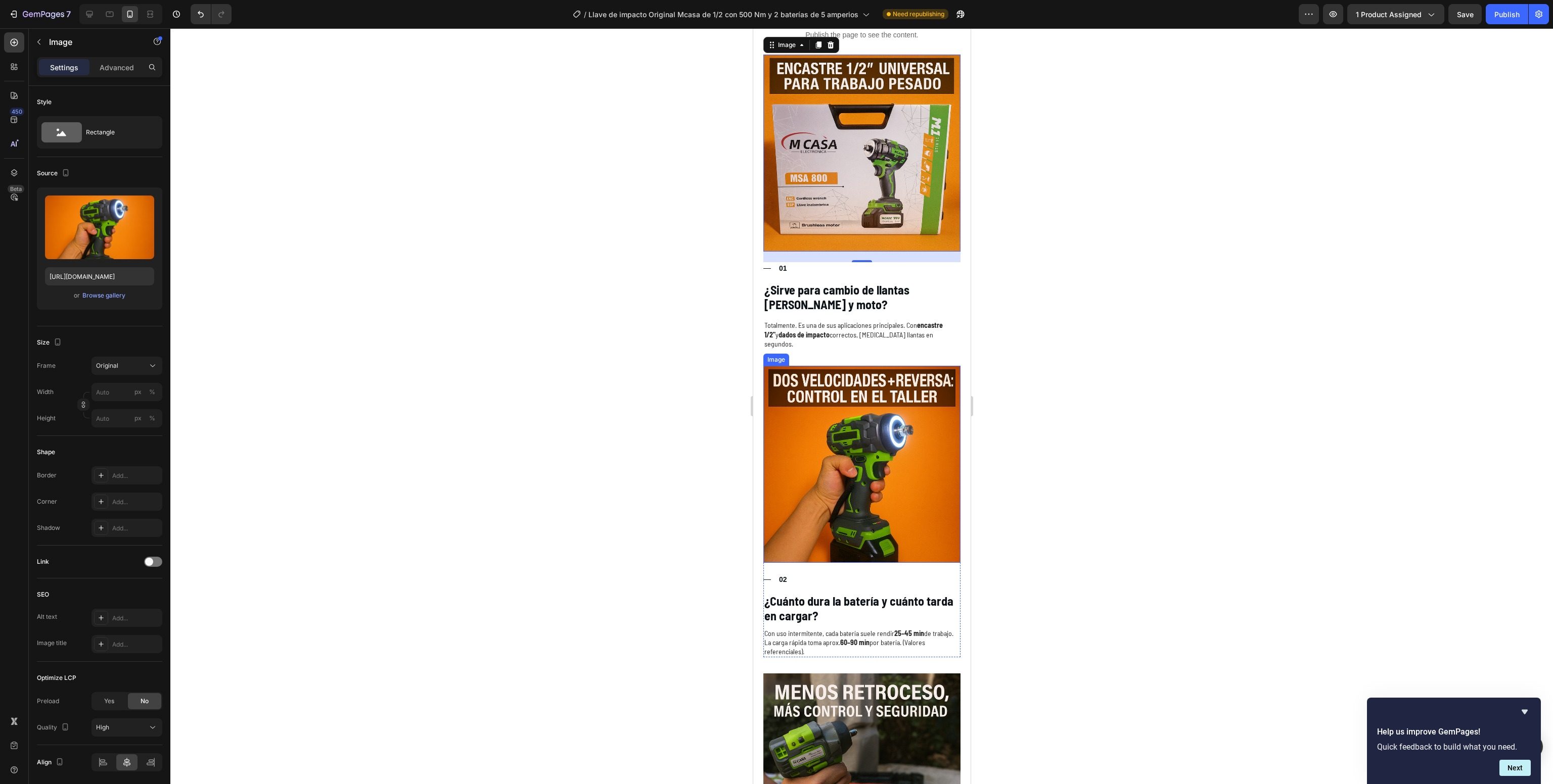
click at [838, 441] on img at bounding box center [861, 464] width 197 height 197
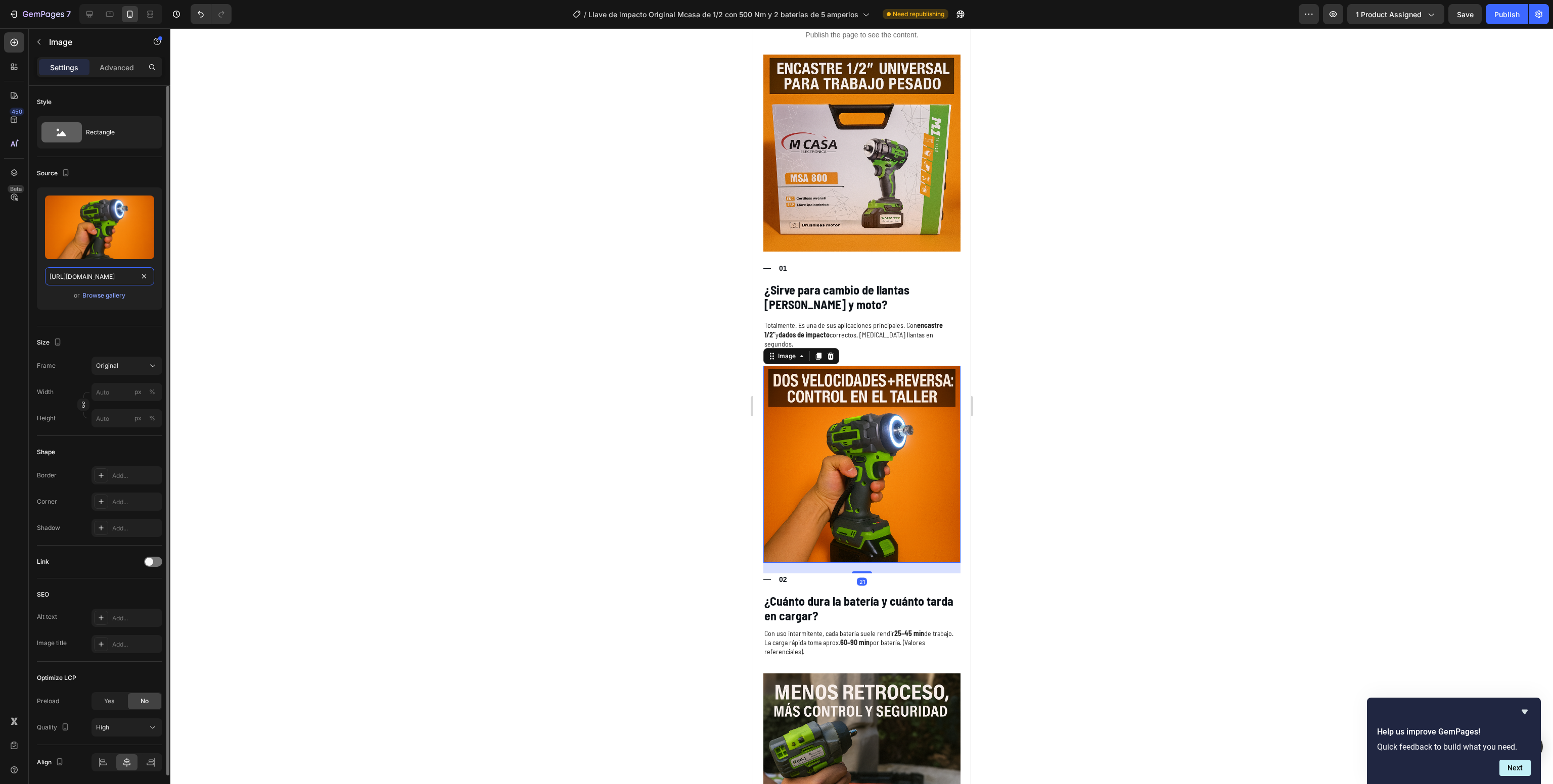
click at [85, 277] on input "[URL][DOMAIN_NAME]" at bounding box center [99, 277] width 109 height 18
click at [89, 9] on icon at bounding box center [89, 14] width 10 height 10
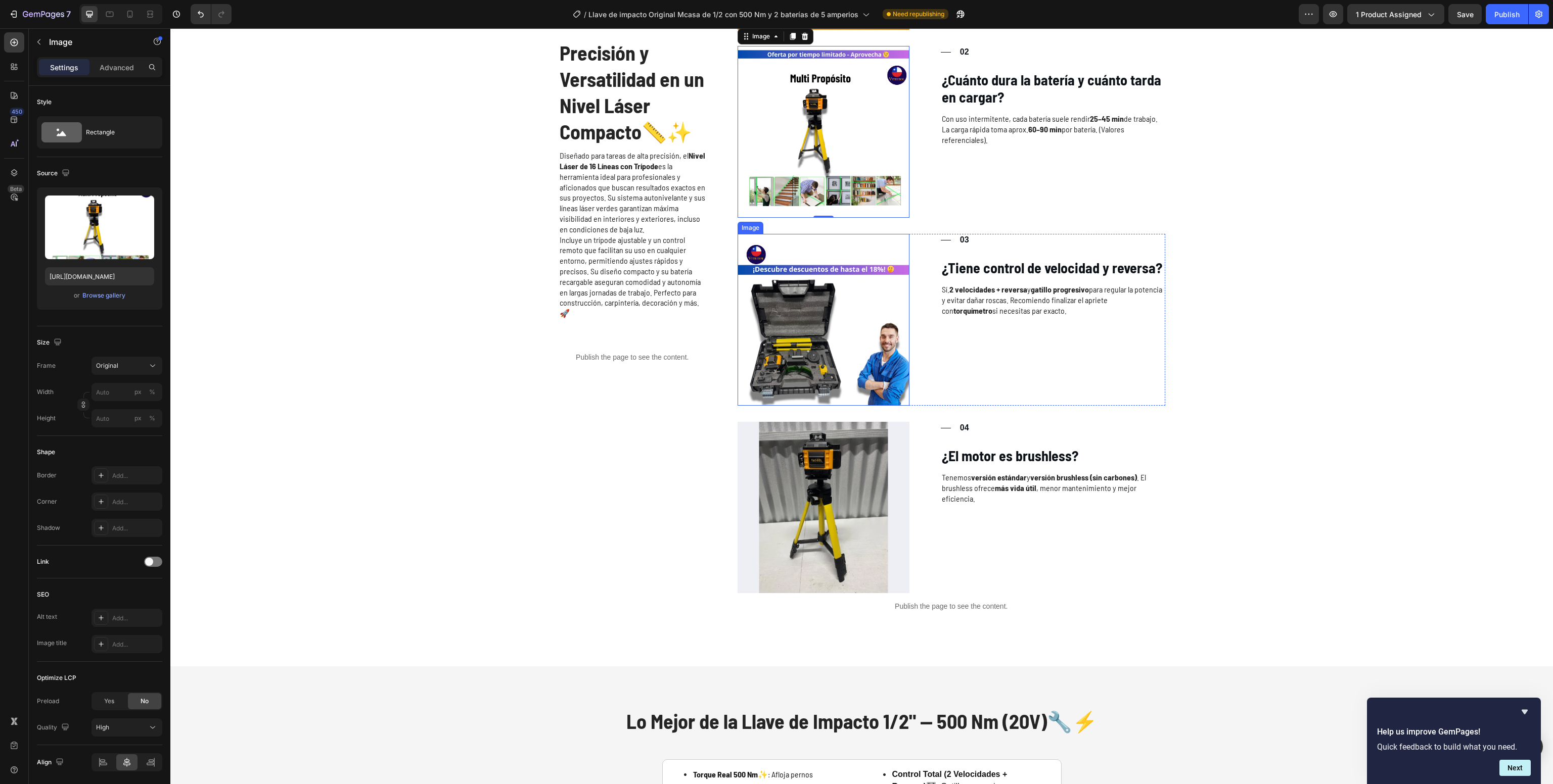
scroll to position [1636, 0]
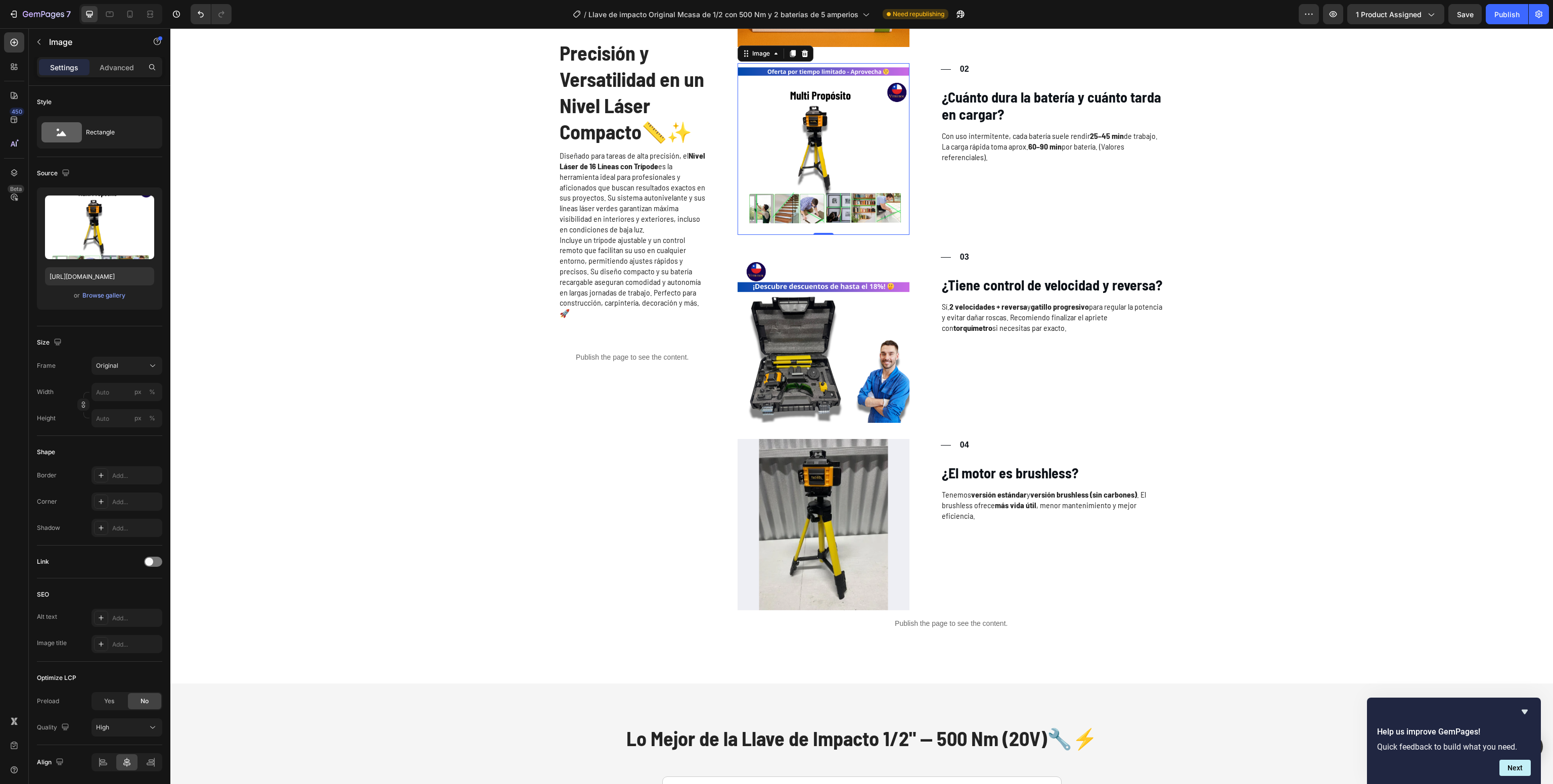
click at [807, 163] on img at bounding box center [823, 149] width 172 height 172
click at [89, 276] on input "[URL][DOMAIN_NAME]" at bounding box center [99, 277] width 109 height 18
paste input "735fa809-5c1f-4fee-8e86-ad7a3ba4d565"
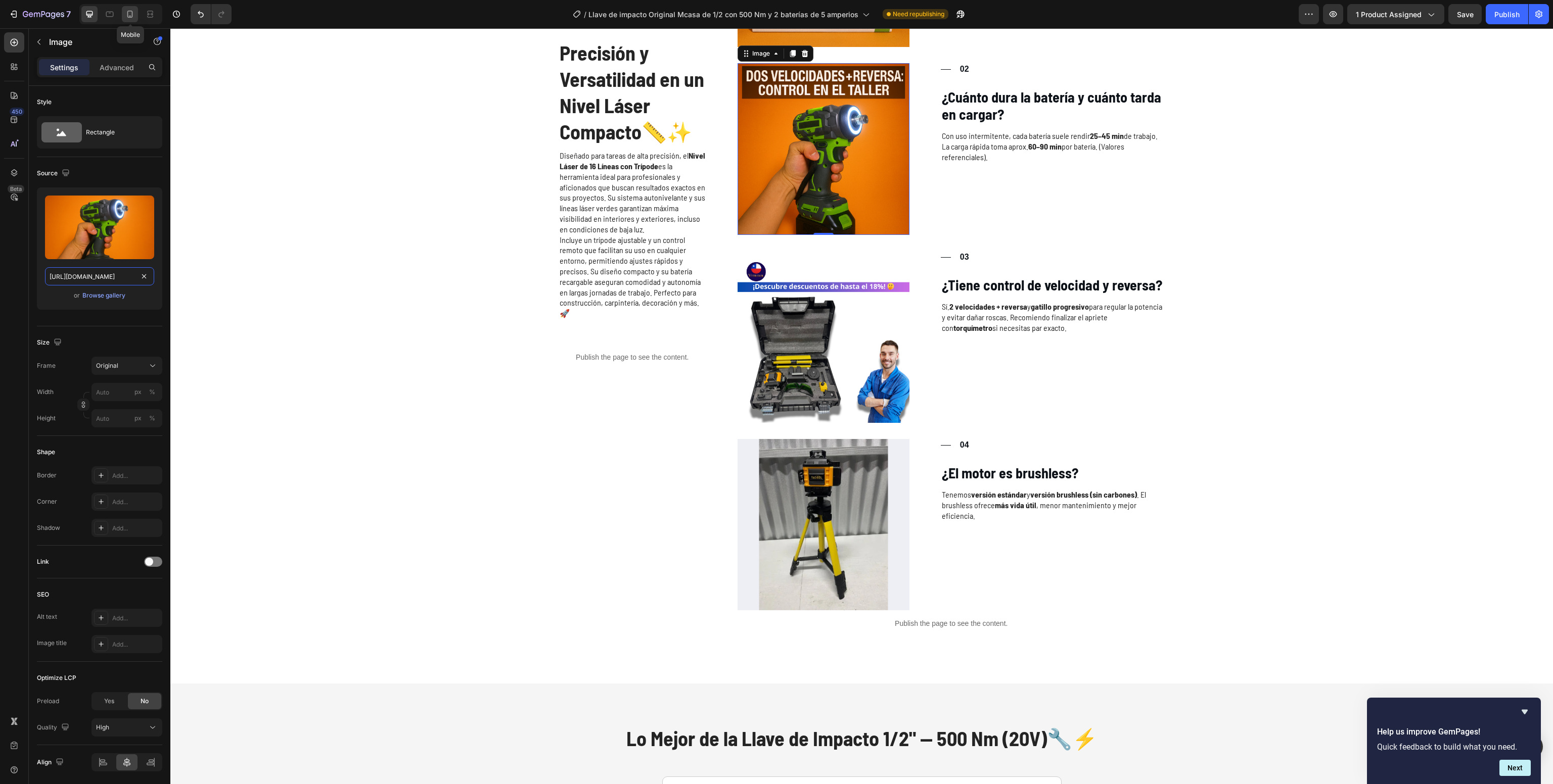
type input "[URL][DOMAIN_NAME]"
click at [126, 16] on icon at bounding box center [130, 14] width 10 height 10
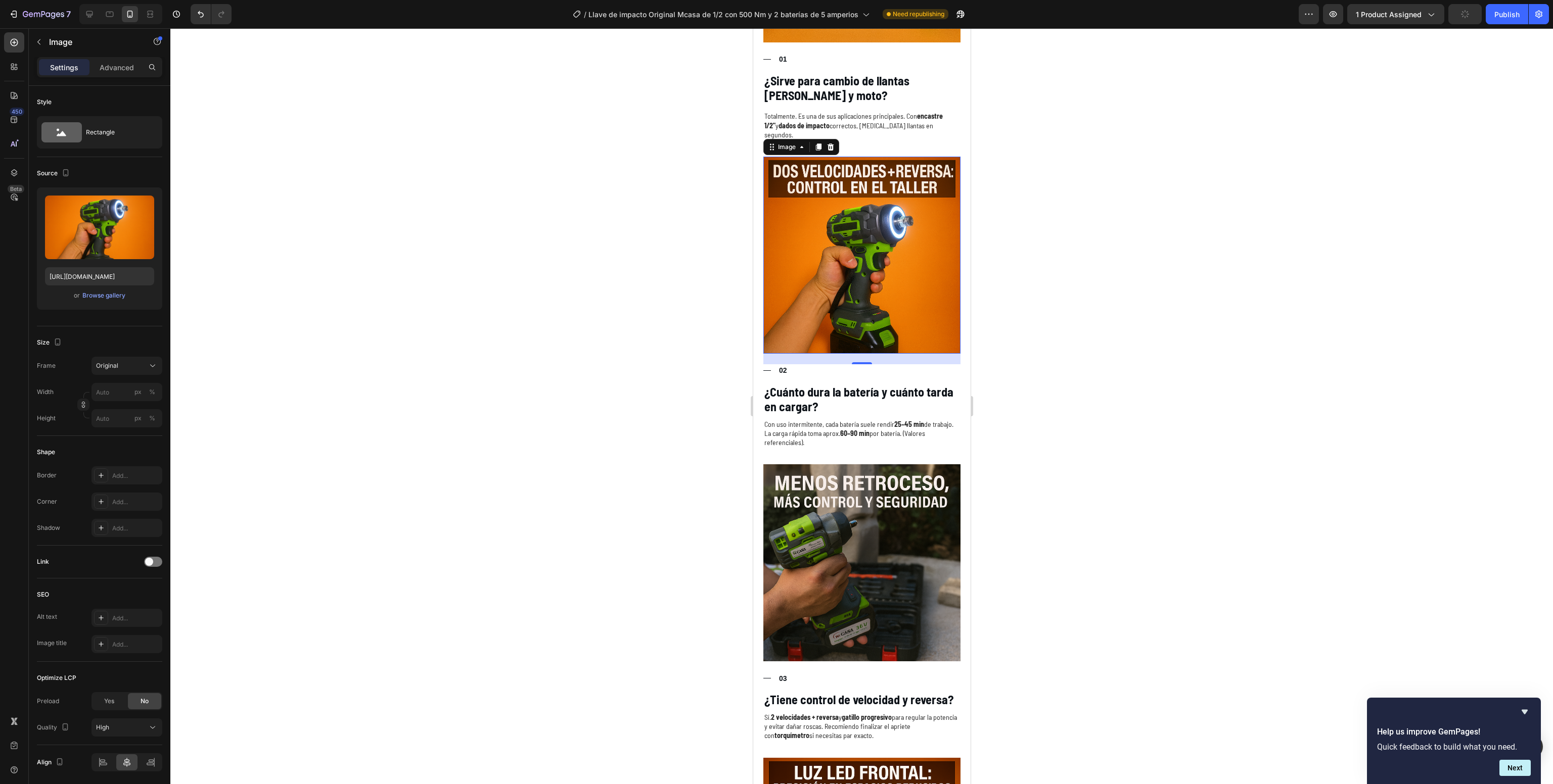
scroll to position [1941, 0]
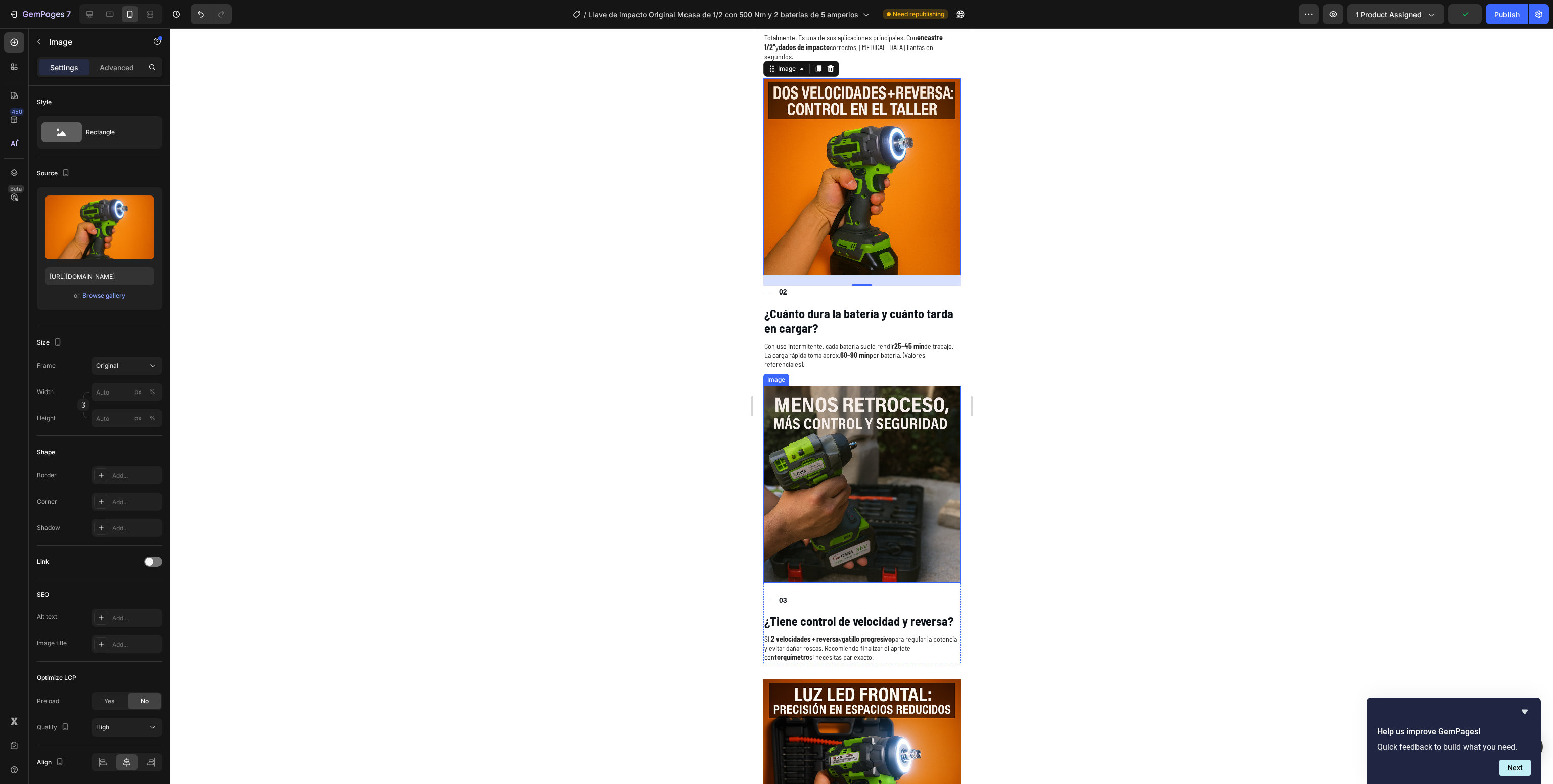
click at [848, 396] on img at bounding box center [861, 485] width 197 height 197
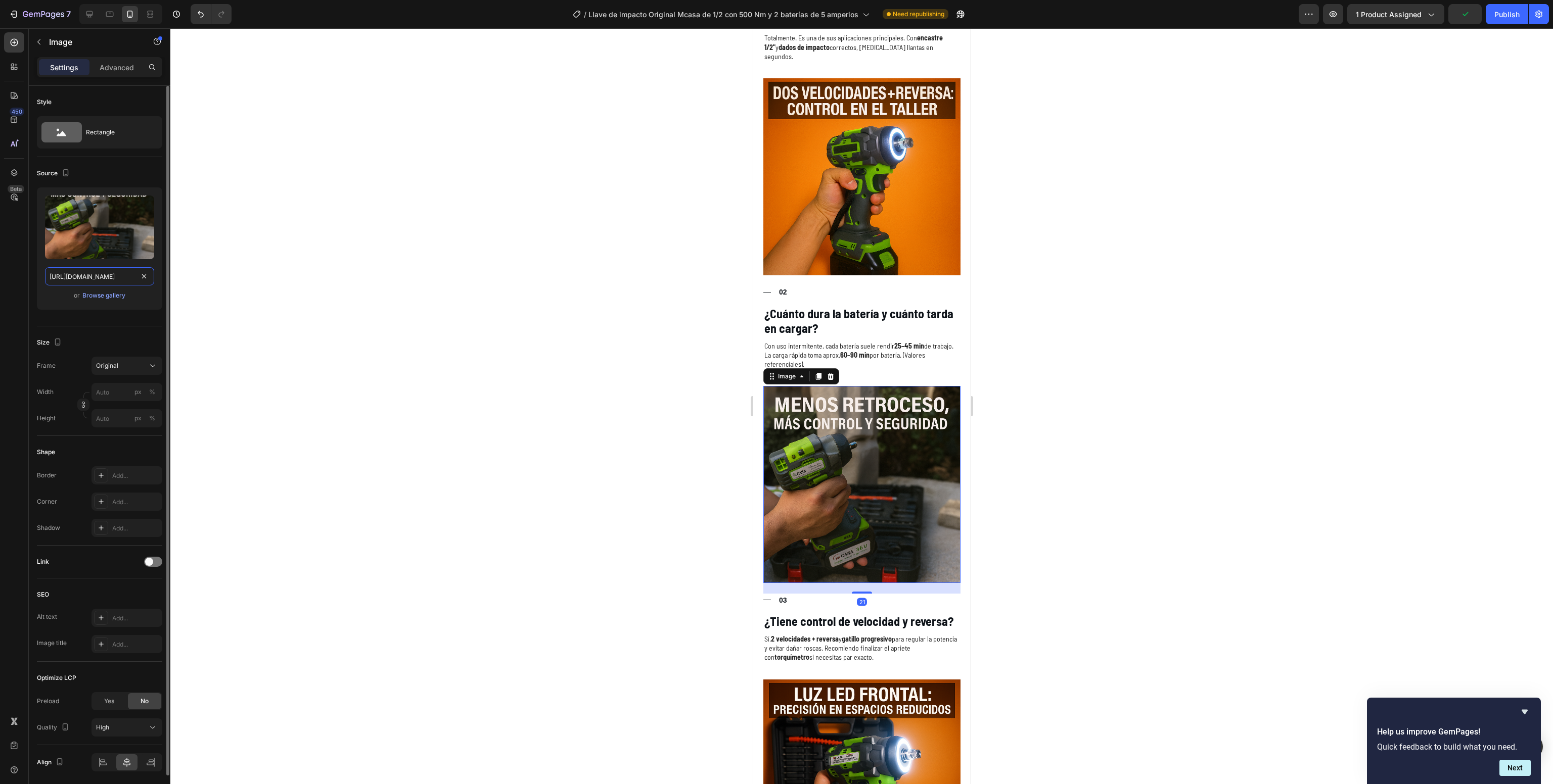
click at [96, 283] on input "[URL][DOMAIN_NAME]" at bounding box center [99, 277] width 109 height 18
click at [80, 11] on div at bounding box center [121, 14] width 83 height 20
click at [90, 13] on icon at bounding box center [89, 14] width 10 height 10
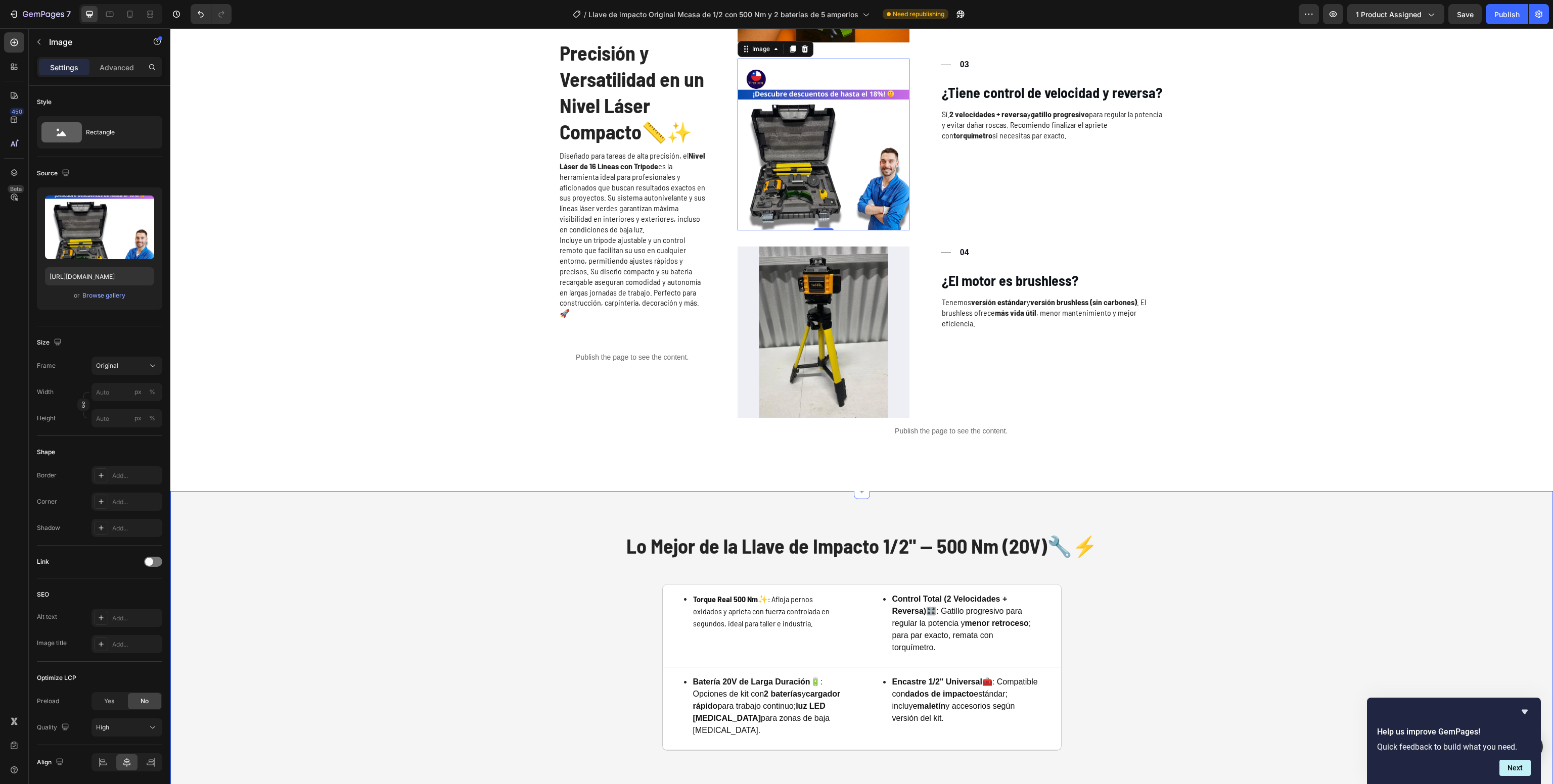
scroll to position [1824, 0]
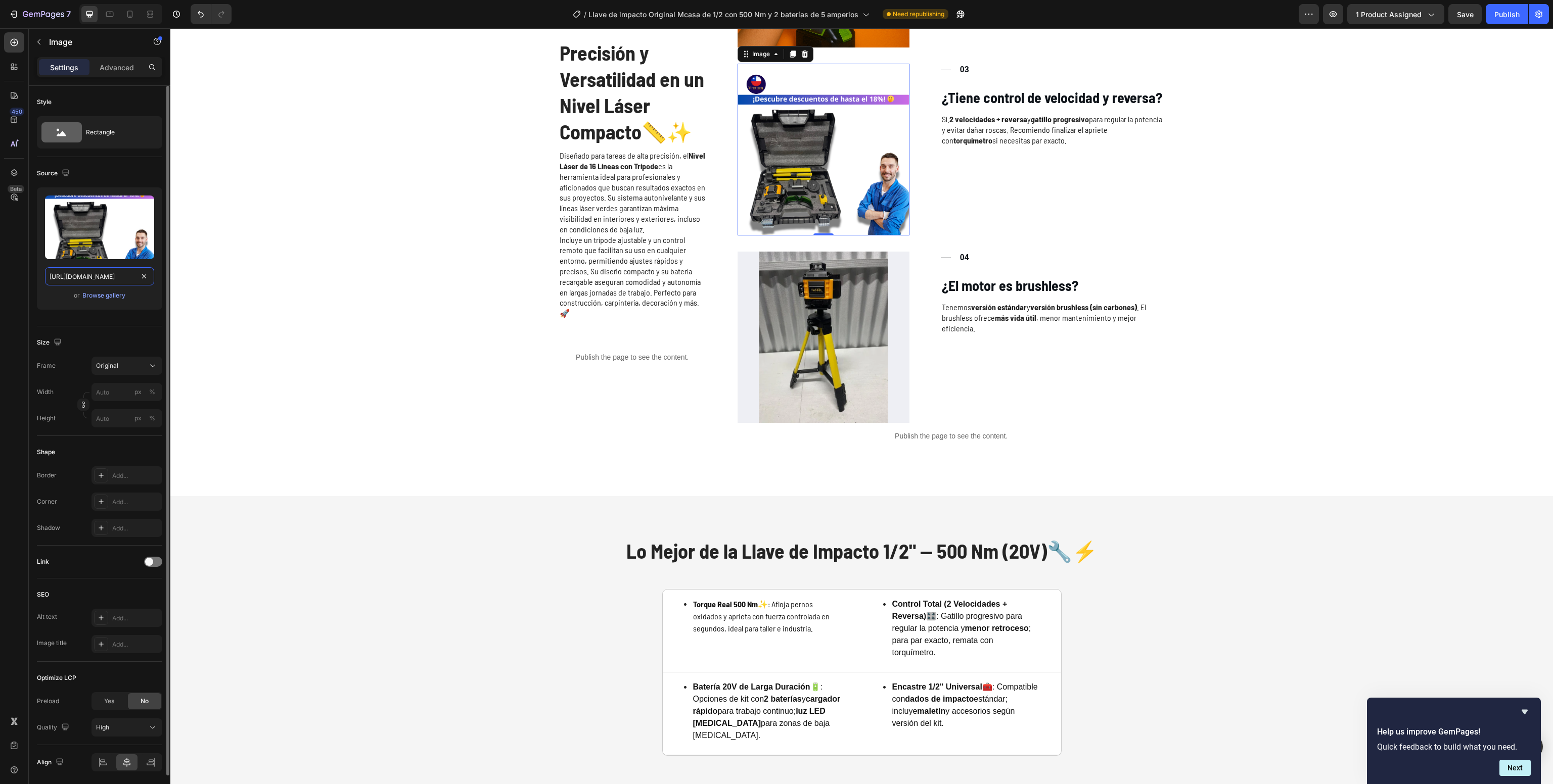
click at [79, 276] on input "[URL][DOMAIN_NAME]" at bounding box center [99, 277] width 109 height 18
paste input "18e6e948-6a3e-4f65-8b2e-b0a0f93d77d1"
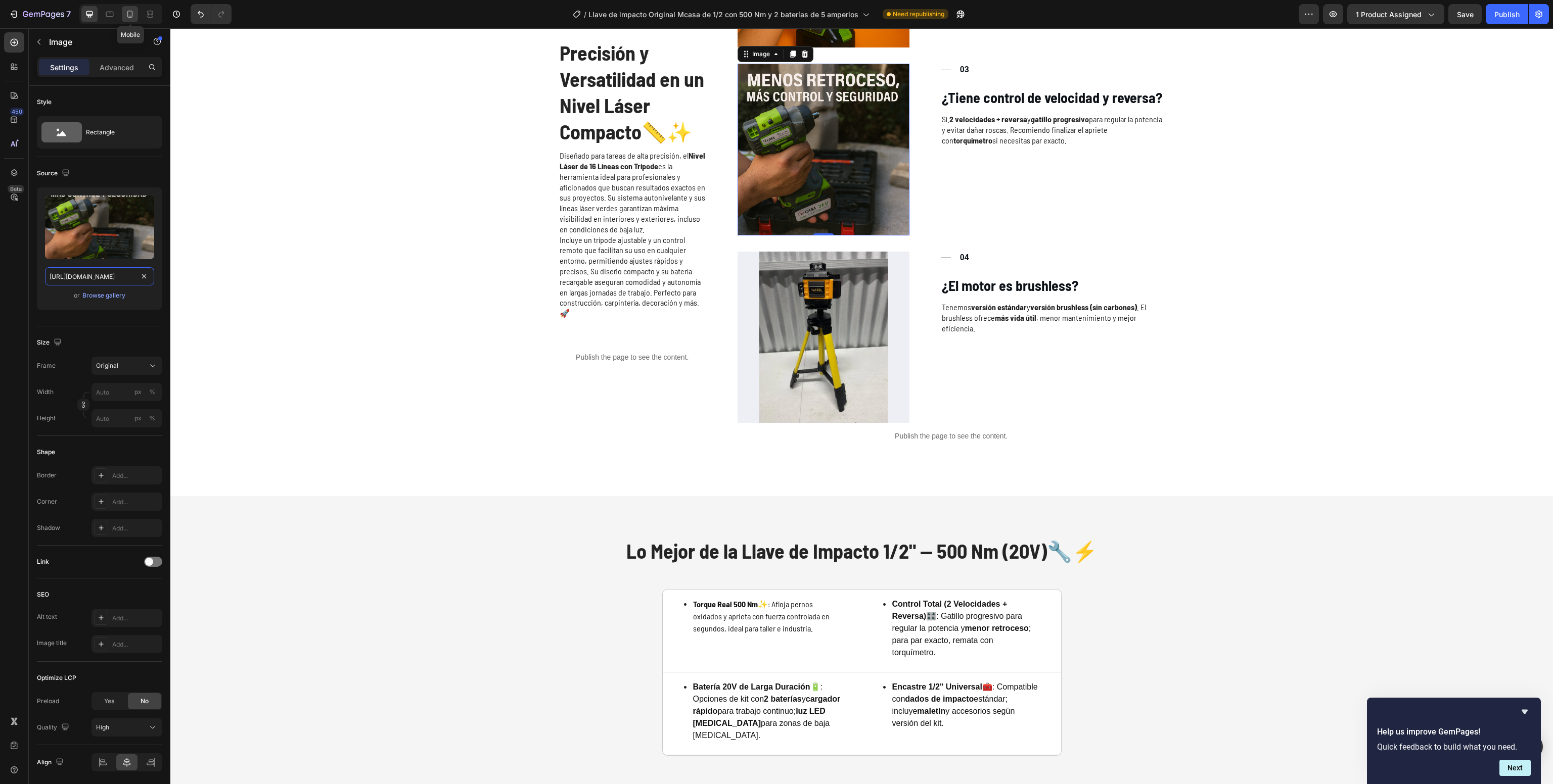
type input "[URL][DOMAIN_NAME]"
click at [130, 17] on icon at bounding box center [130, 14] width 10 height 10
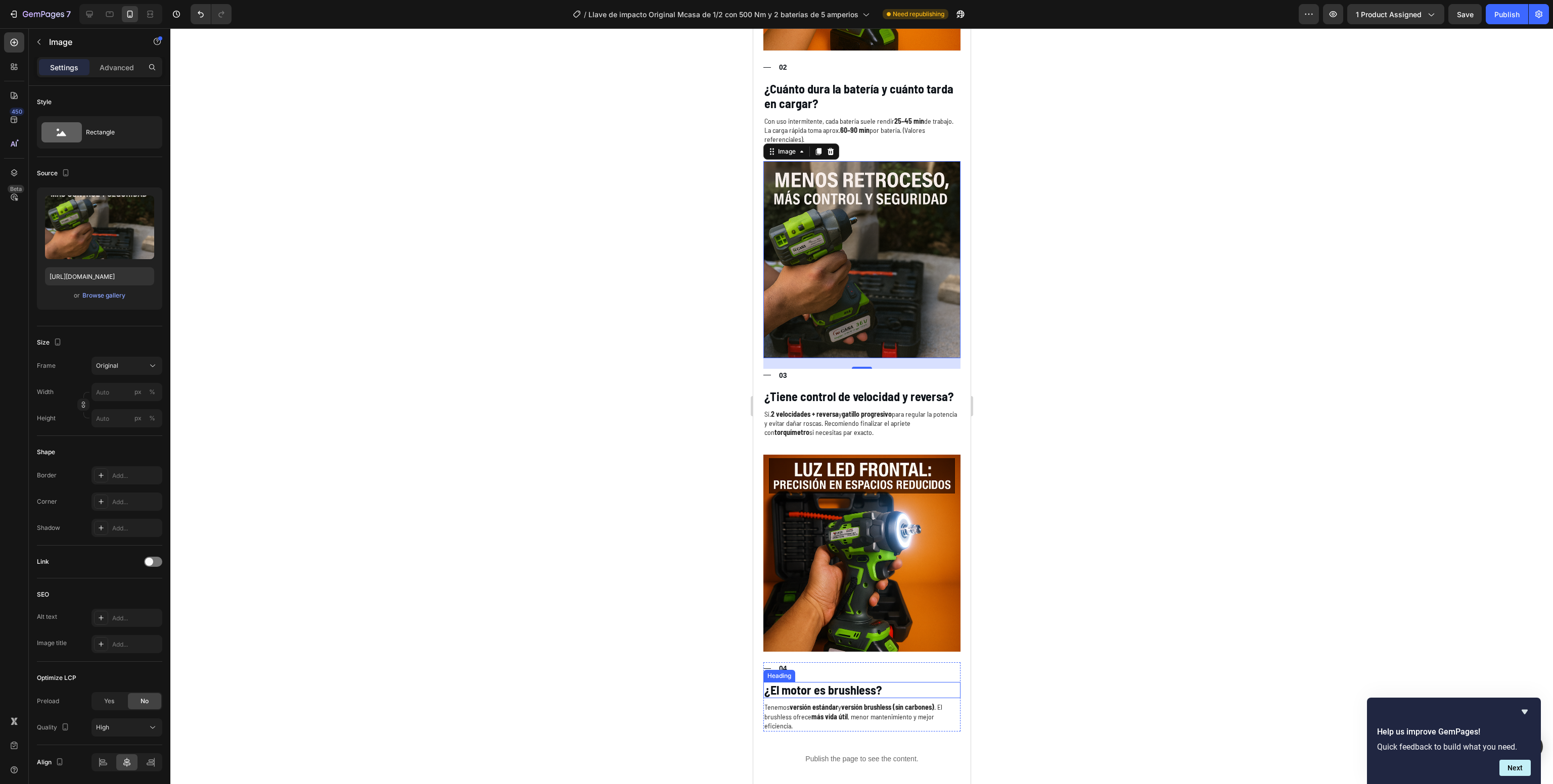
scroll to position [2233, 0]
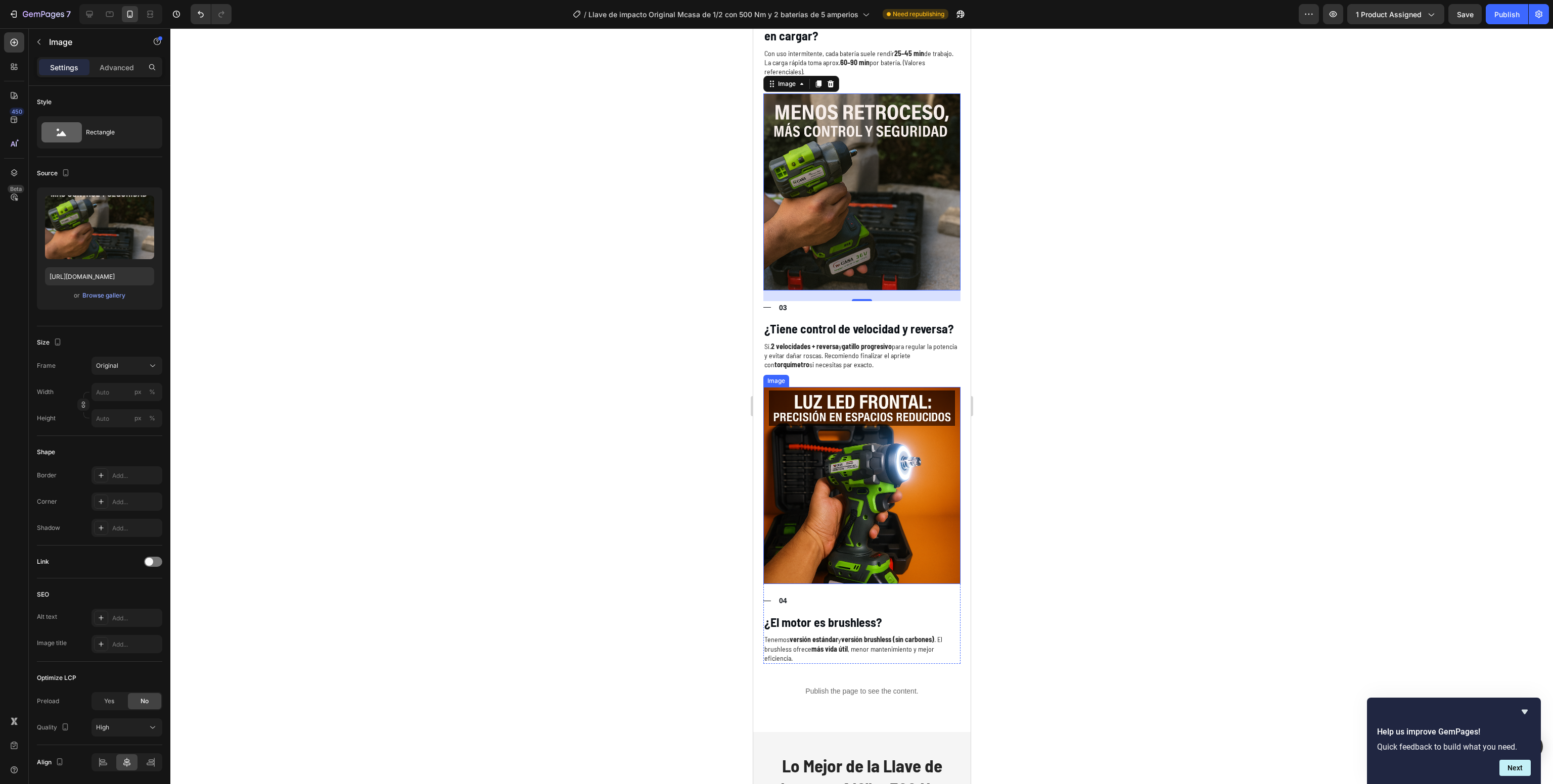
click at [842, 437] on img at bounding box center [861, 485] width 197 height 197
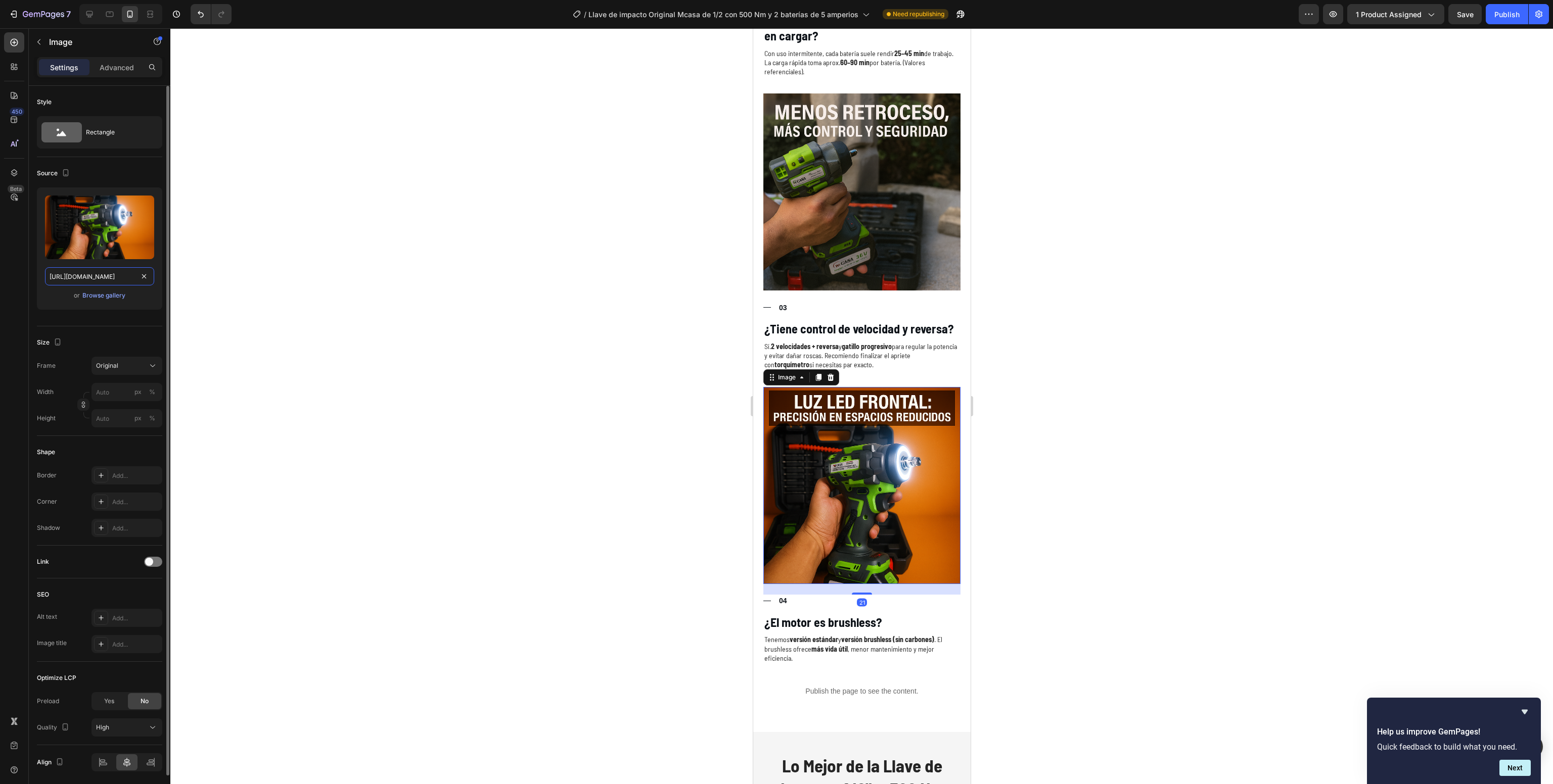
click at [93, 280] on input "[URL][DOMAIN_NAME]" at bounding box center [99, 277] width 109 height 18
click at [89, 7] on div at bounding box center [89, 14] width 16 height 16
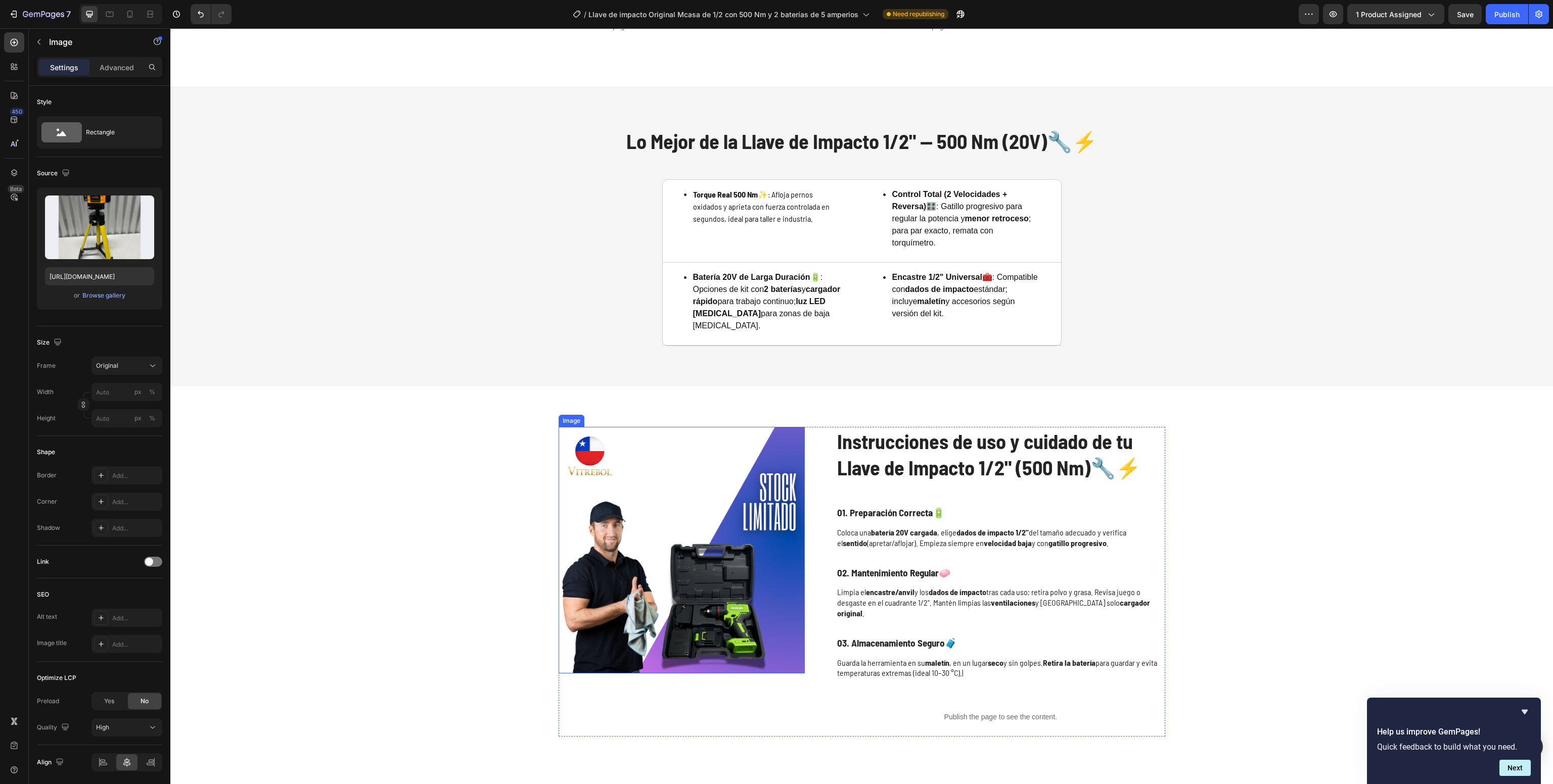
scroll to position [2011, 0]
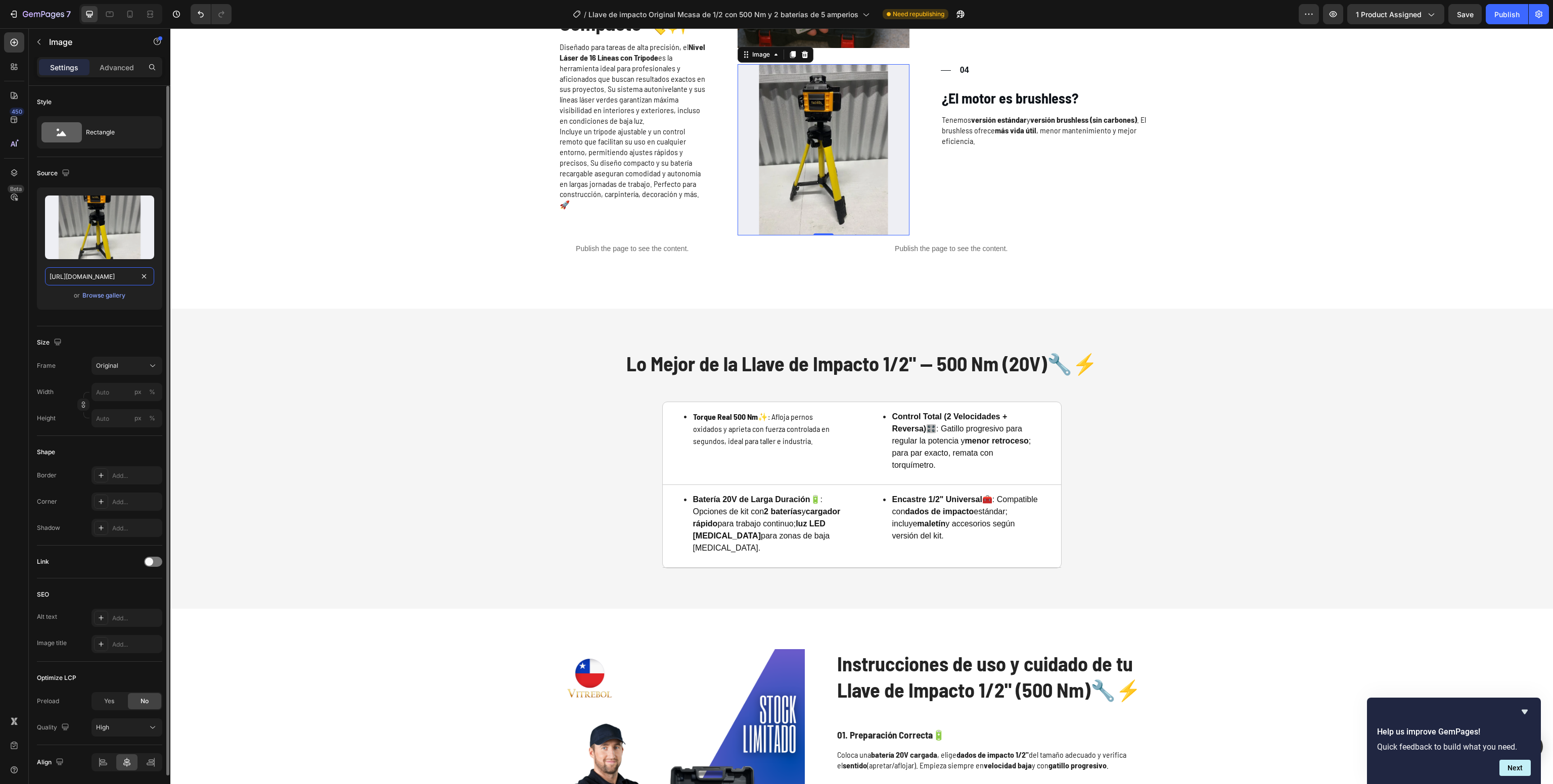
click at [130, 277] on input "[URL][DOMAIN_NAME]" at bounding box center [99, 277] width 109 height 18
paste input "65cbd406-5d89-460d-87a4-b9bec7ec2e7b"
type input "[URL][DOMAIN_NAME]"
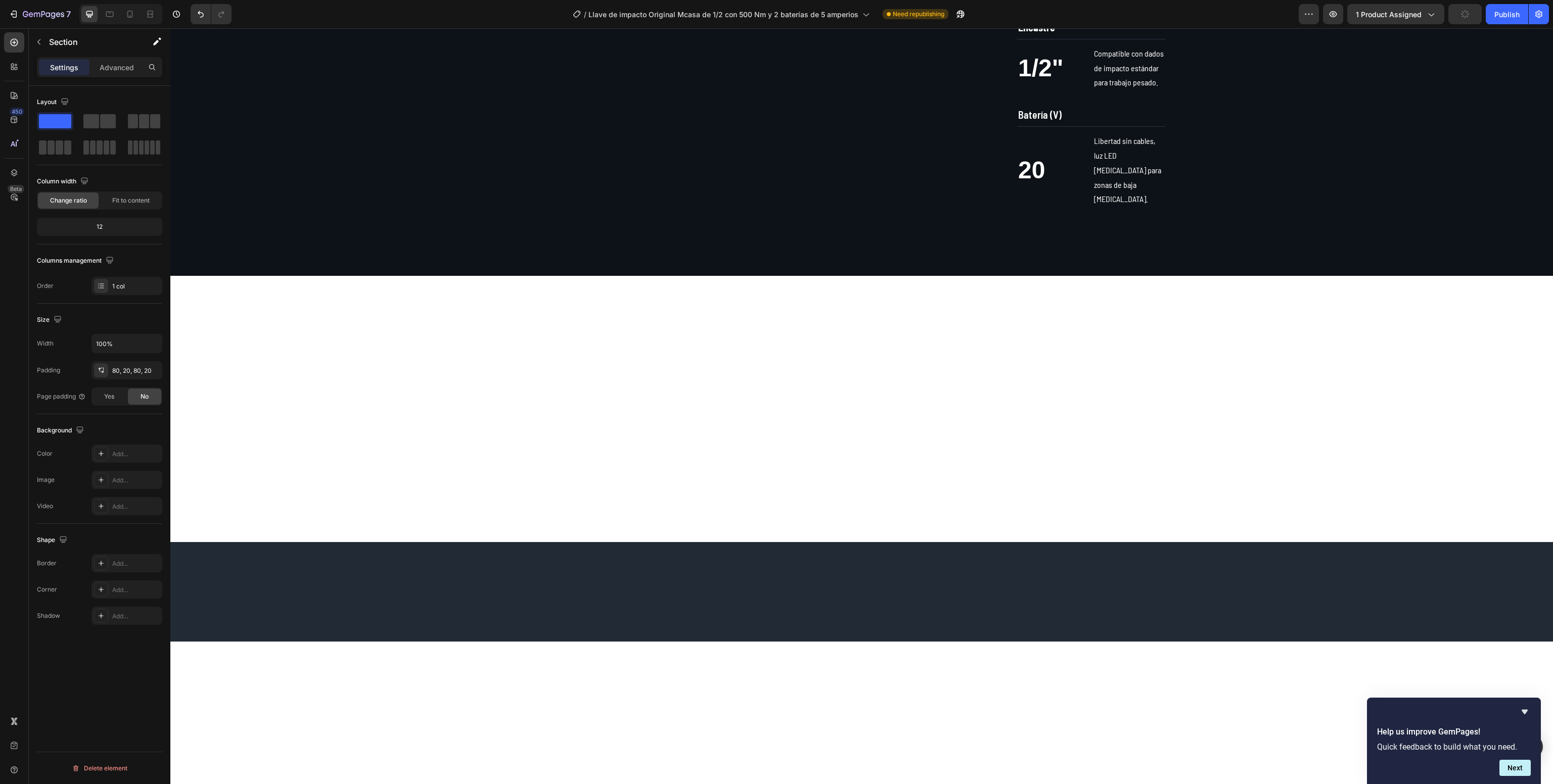
scroll to position [0, 0]
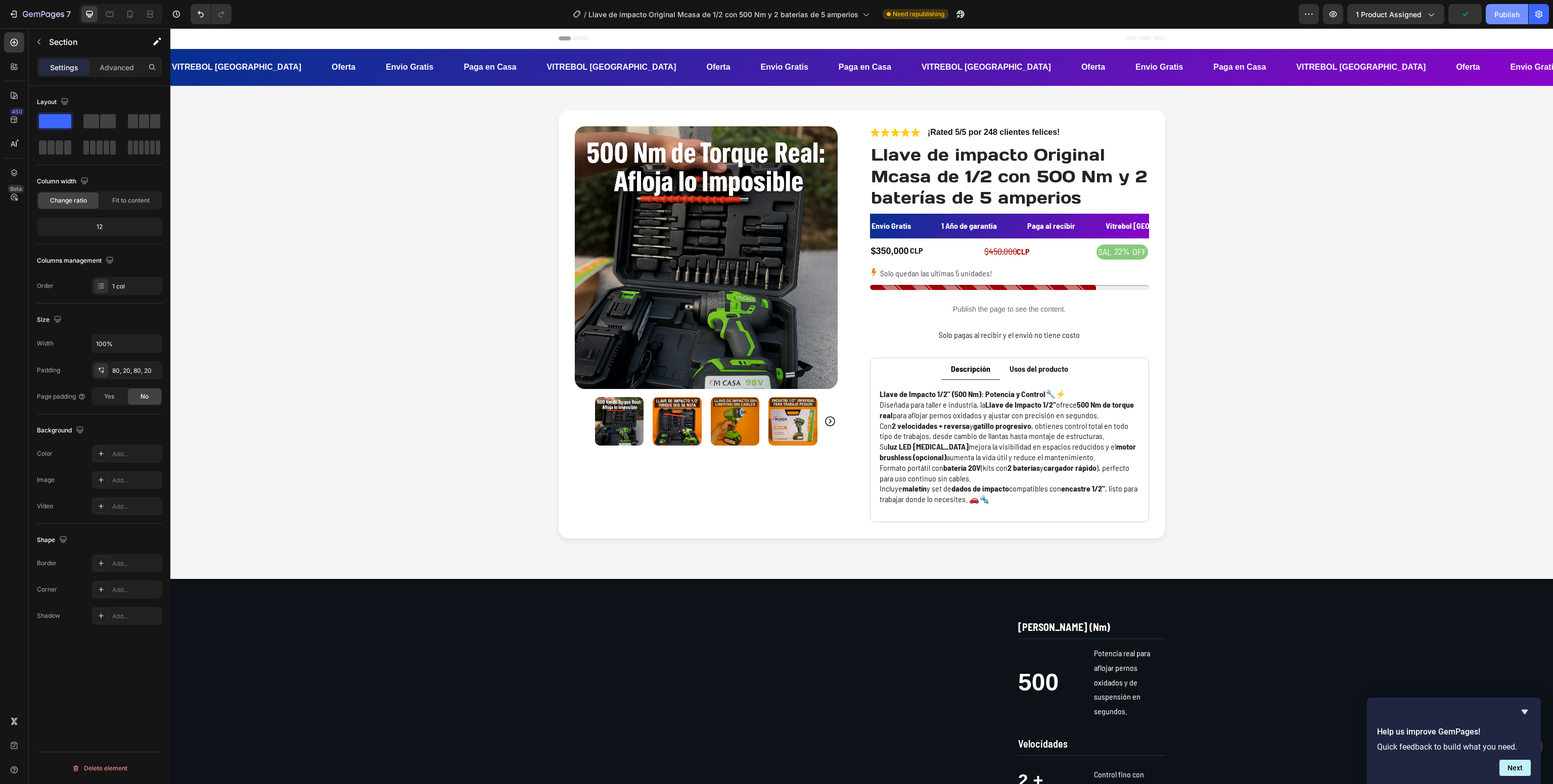
click at [1502, 10] on div "Publish" at bounding box center [1507, 14] width 25 height 11
click at [1386, 13] on span "1 product assigned" at bounding box center [1388, 14] width 66 height 11
click at [956, 14] on button "button" at bounding box center [949, 14] width 20 height 20
